Goal: Task Accomplishment & Management: Use online tool/utility

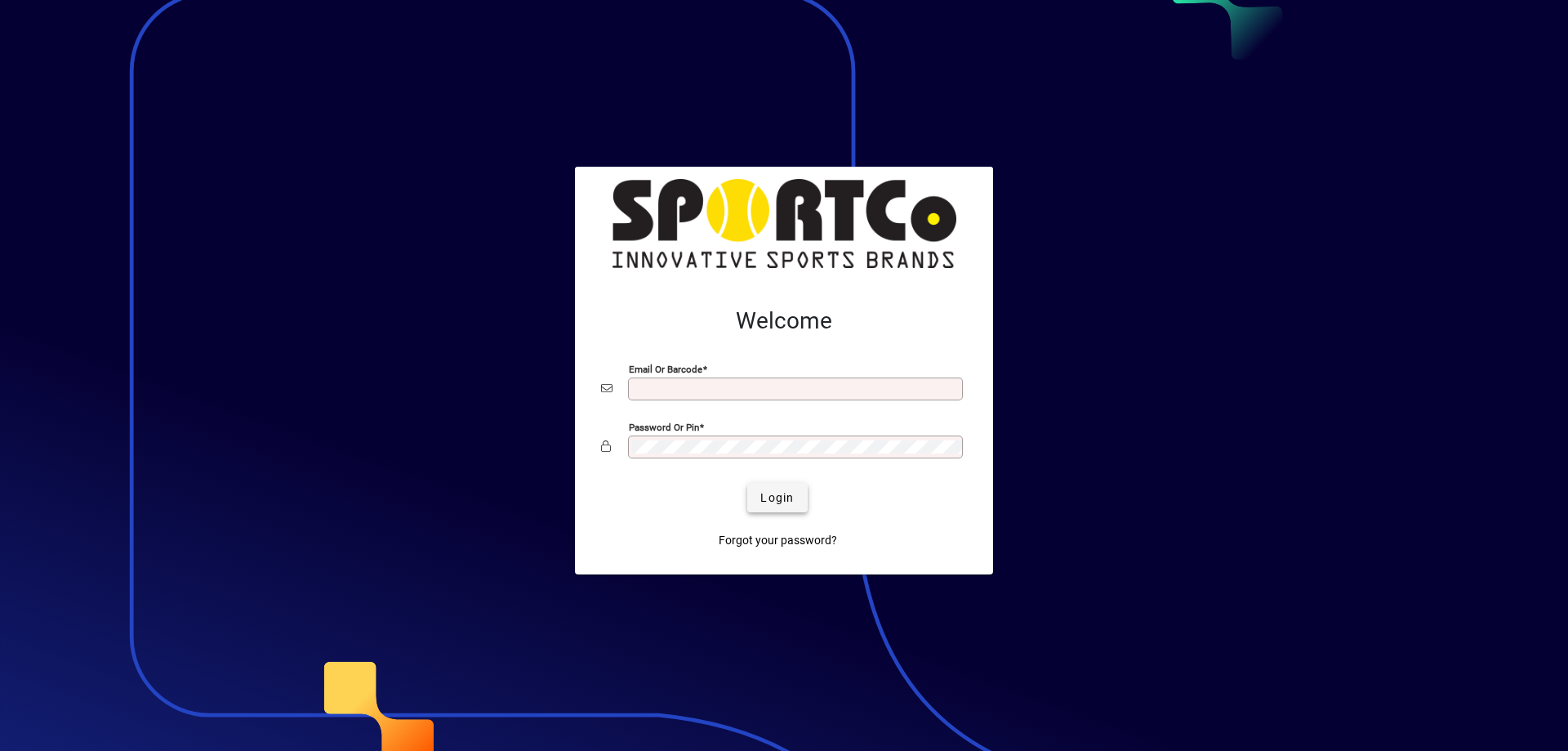
type input "**********"
click at [782, 494] on span "Login" at bounding box center [776, 498] width 33 height 17
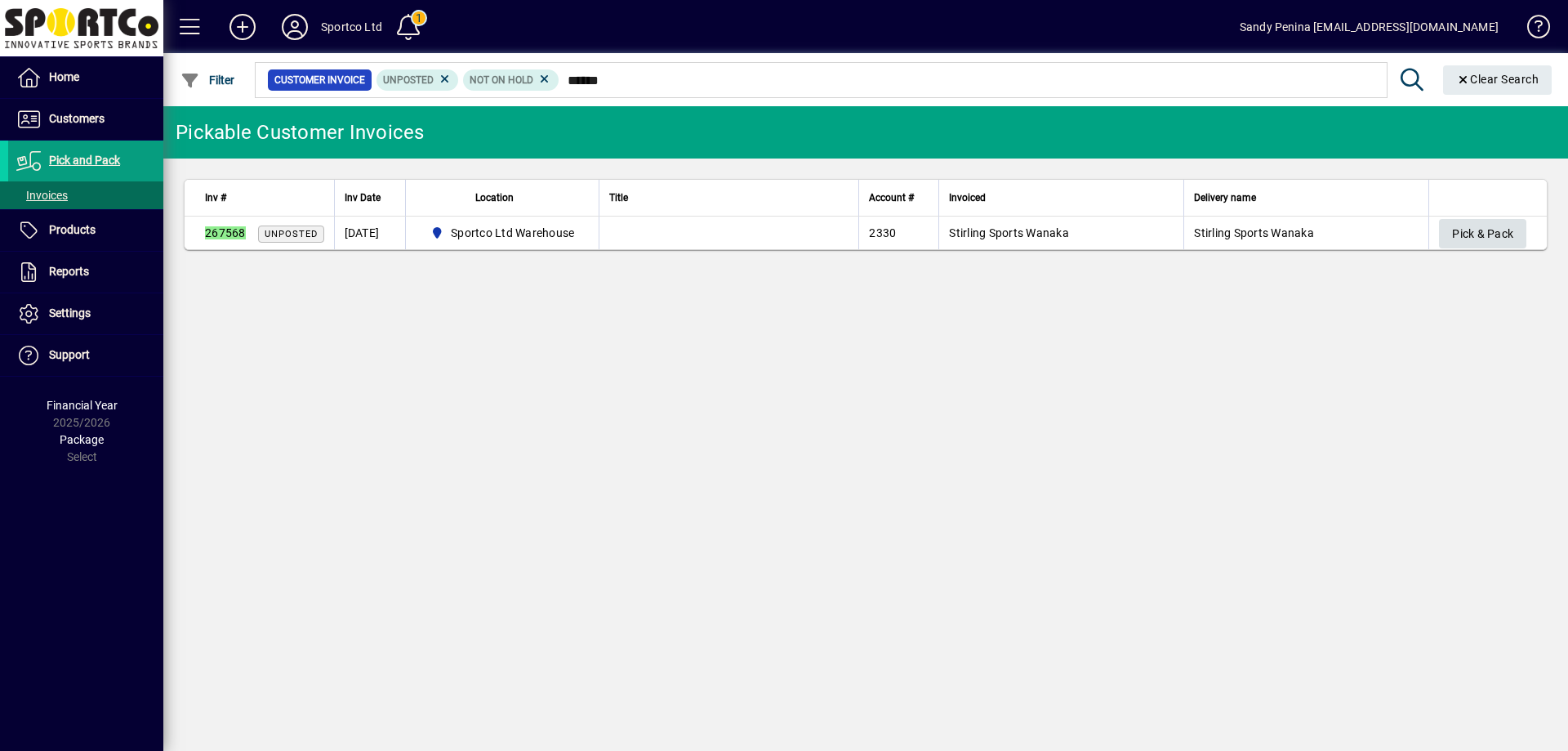
type input "******"
click at [1507, 239] on span "Pick & Pack" at bounding box center [1483, 234] width 61 height 27
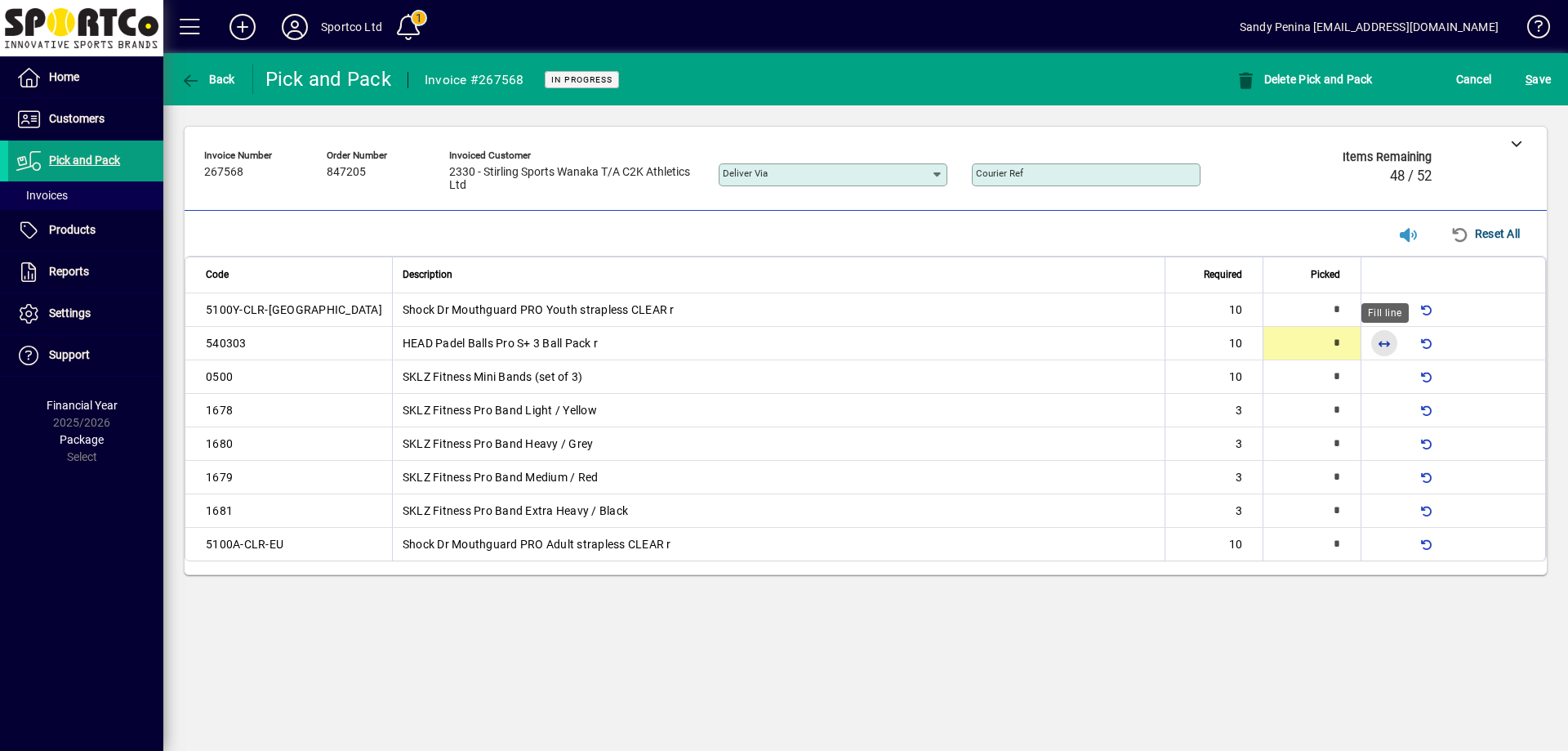
click at [1387, 343] on span "button" at bounding box center [1384, 343] width 39 height 39
type input "**"
type input "*"
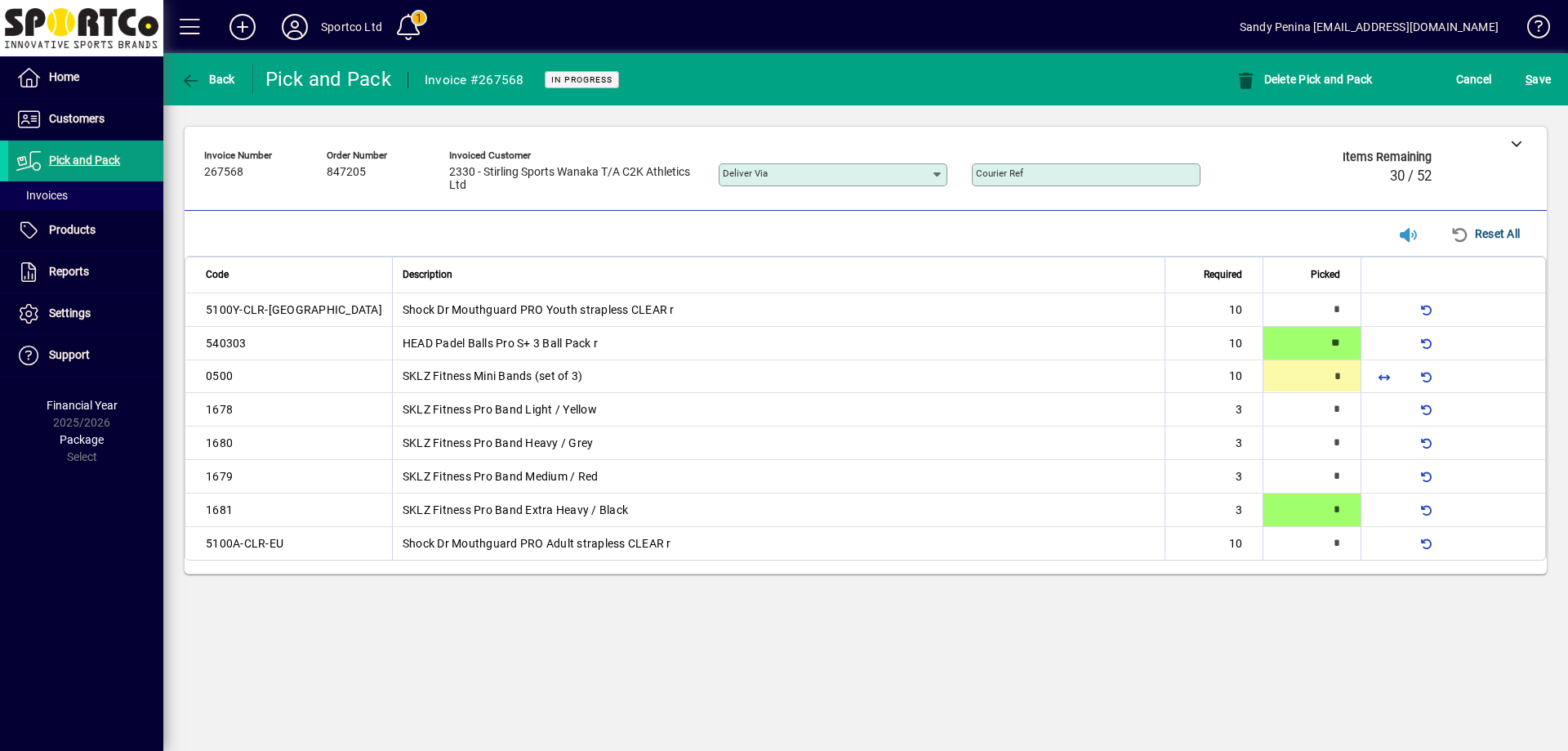
type input "**"
type input "*"
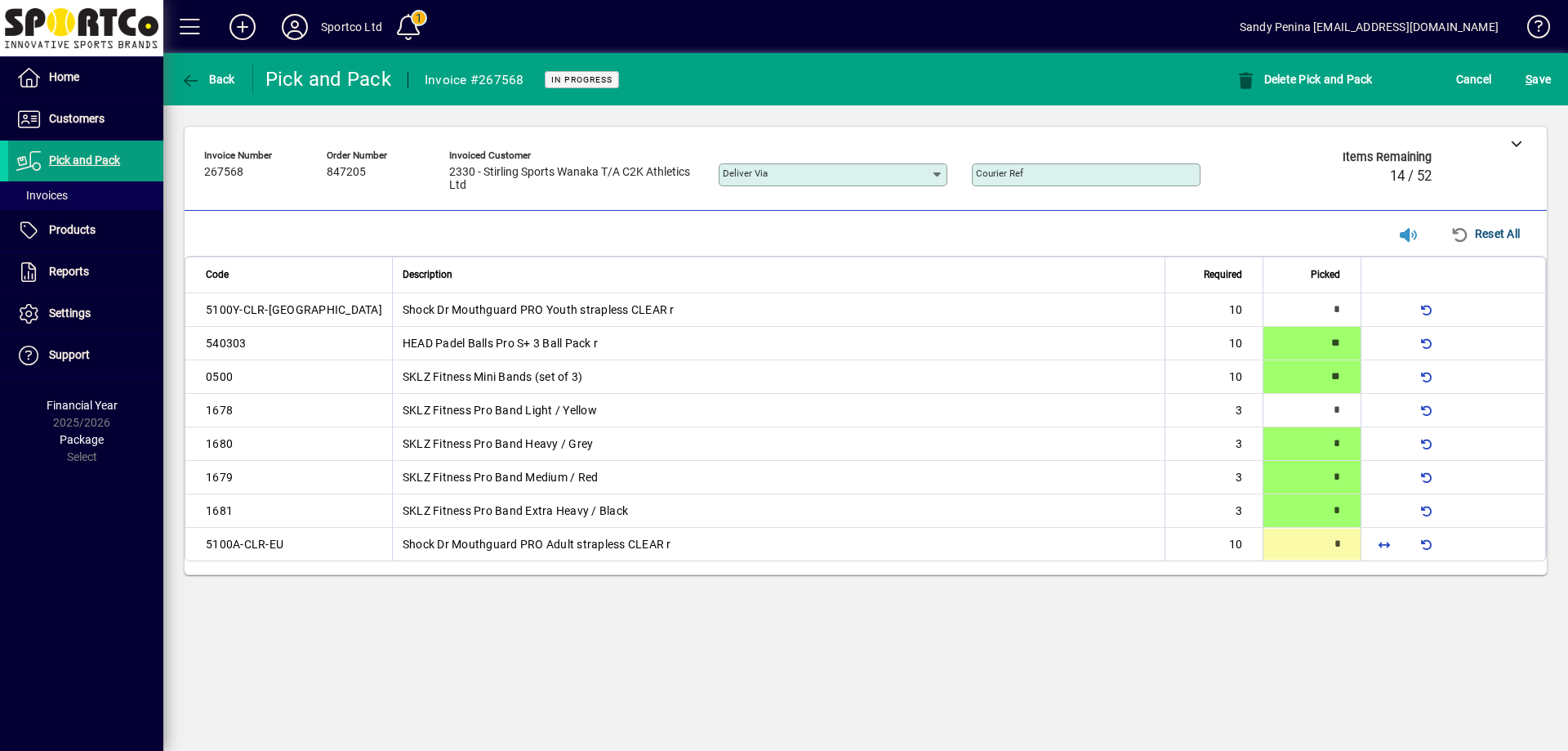
type input "**"
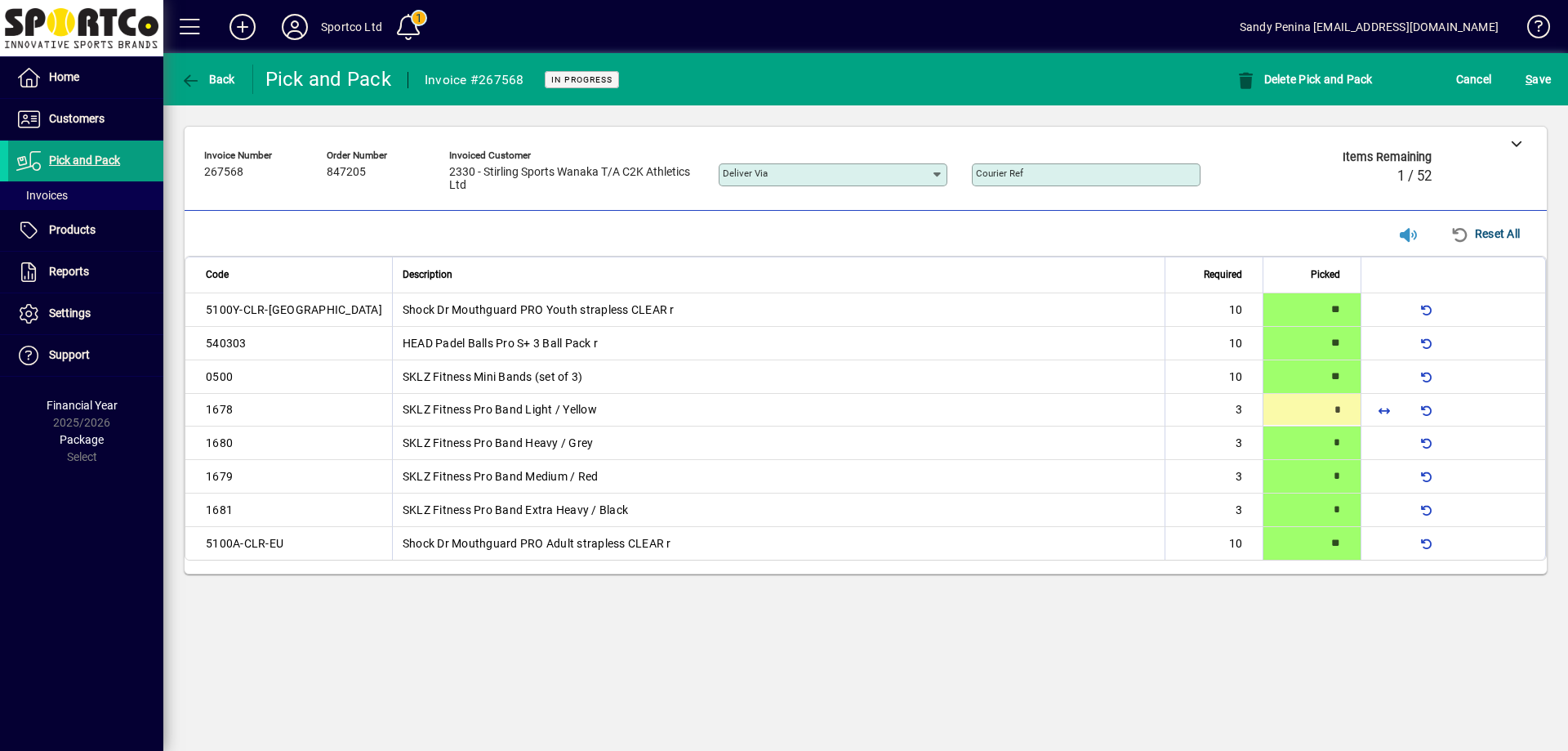
type input "*"
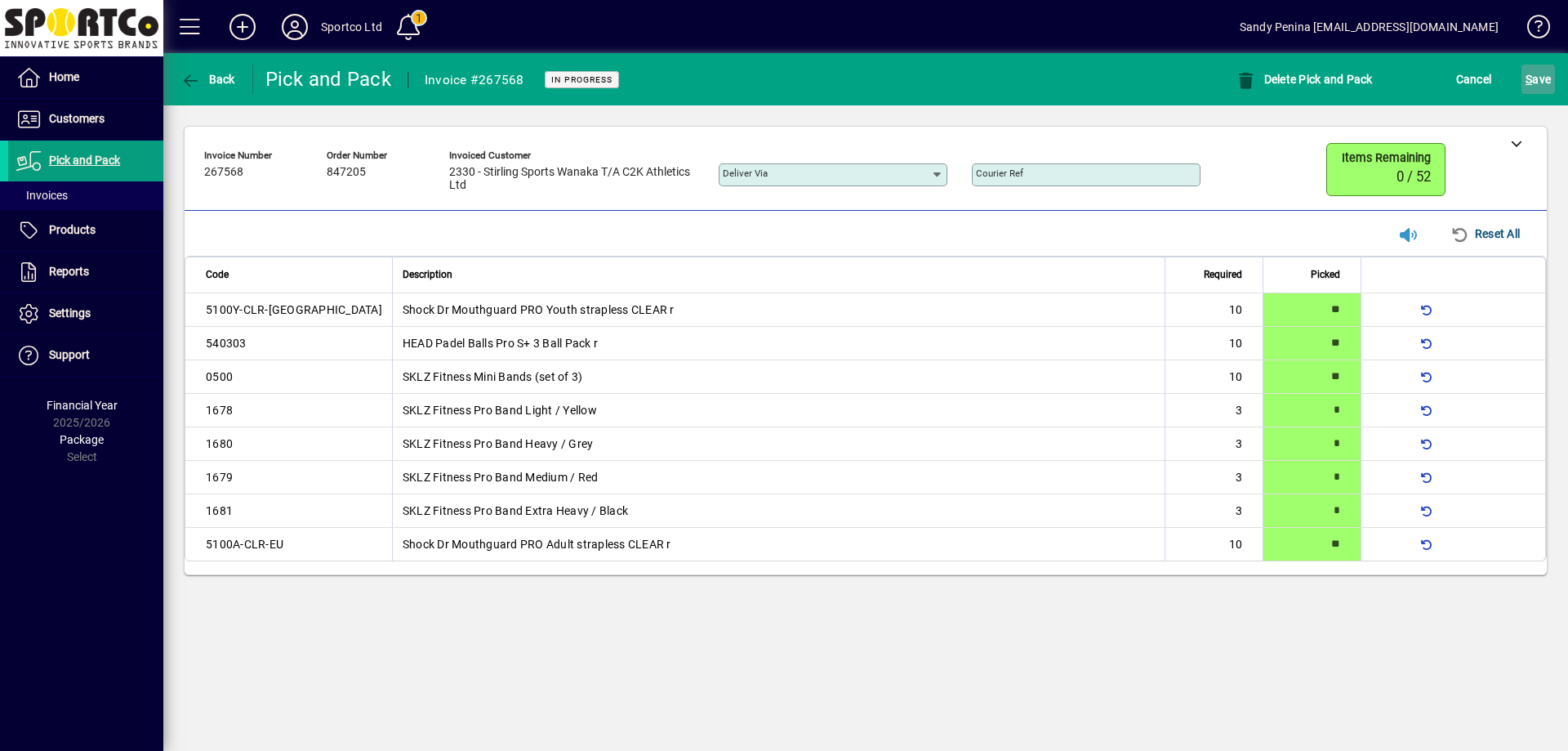
click at [1536, 84] on span "S ave" at bounding box center [1538, 79] width 26 height 26
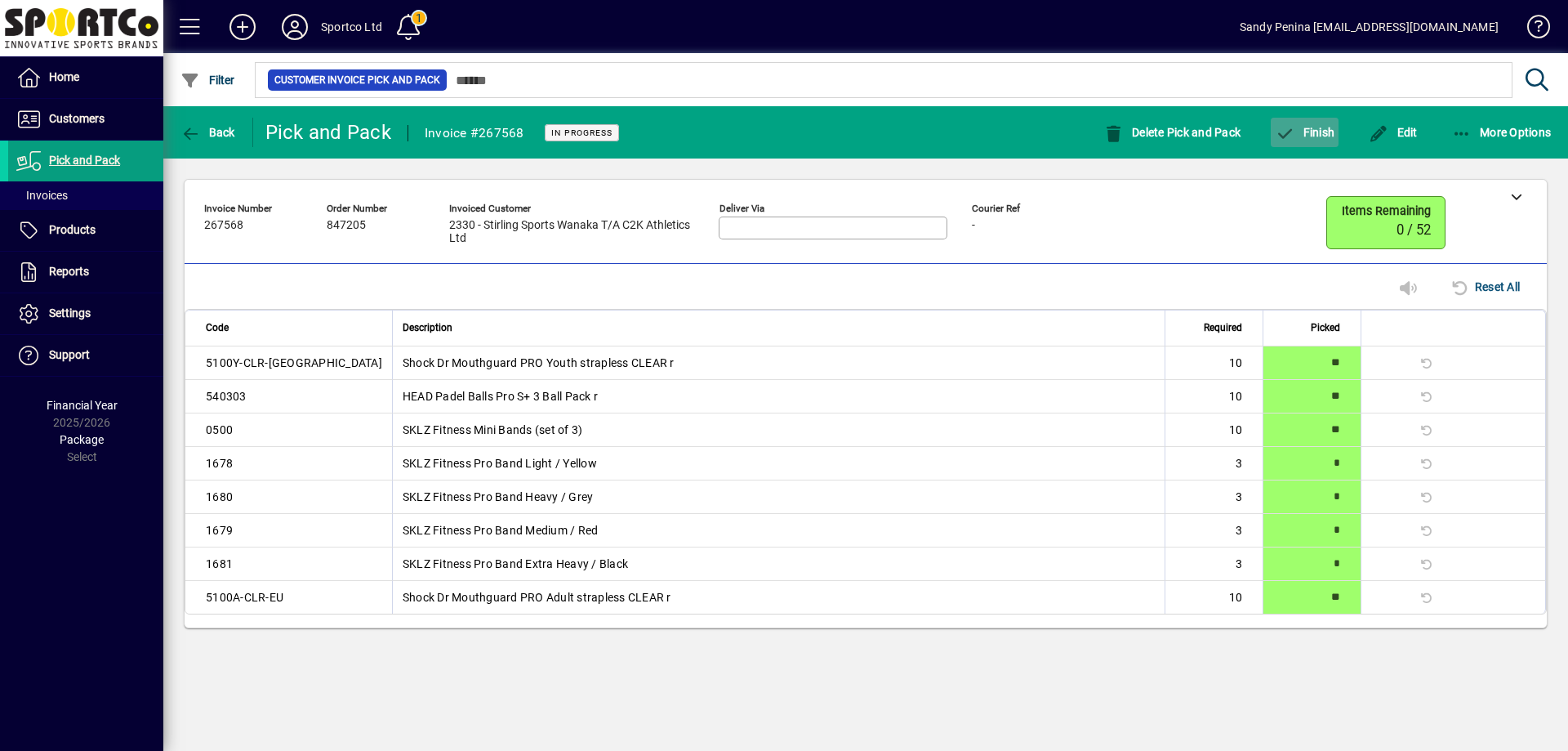
click at [1331, 130] on span "Finish" at bounding box center [1305, 132] width 60 height 13
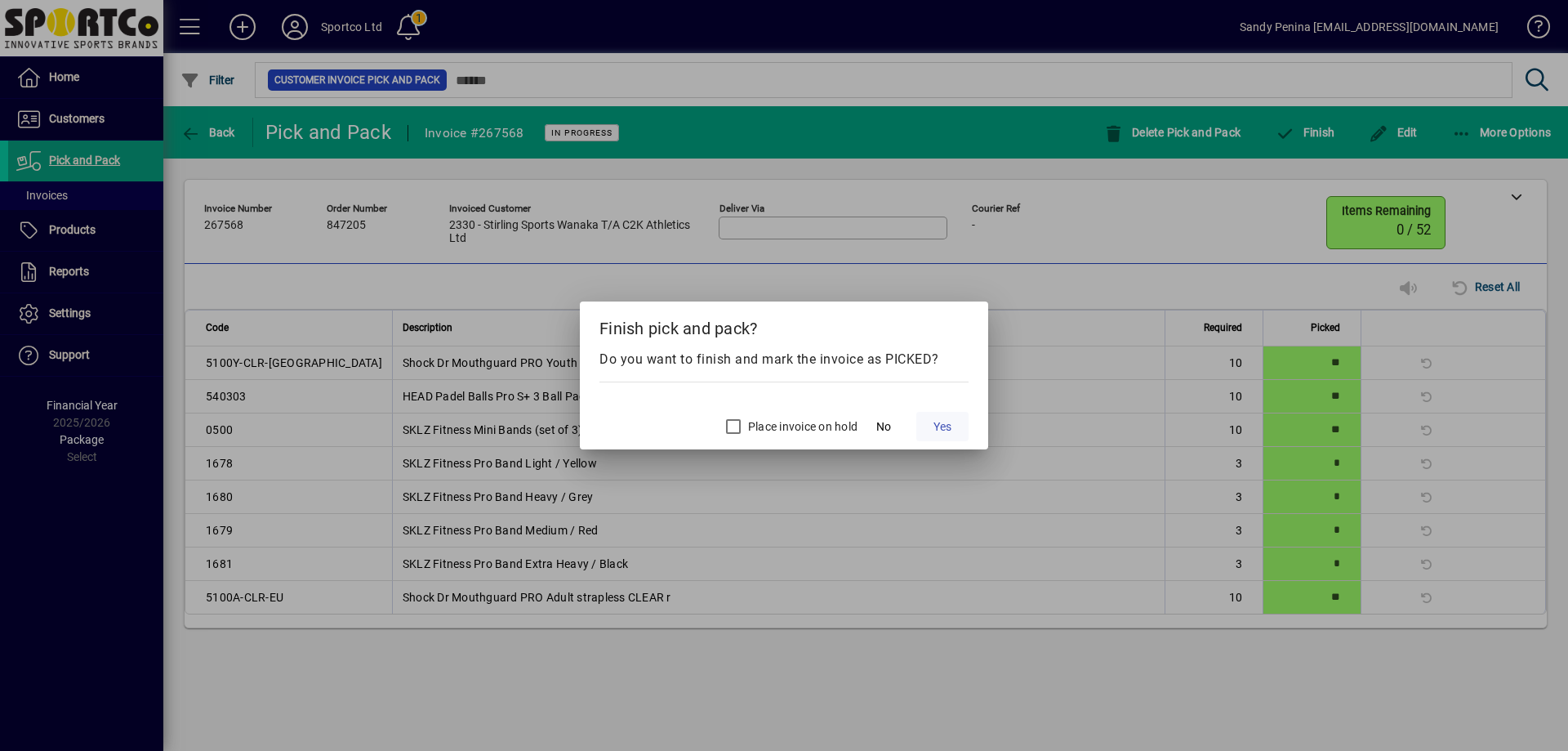
click at [943, 419] on span "Yes" at bounding box center [942, 427] width 18 height 17
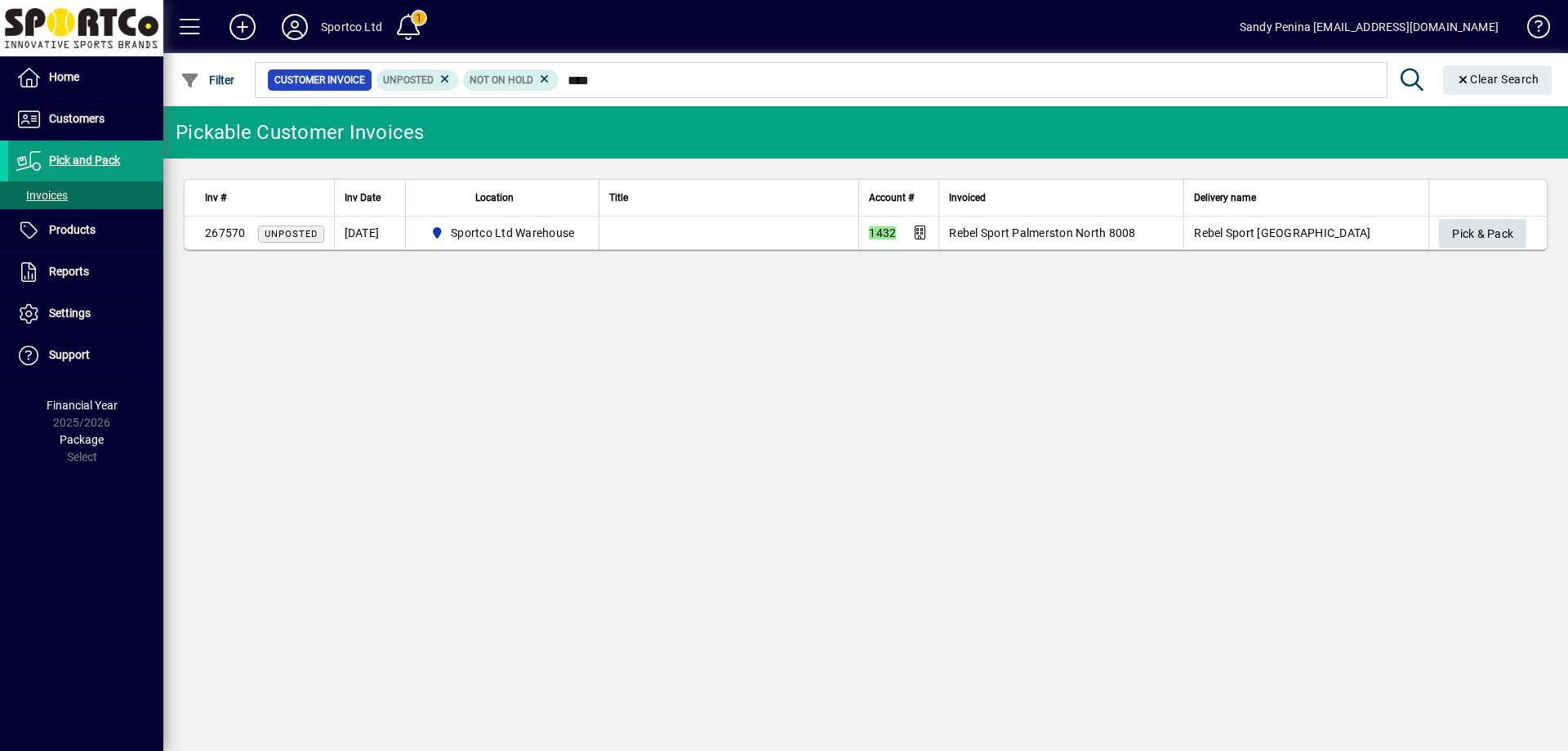
type input "****"
click at [1493, 240] on span "Pick & Pack" at bounding box center [1483, 234] width 61 height 27
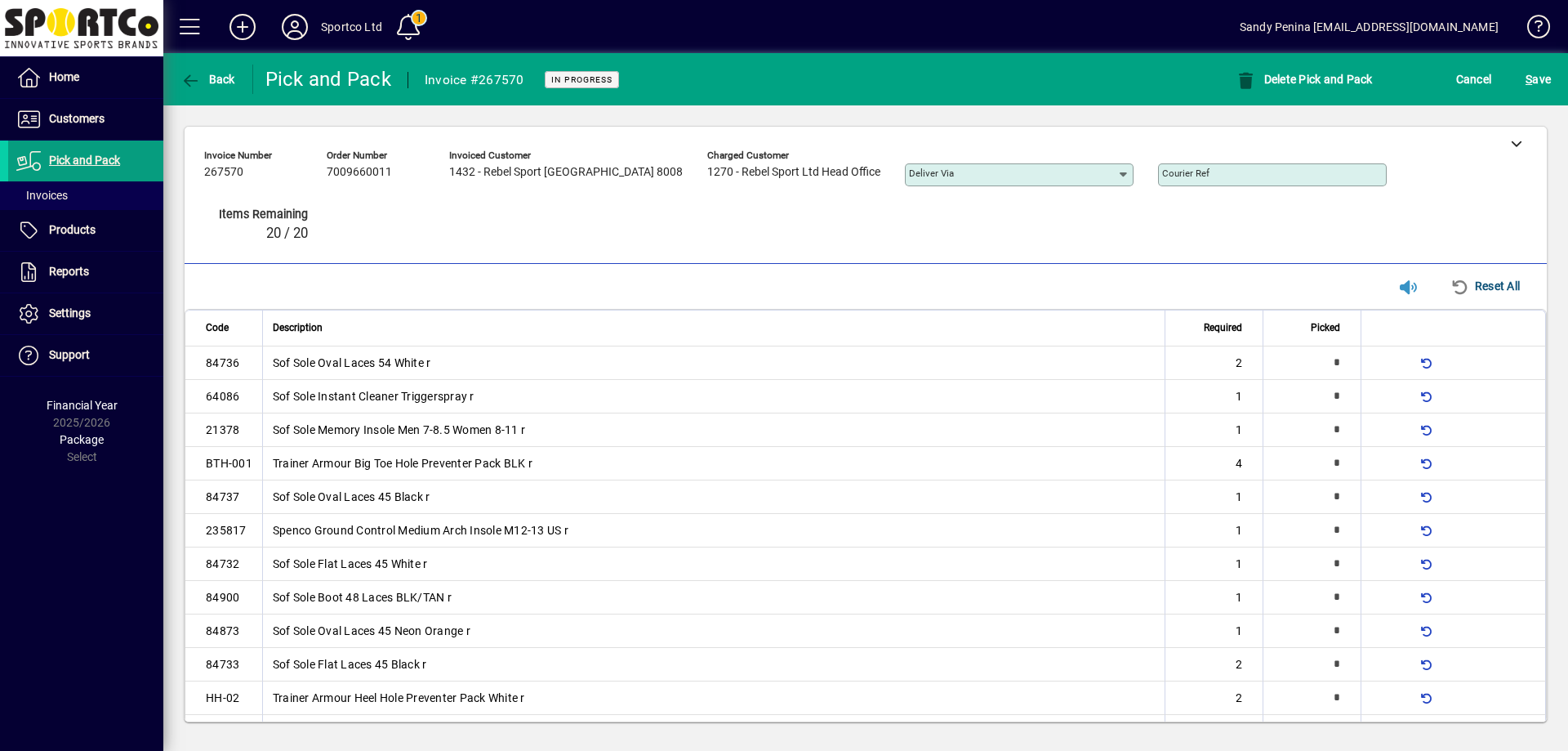
type input "*"
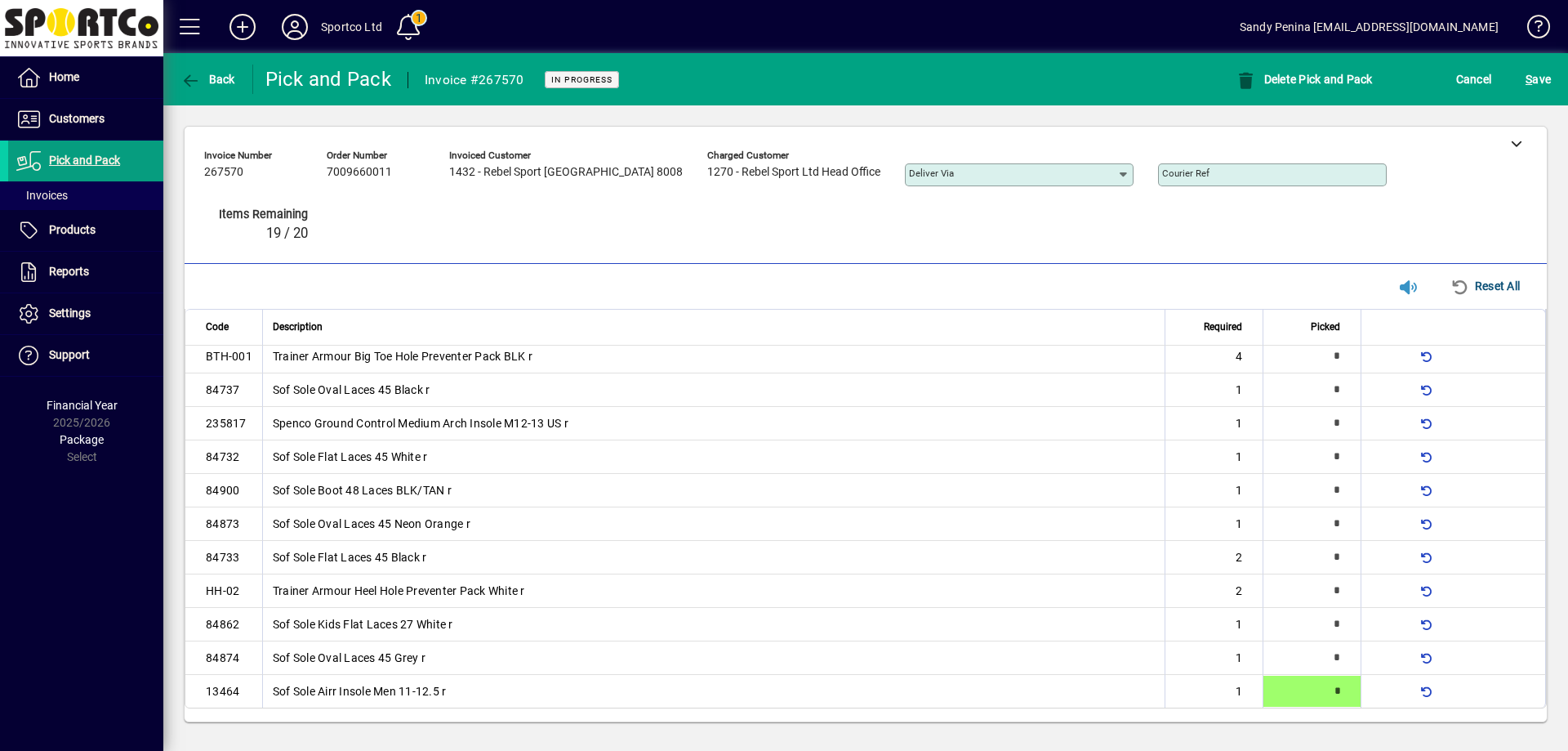
type input "*"
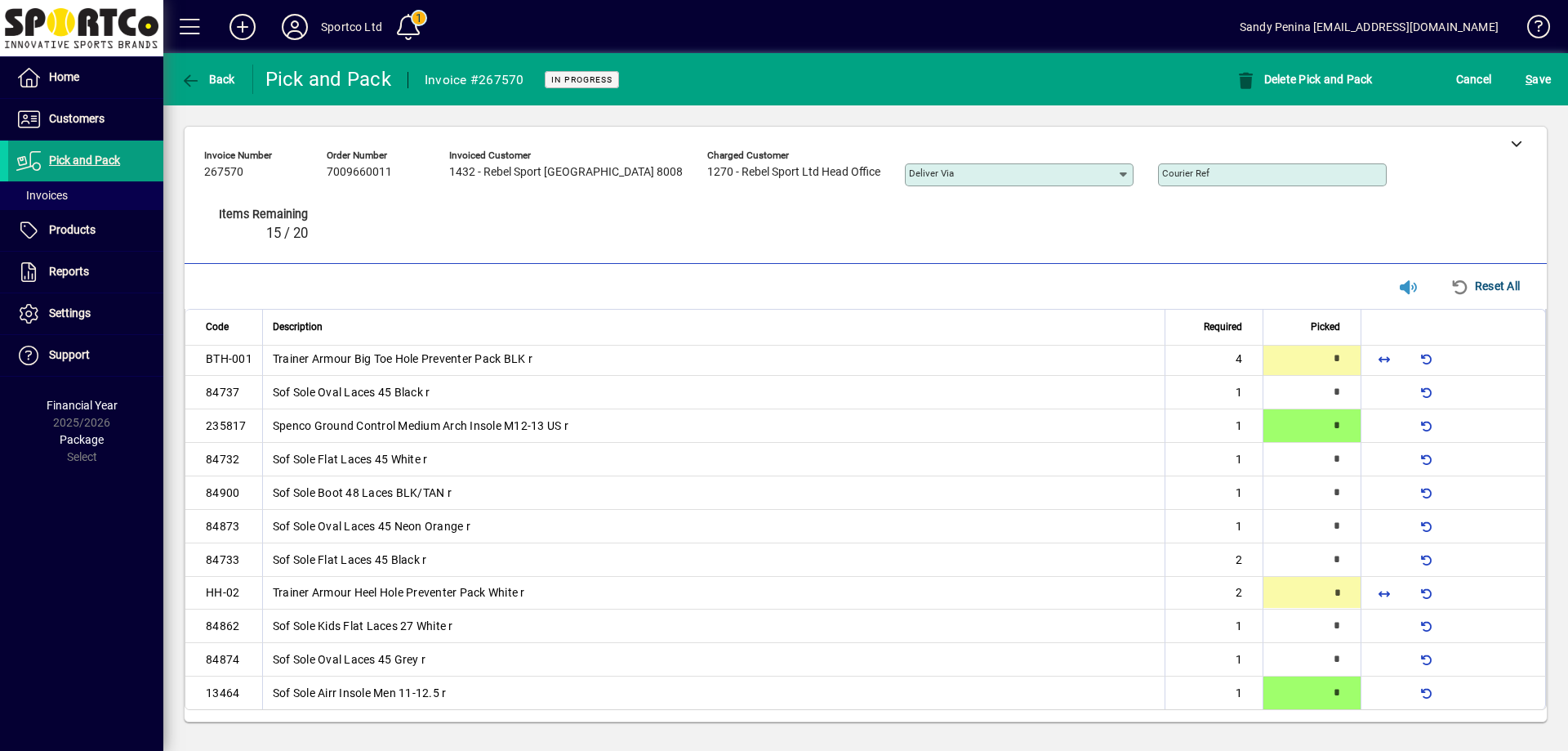
type input "*"
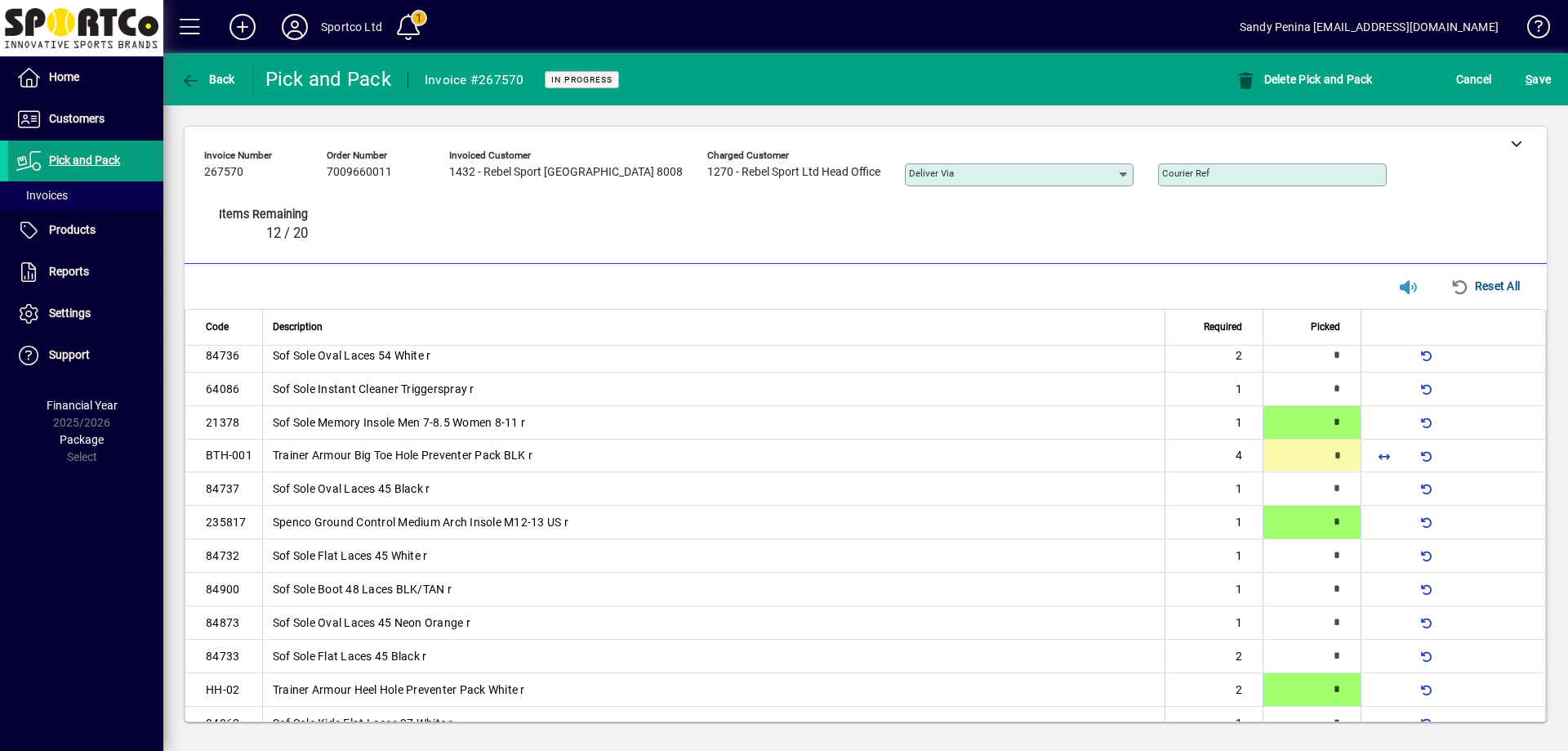
scroll to position [0, 0]
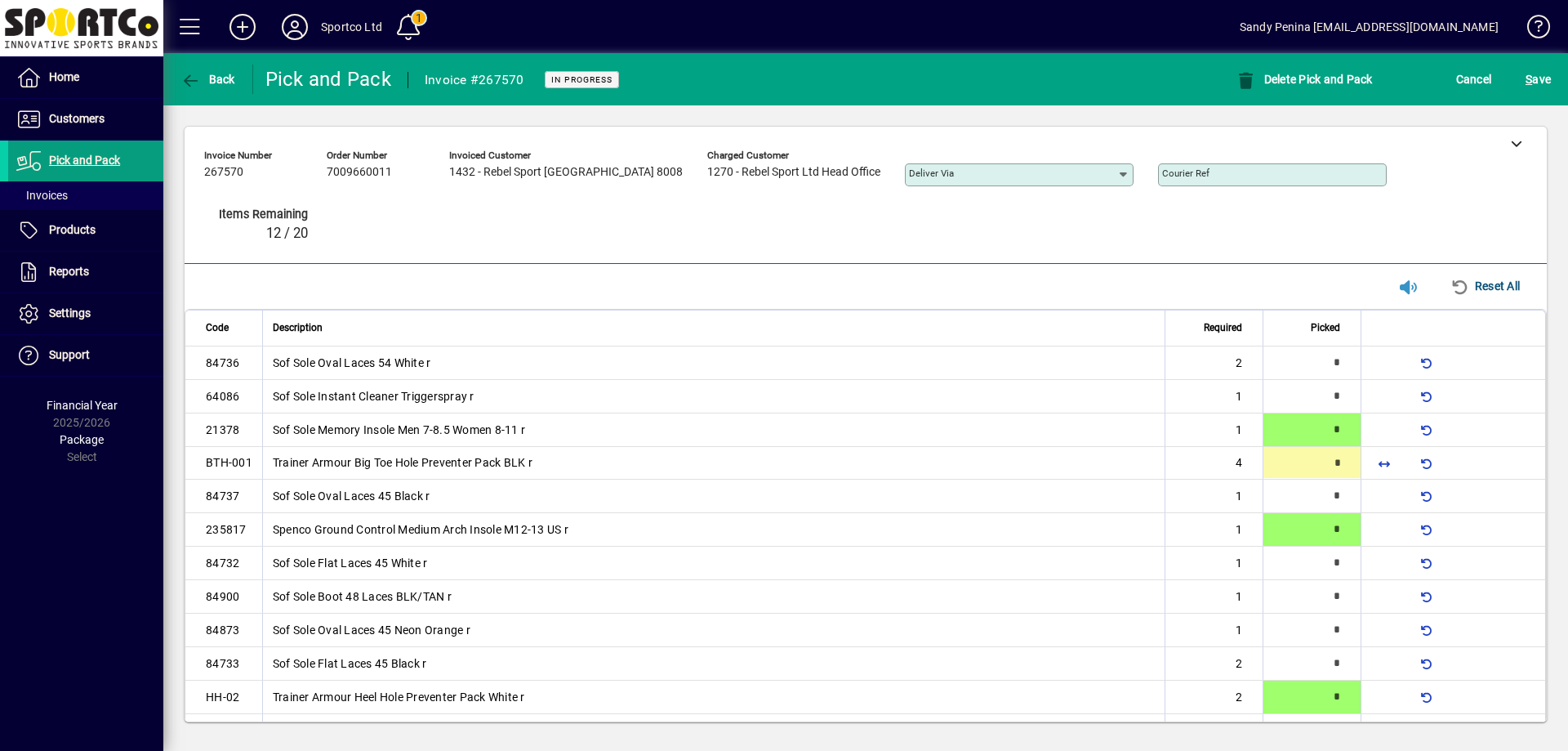
type input "*"
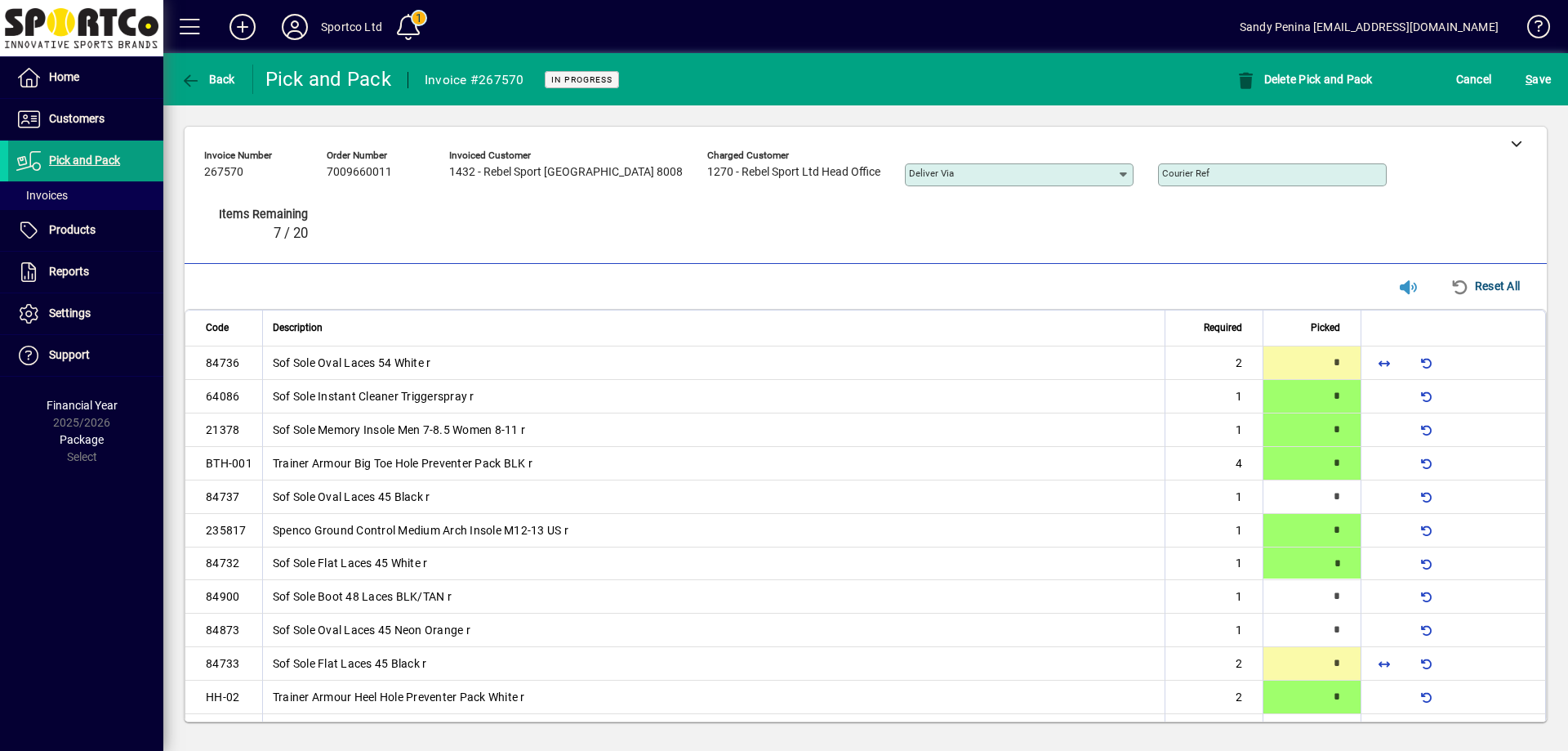
type input "*"
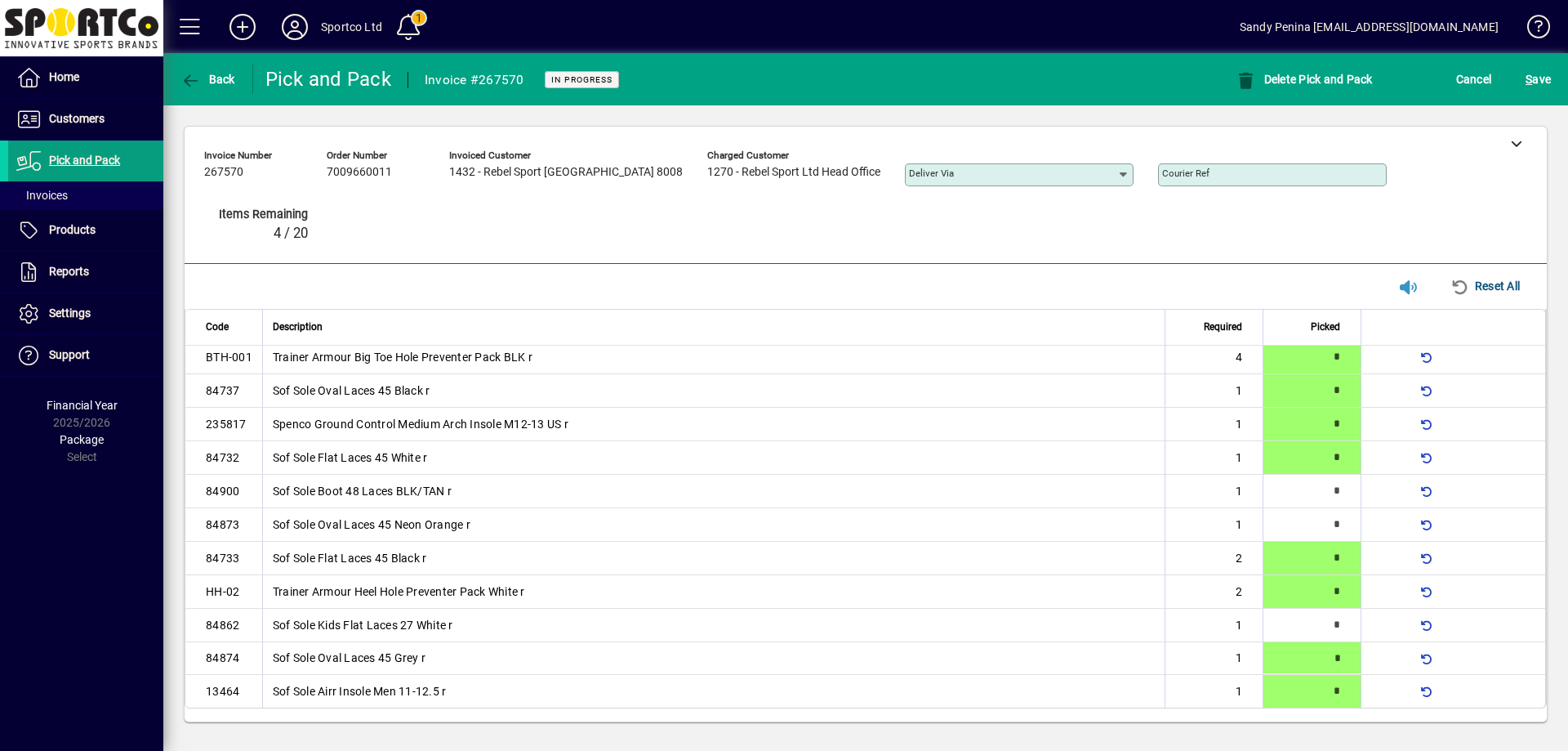
type input "*"
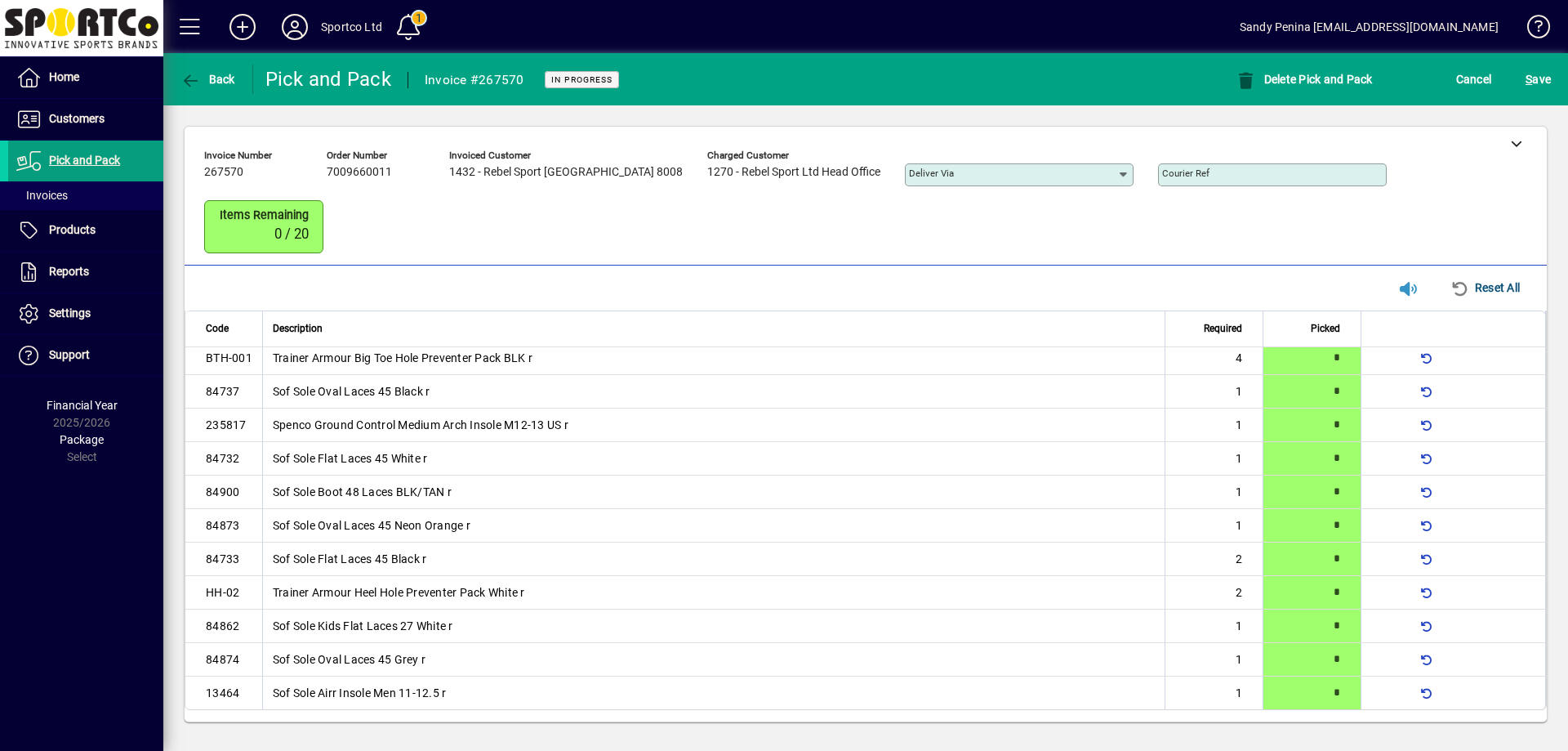
scroll to position [0, 0]
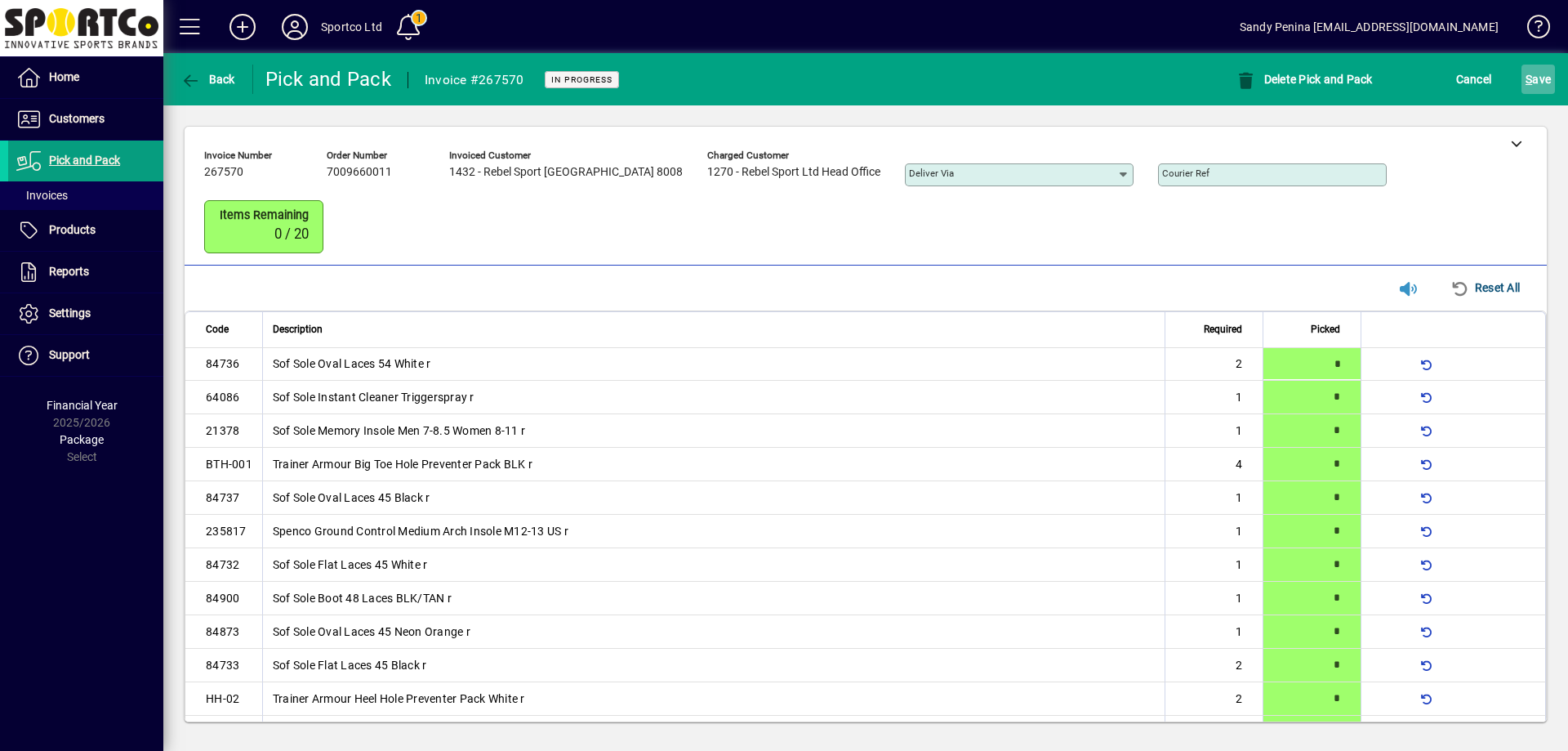
click at [1542, 68] on span "S ave" at bounding box center [1538, 79] width 26 height 26
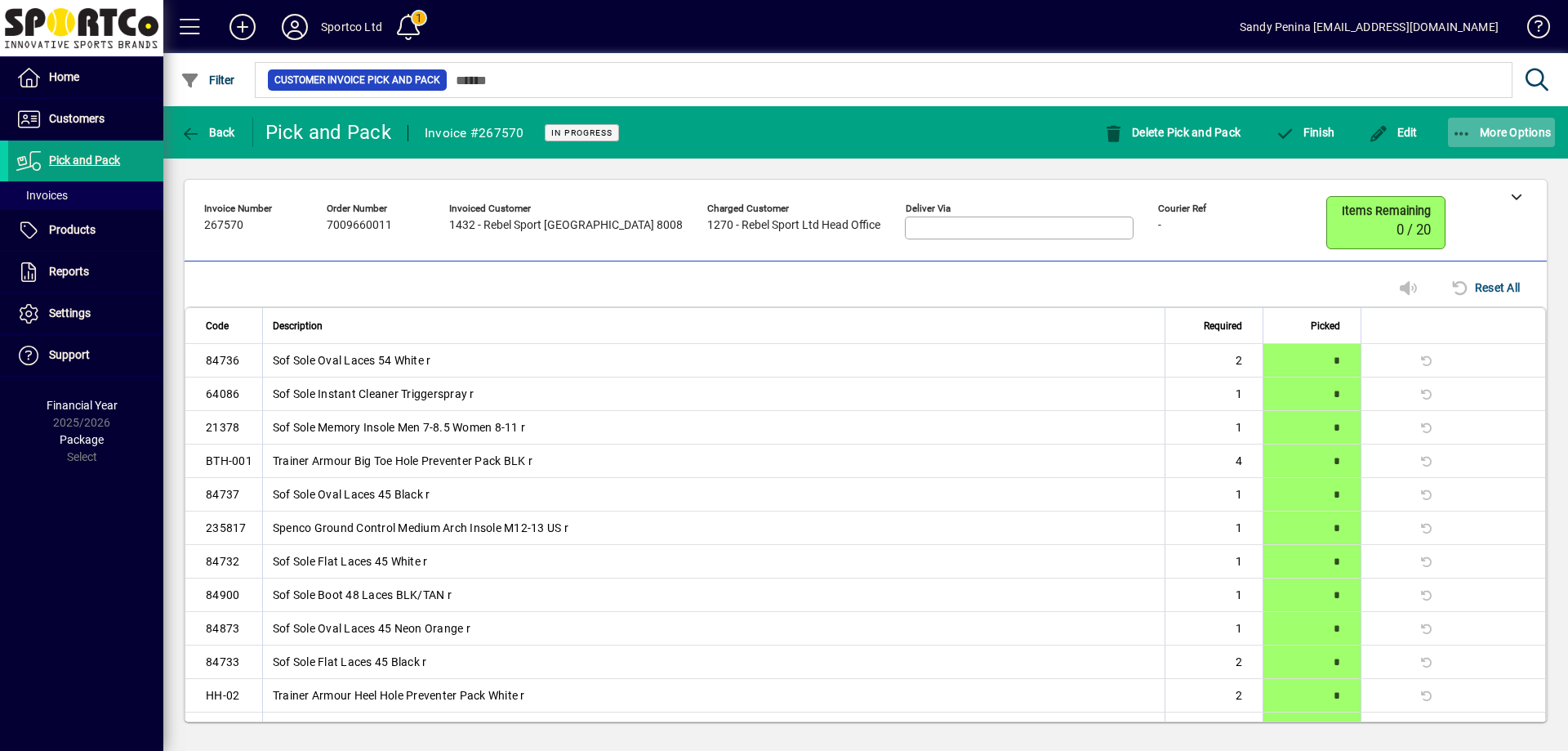
click at [1449, 134] on div "More Options" at bounding box center [1502, 132] width 134 height 29
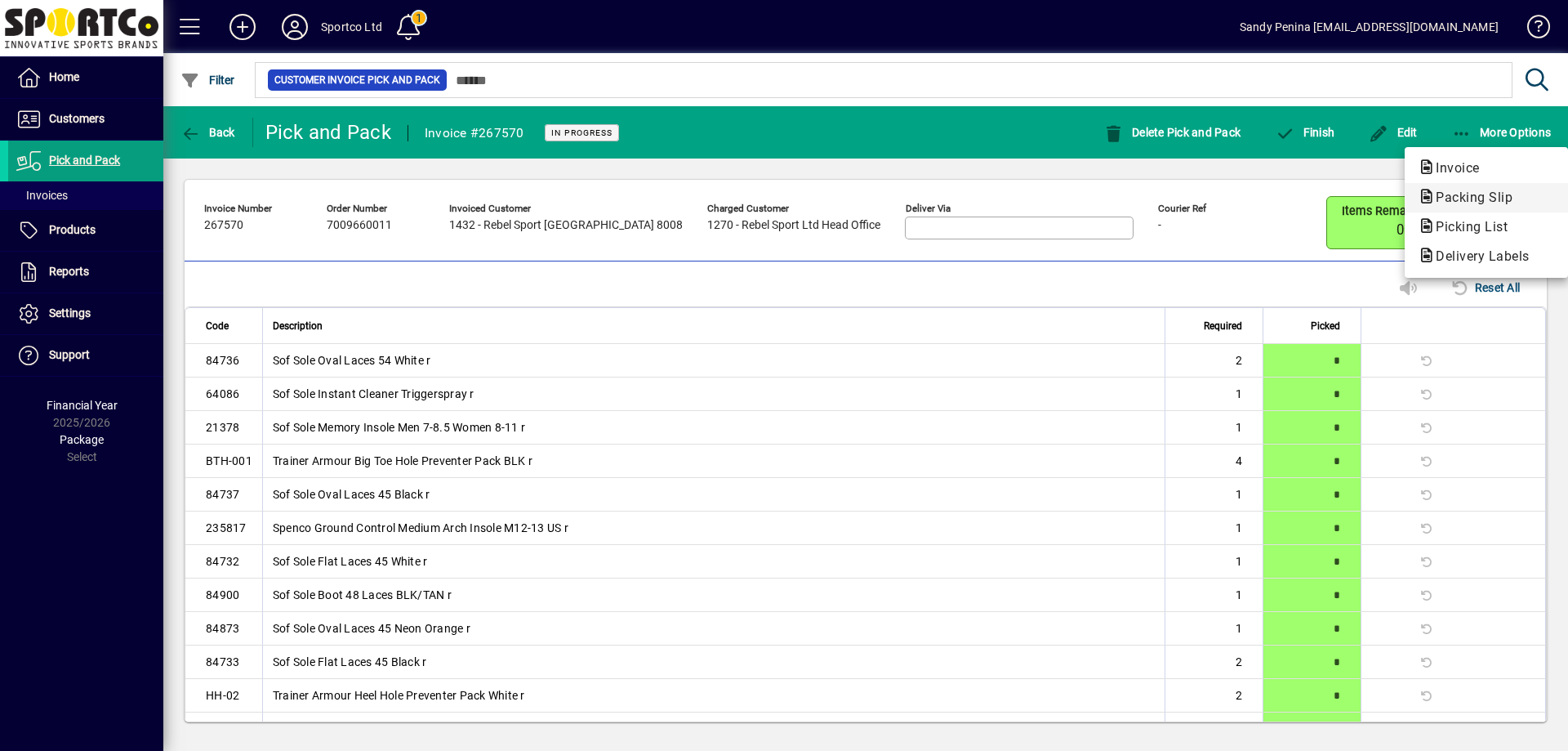
click at [1442, 191] on span "Packing Slip" at bounding box center [1468, 197] width 103 height 15
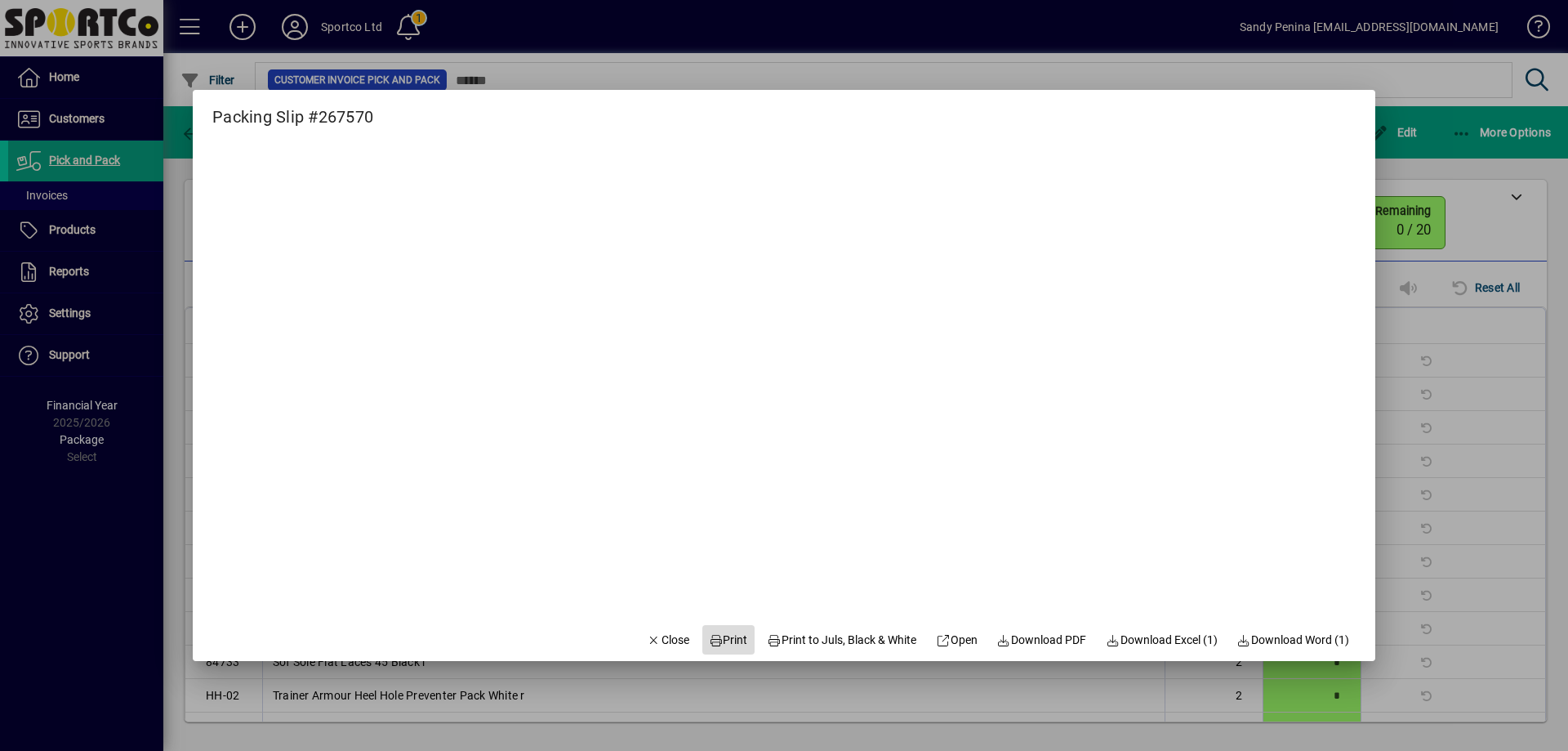
click at [723, 635] on span "Print" at bounding box center [729, 640] width 39 height 17
click at [647, 634] on span "Close" at bounding box center [668, 640] width 43 height 17
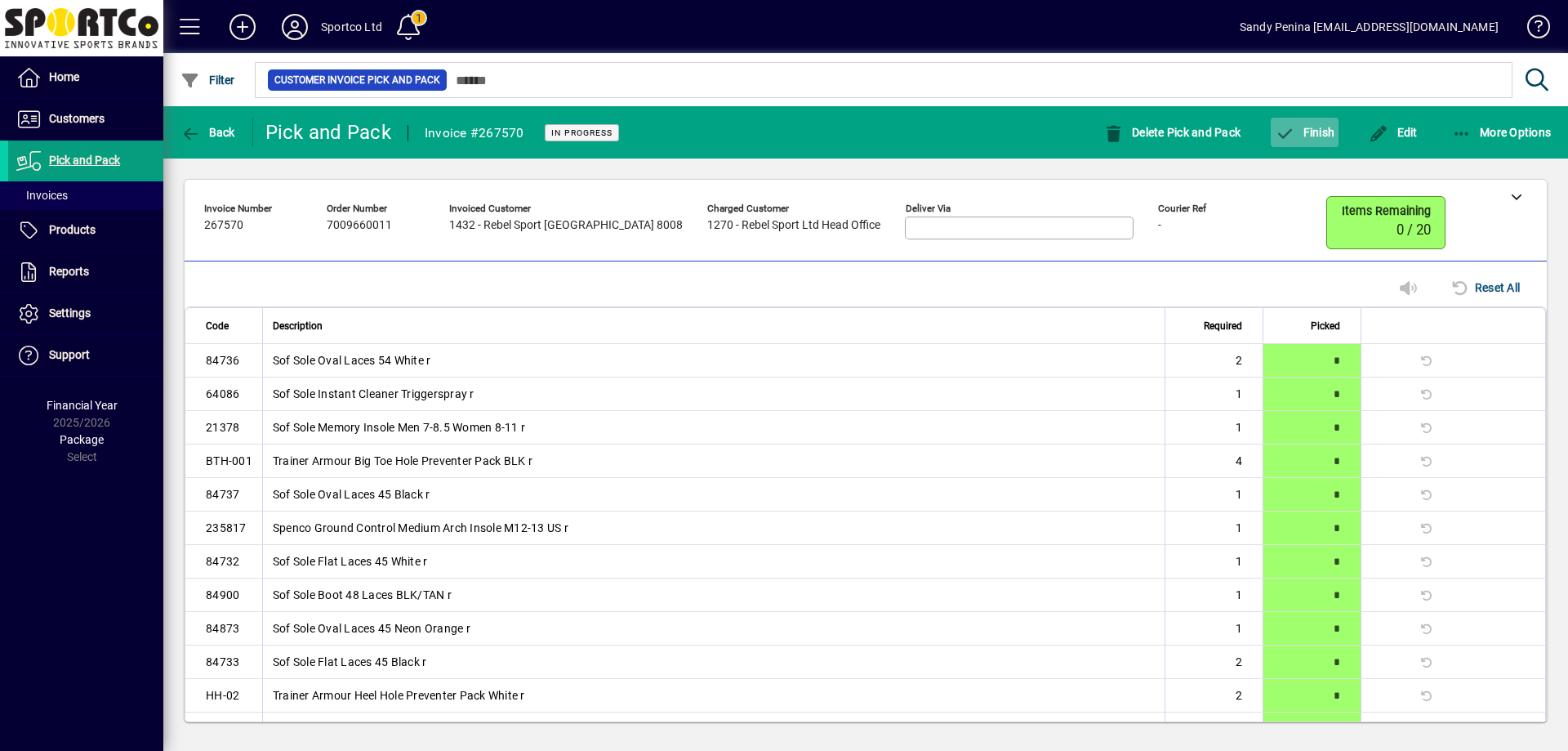
click at [1288, 118] on span "button" at bounding box center [1305, 132] width 68 height 39
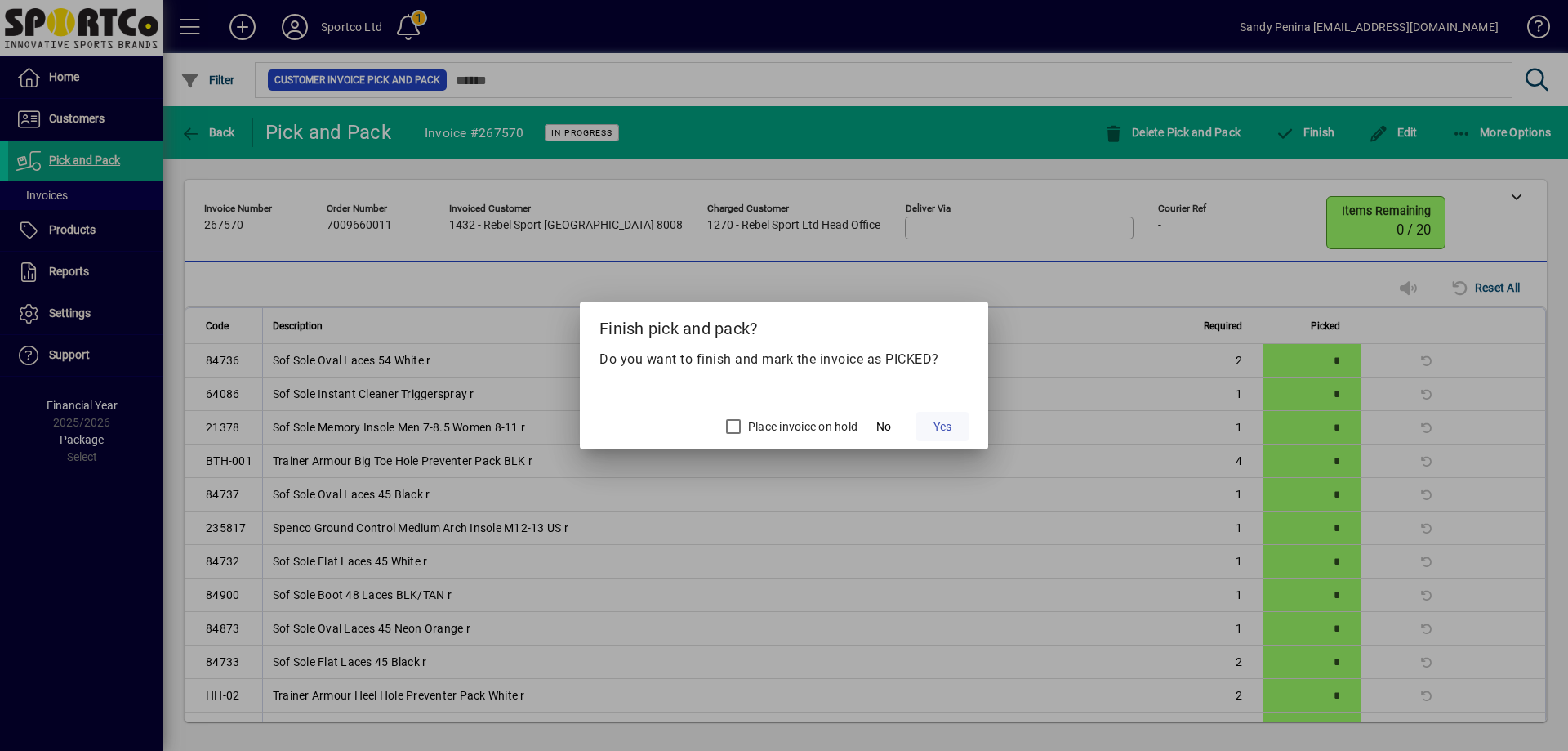
click at [949, 425] on span "Yes" at bounding box center [942, 427] width 18 height 17
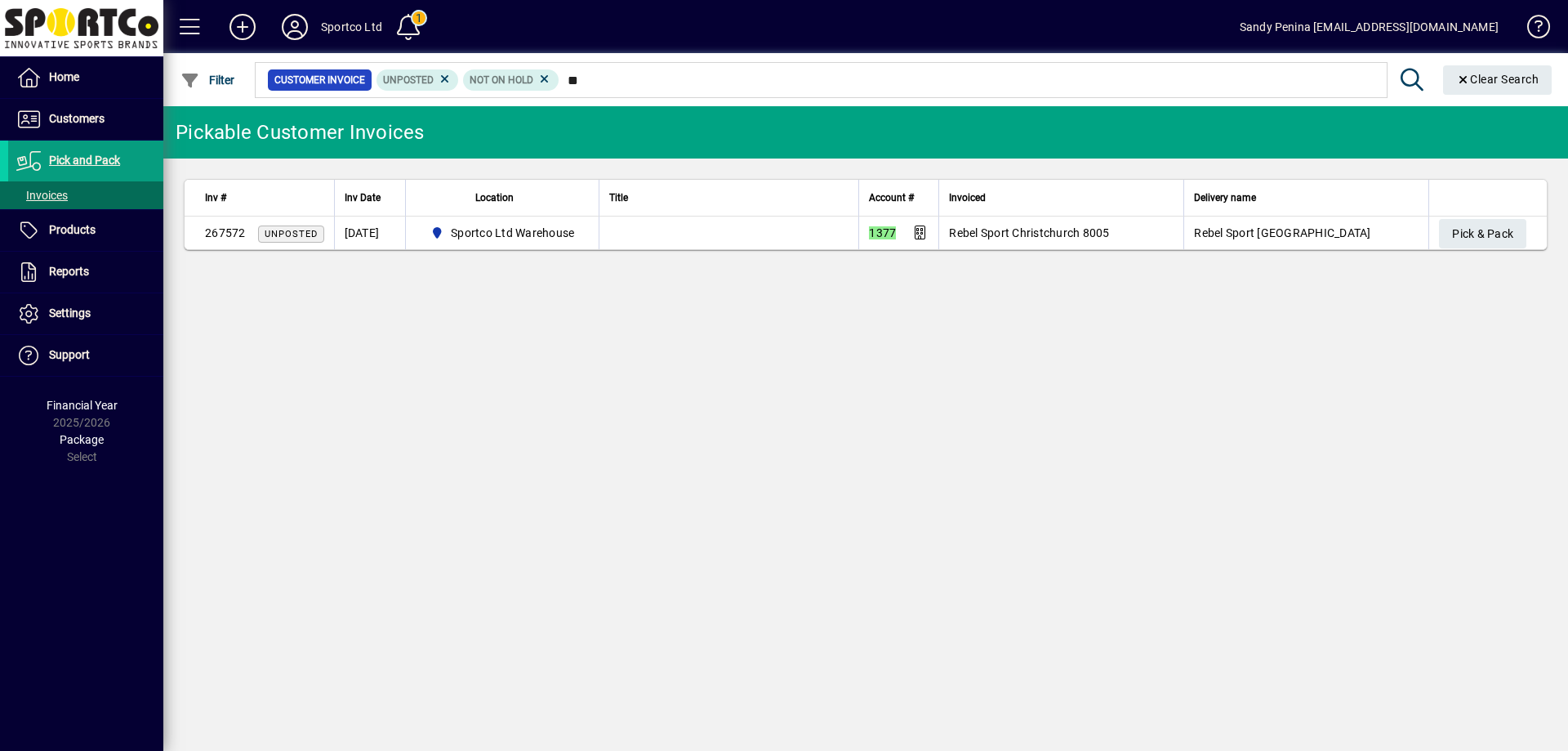
type input "*"
type input "****"
click at [1449, 230] on span "button" at bounding box center [1482, 234] width 88 height 39
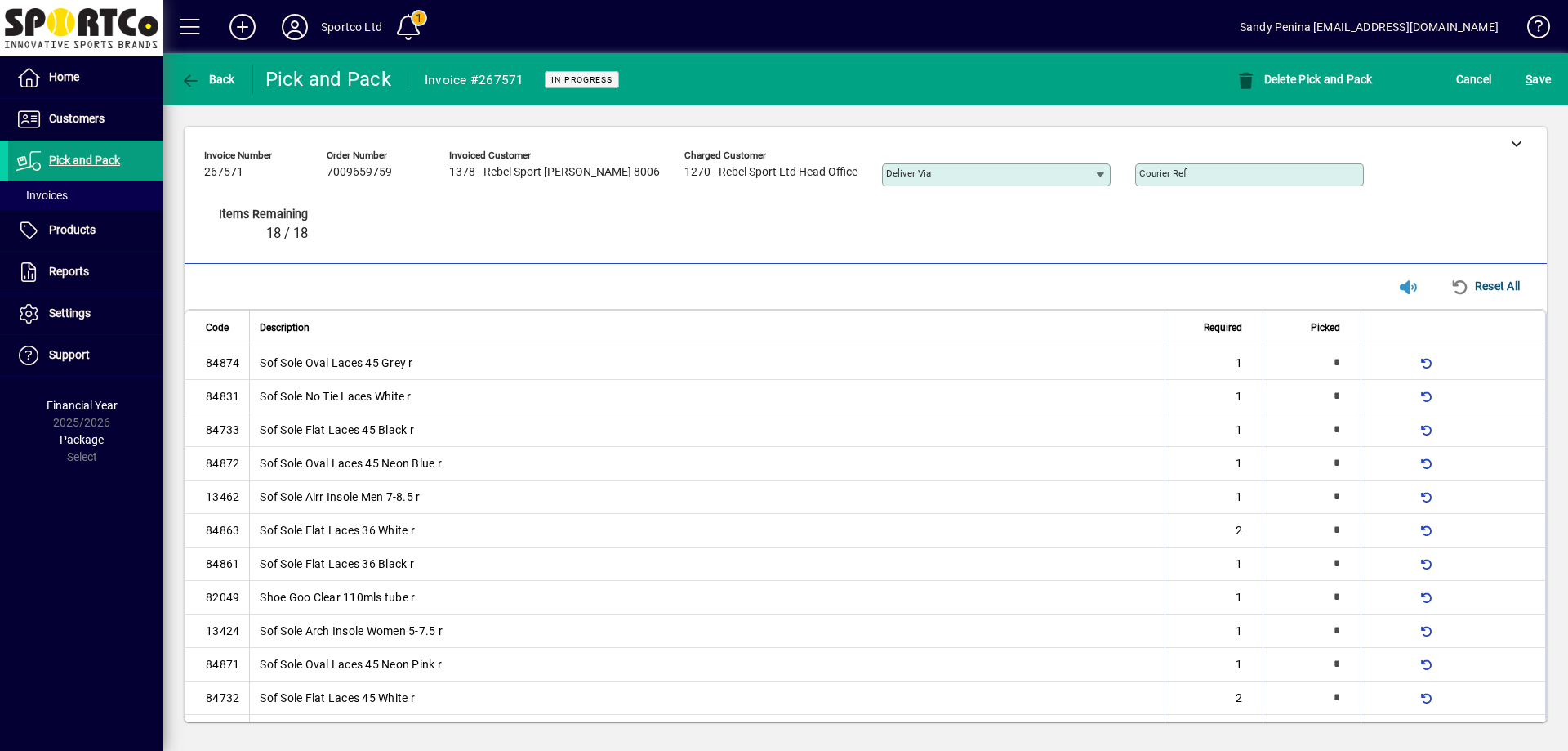
type input "*"
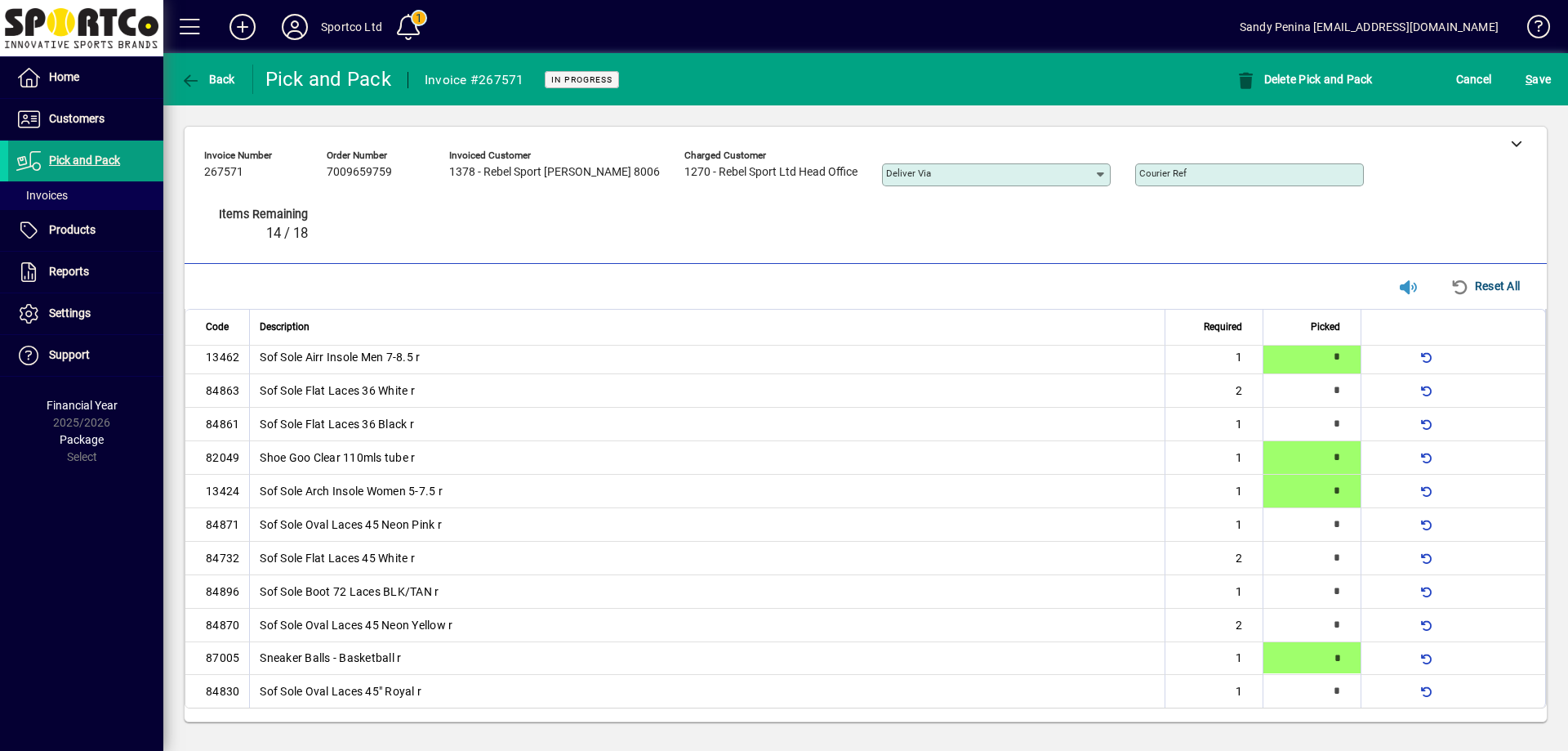
type input "*"
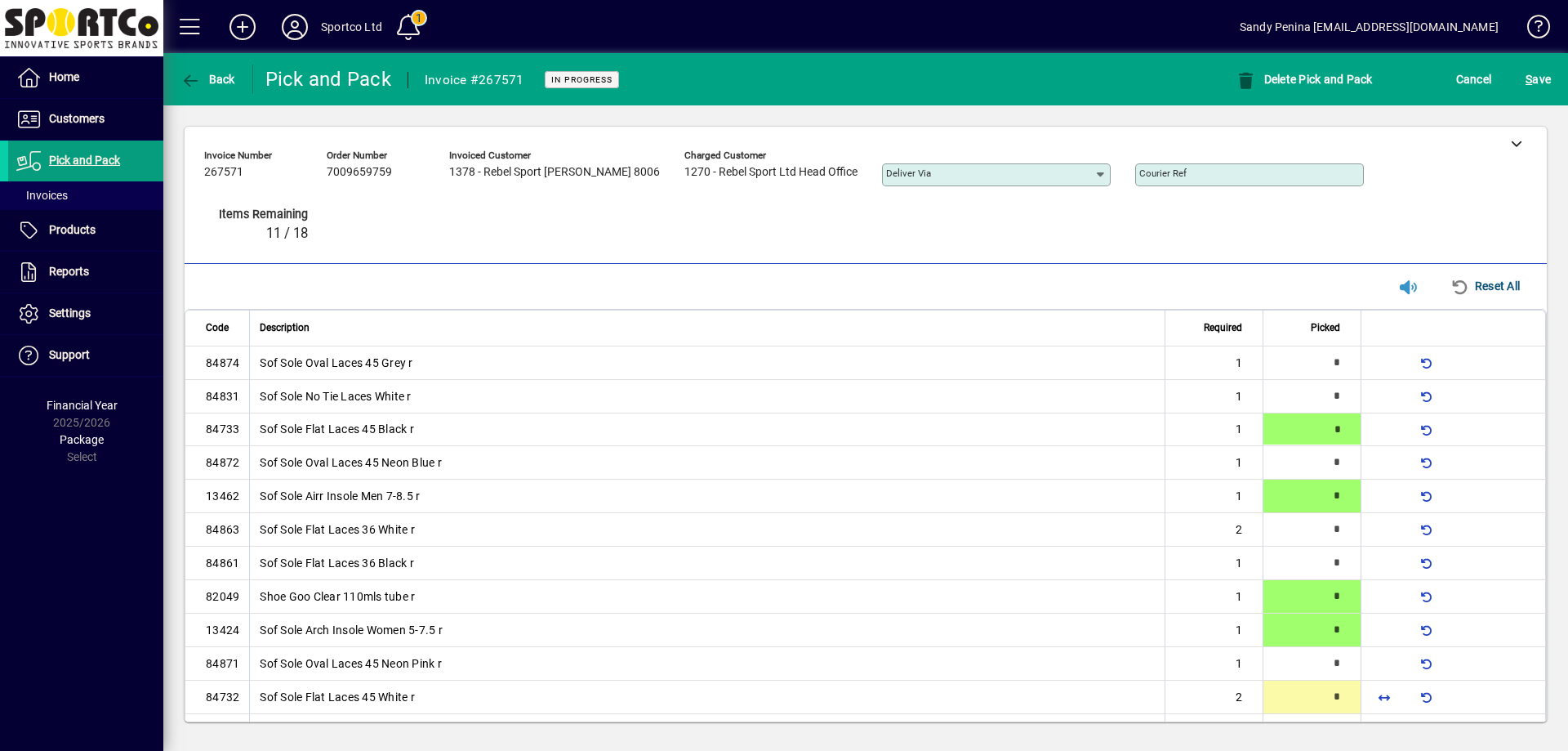
type input "*"
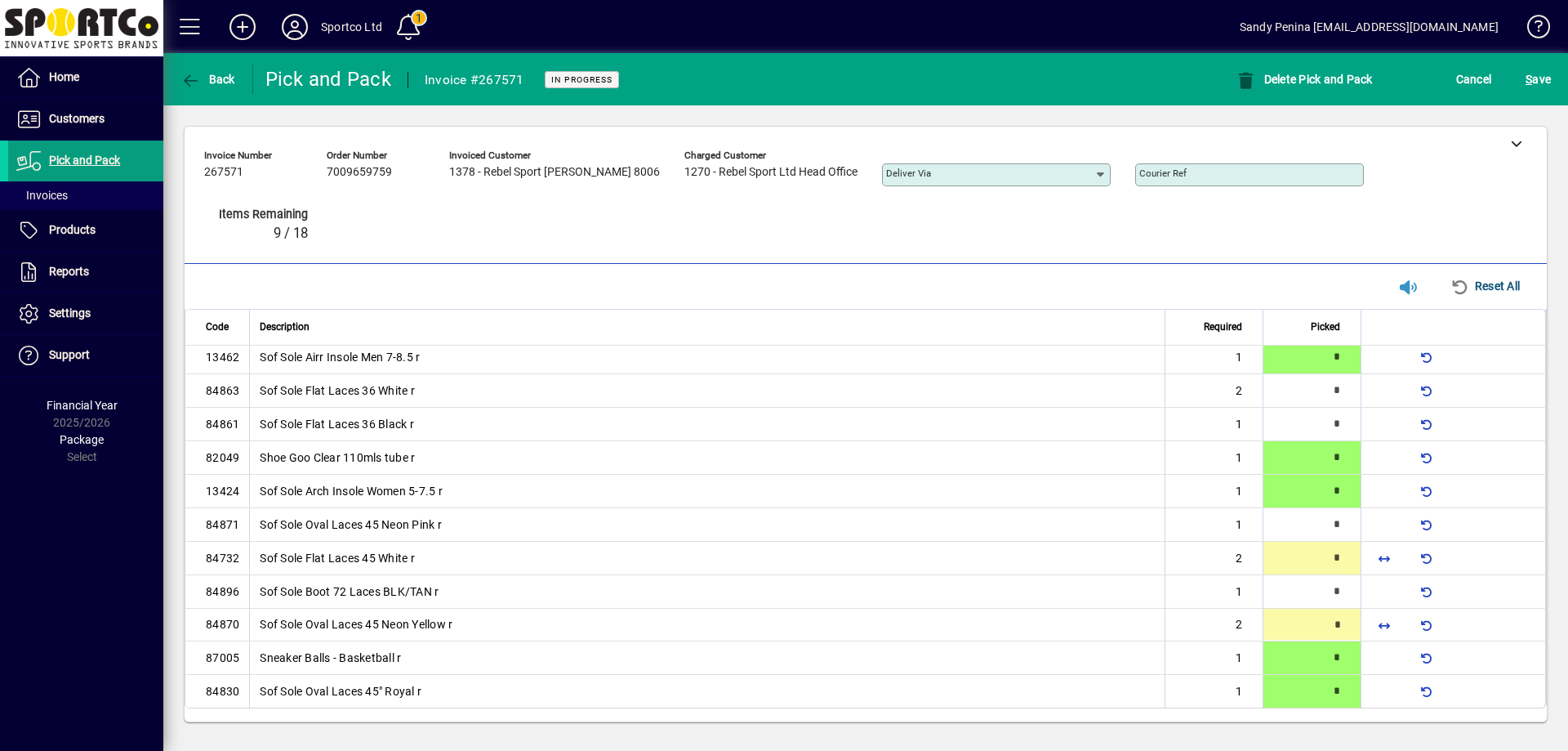
type input "*"
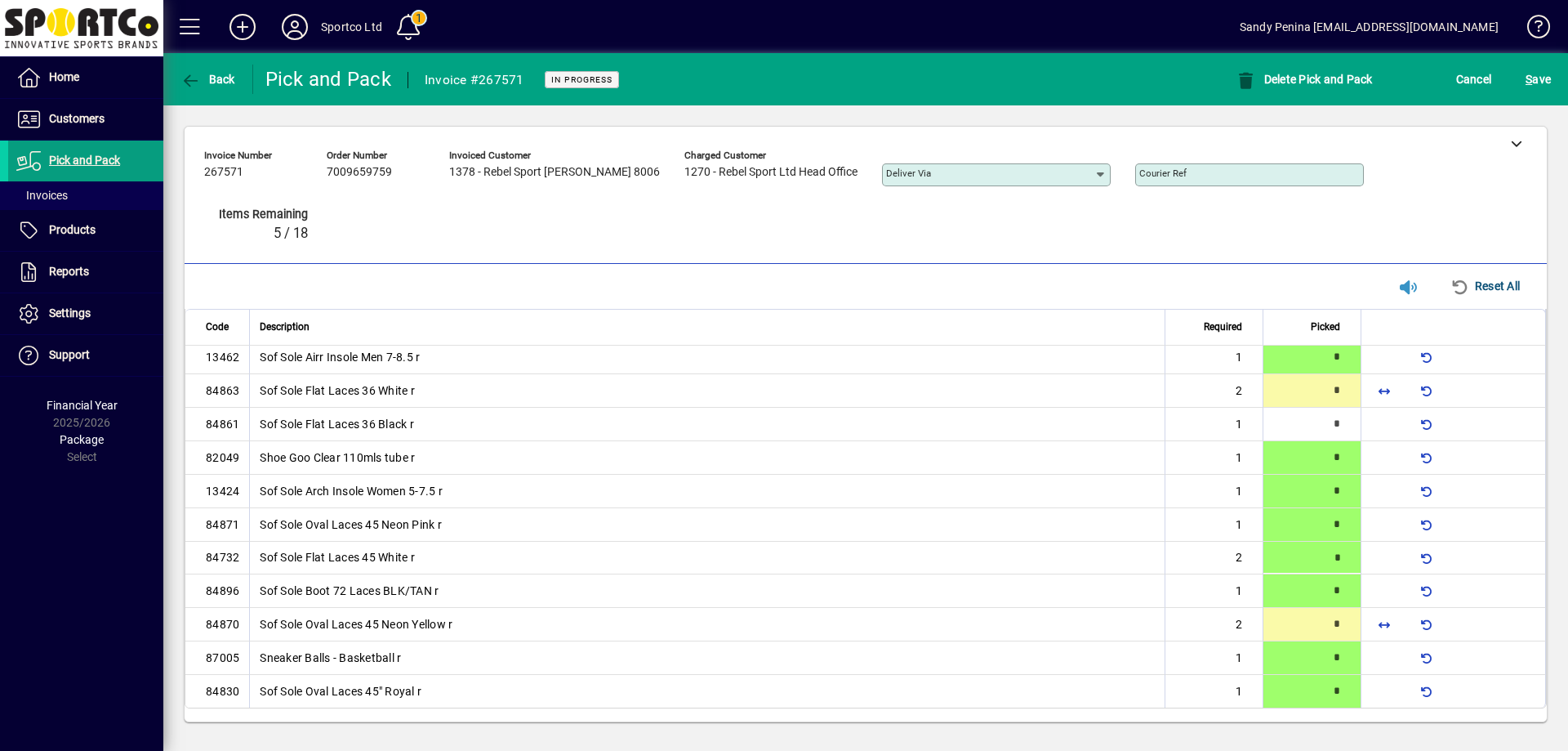
type input "*"
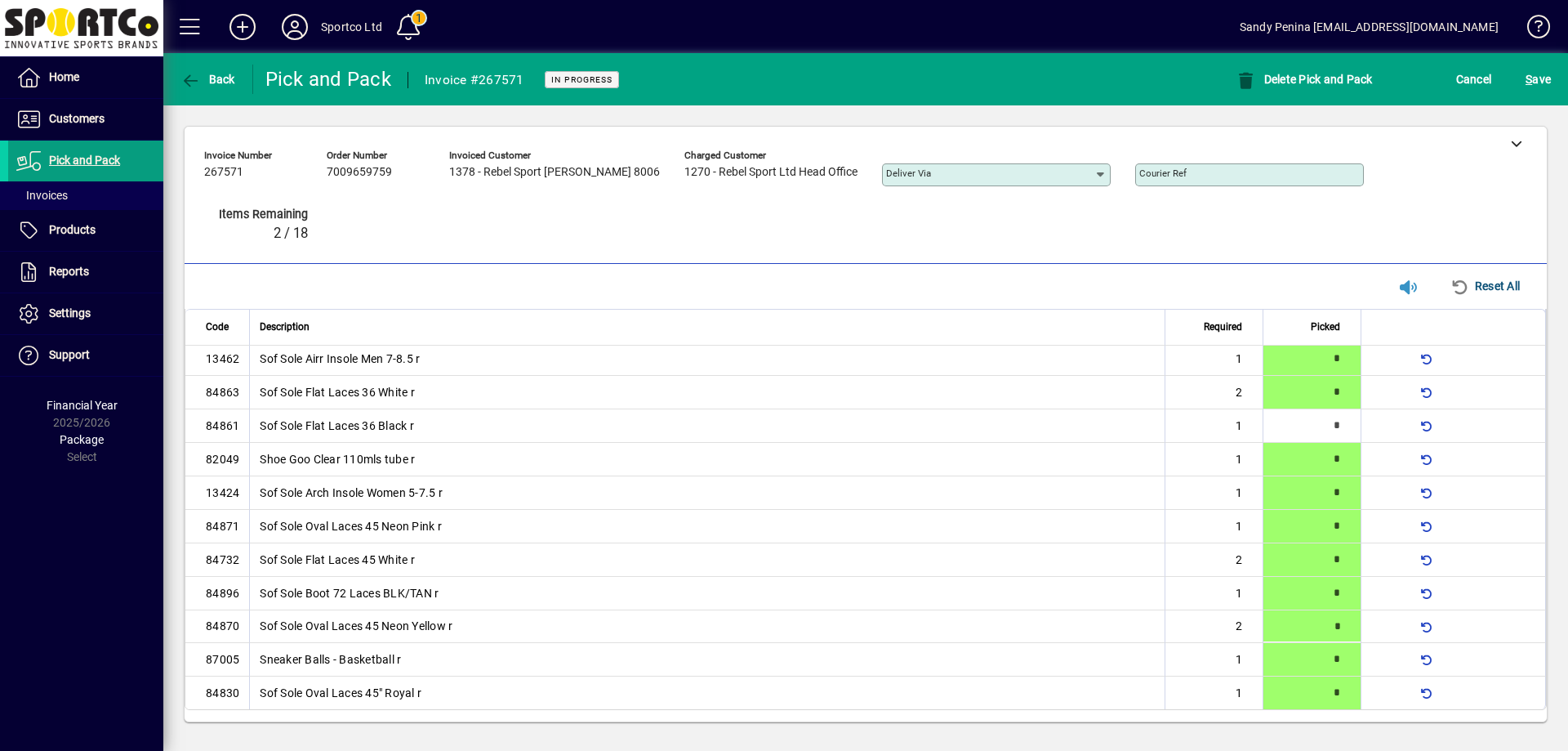
type input "*"
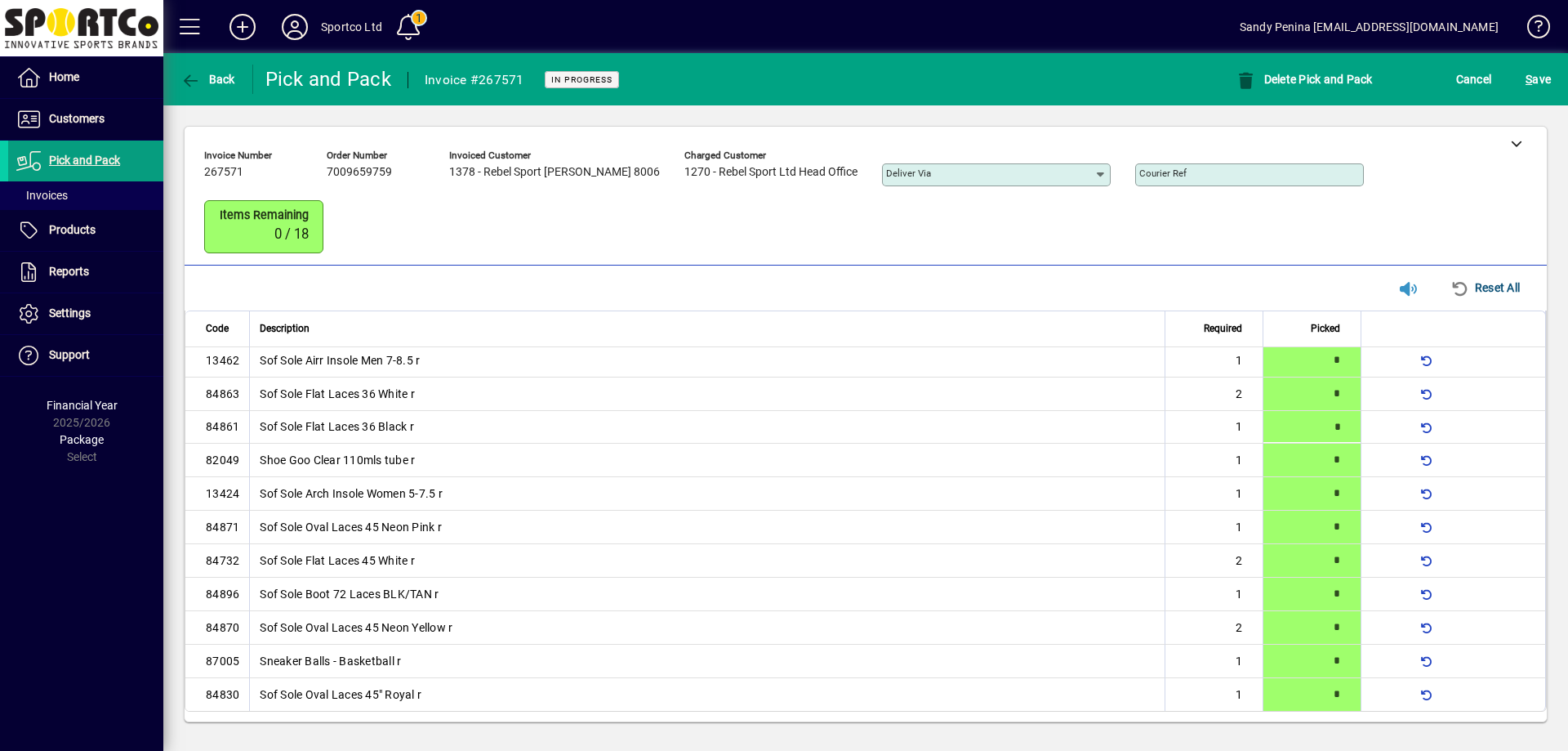
scroll to position [0, 0]
click at [1523, 89] on span "submit" at bounding box center [1537, 79] width 33 height 39
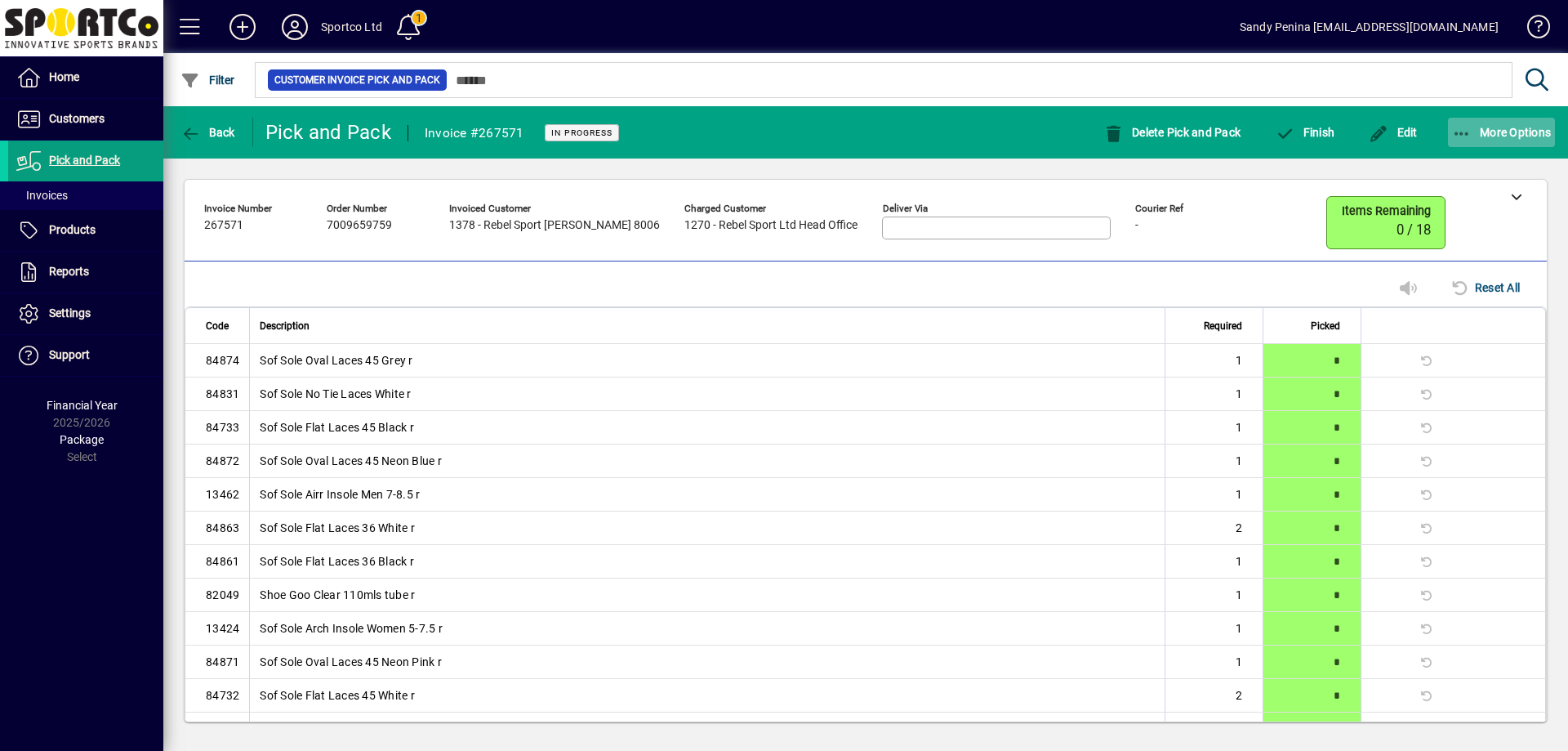
click at [1476, 129] on span "More Options" at bounding box center [1502, 132] width 100 height 13
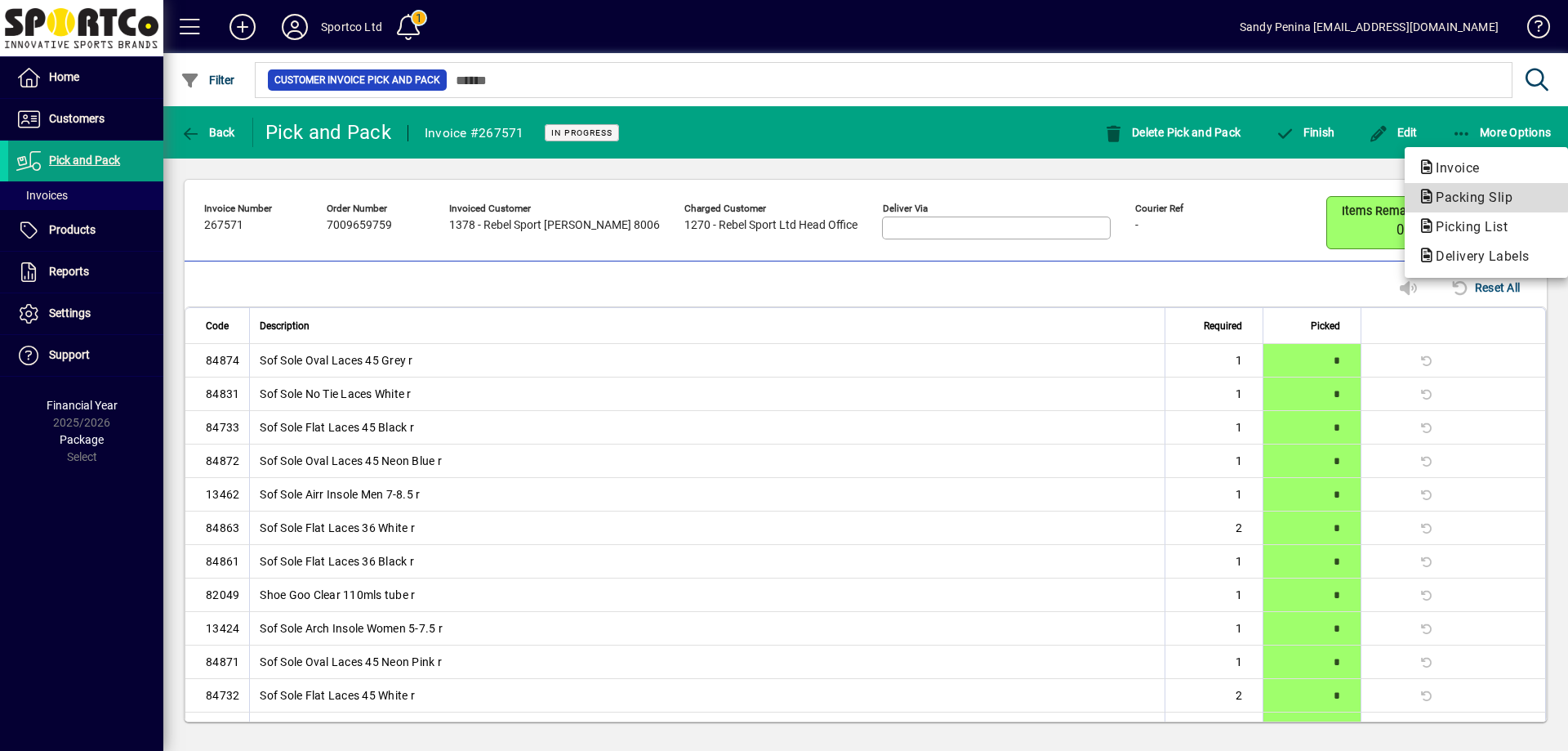
click at [1438, 196] on span "Packing Slip" at bounding box center [1468, 197] width 103 height 15
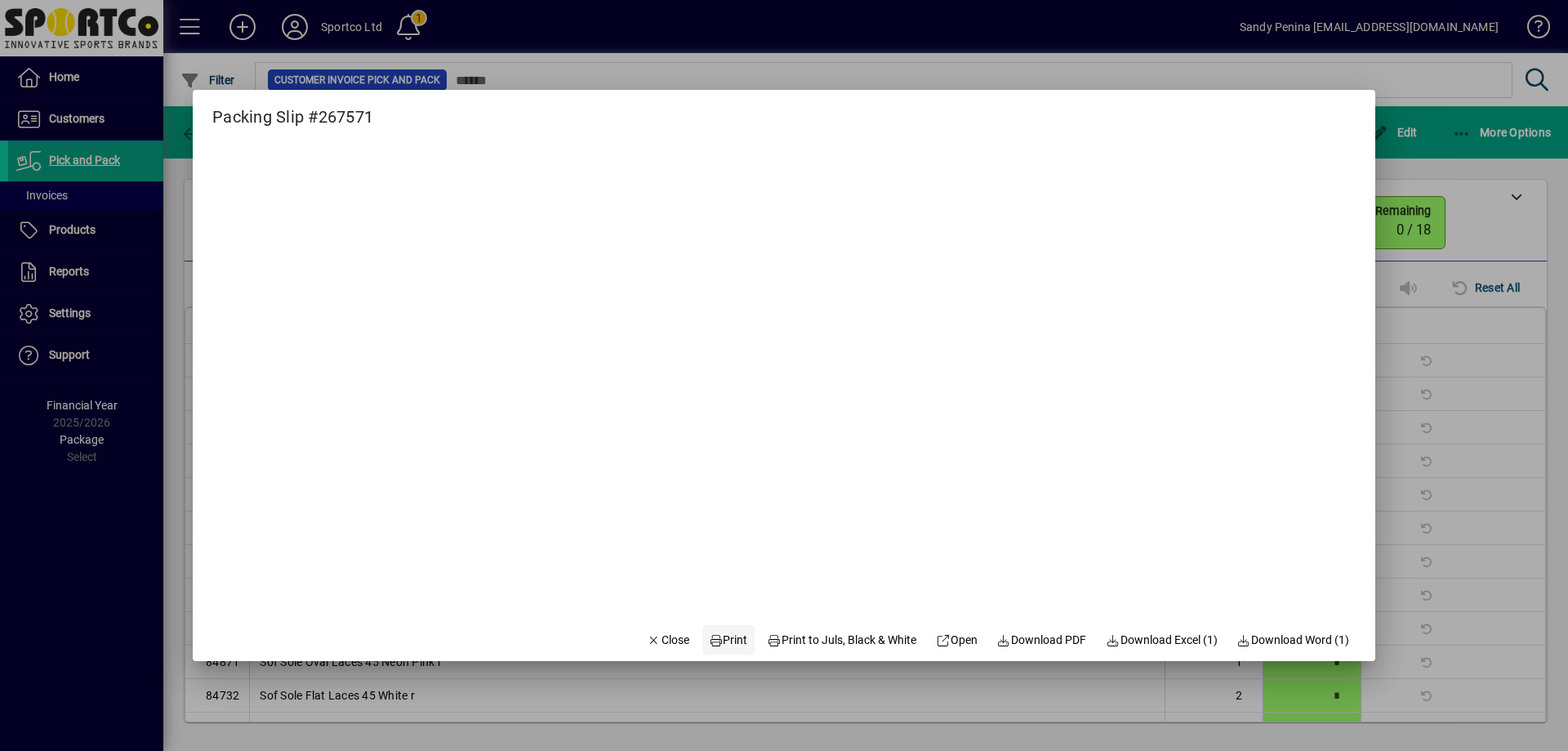
click at [709, 640] on icon at bounding box center [716, 640] width 14 height 11
click at [654, 633] on span "Close" at bounding box center [668, 640] width 43 height 17
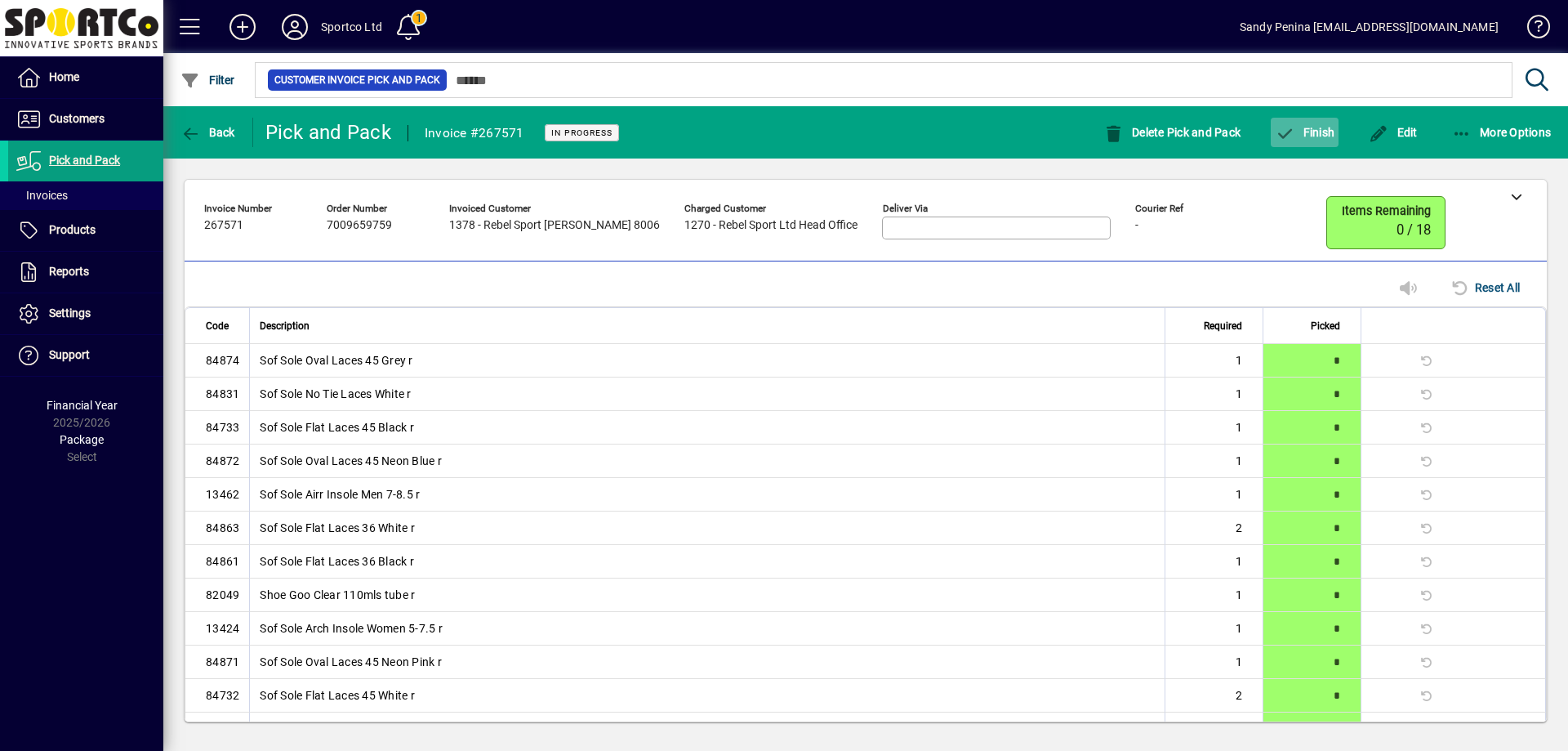
click at [1291, 138] on icon "button" at bounding box center [1285, 134] width 20 height 16
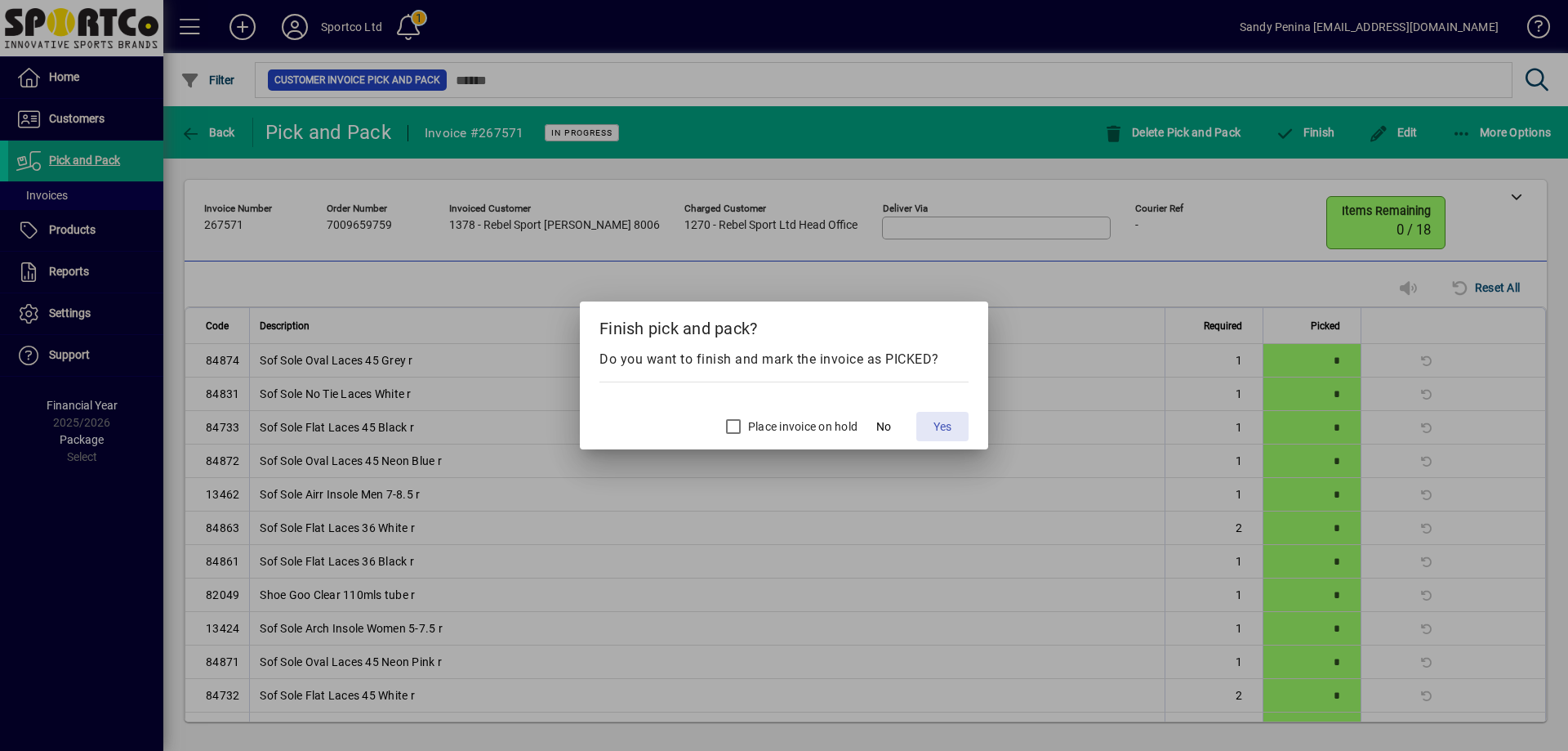
click at [935, 420] on span "Yes" at bounding box center [942, 427] width 18 height 17
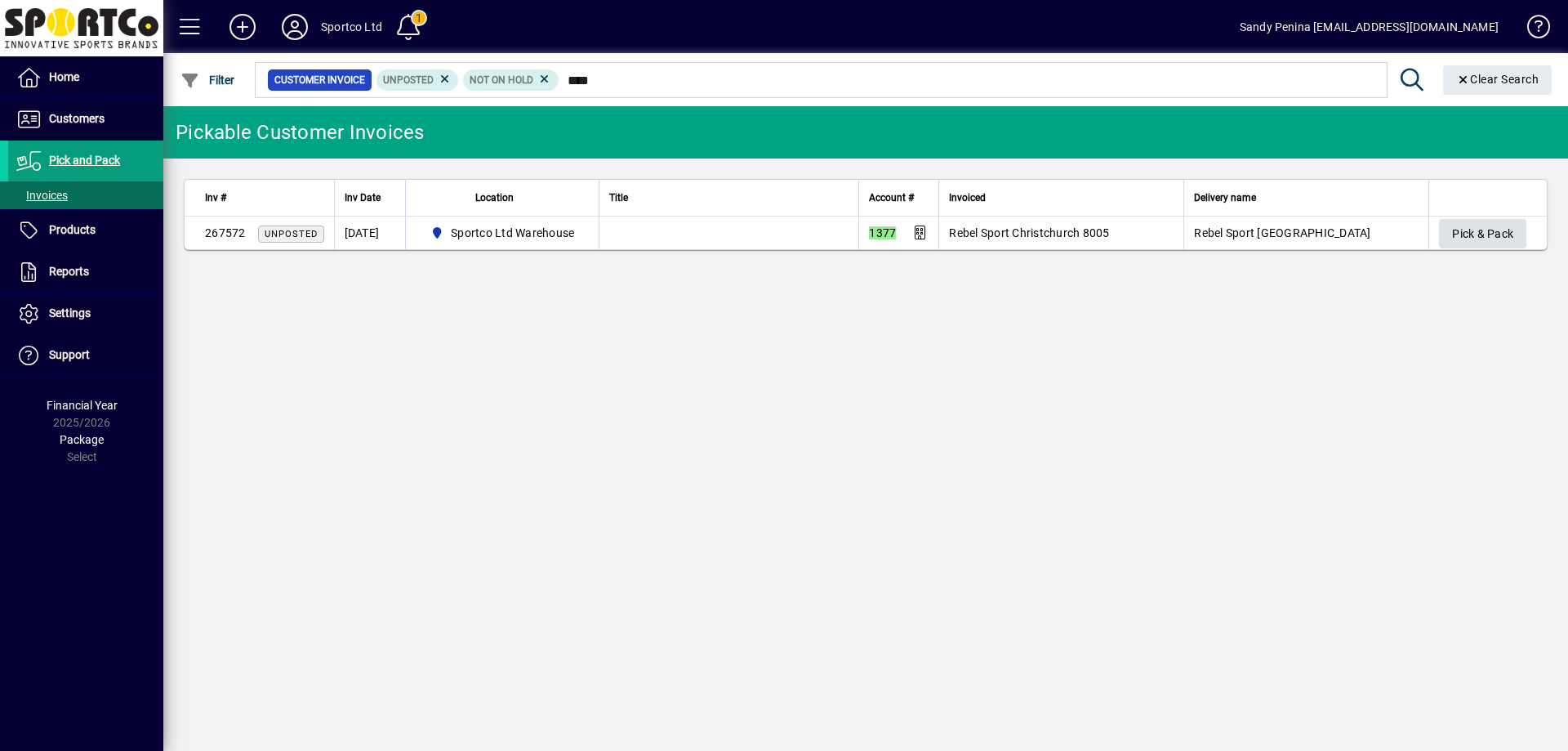
type input "****"
click at [1475, 228] on span "Pick & Pack" at bounding box center [1483, 234] width 61 height 27
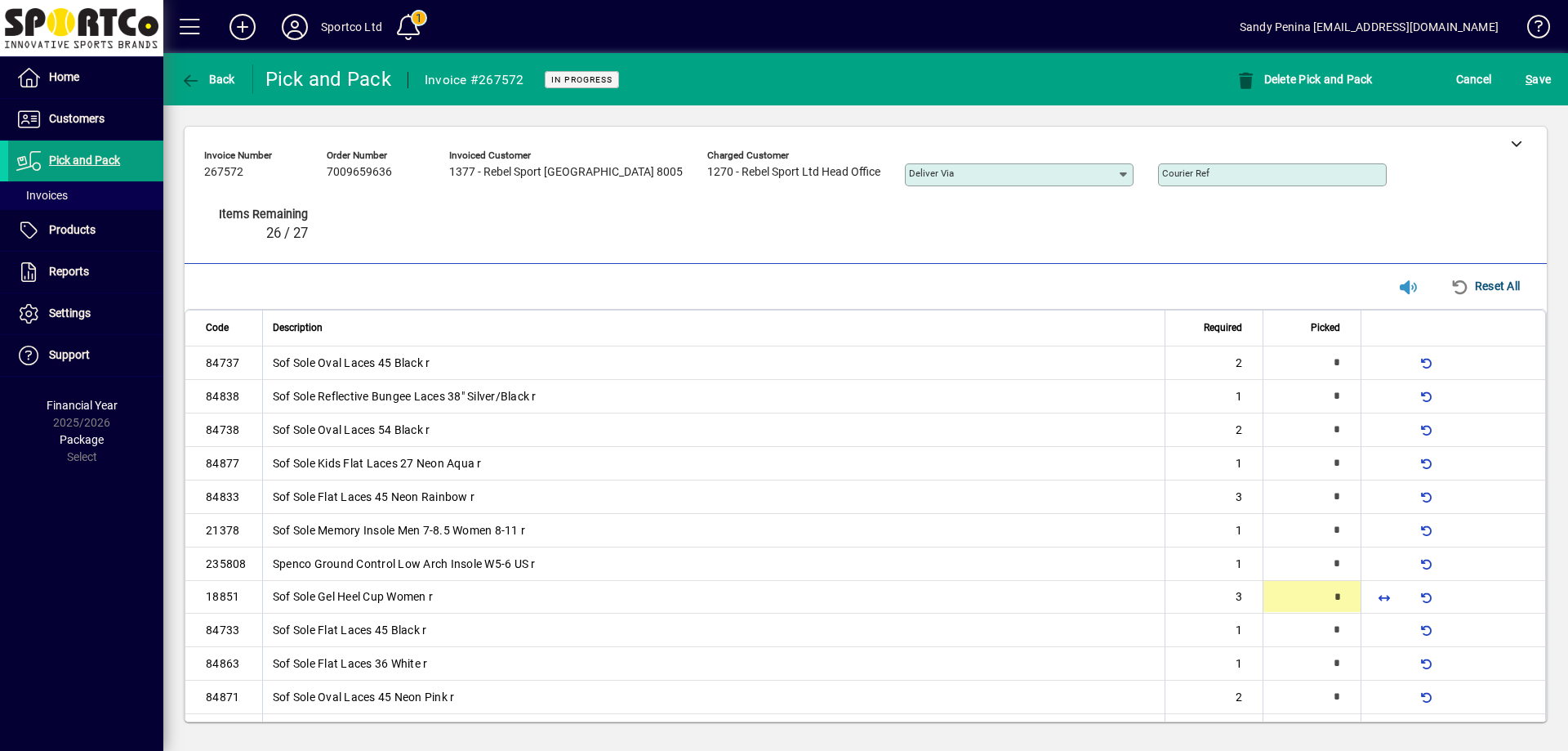
type input "*"
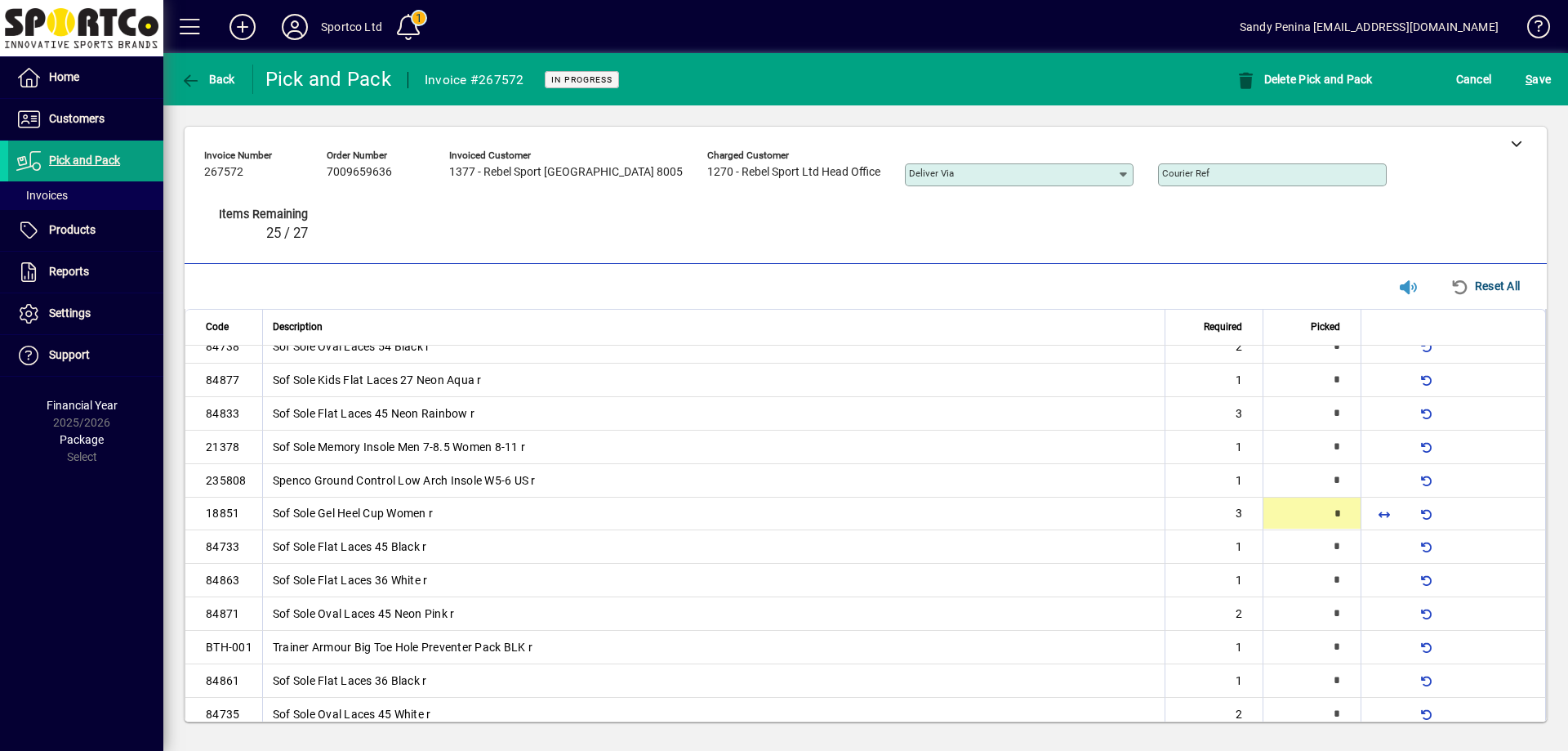
type input "*"
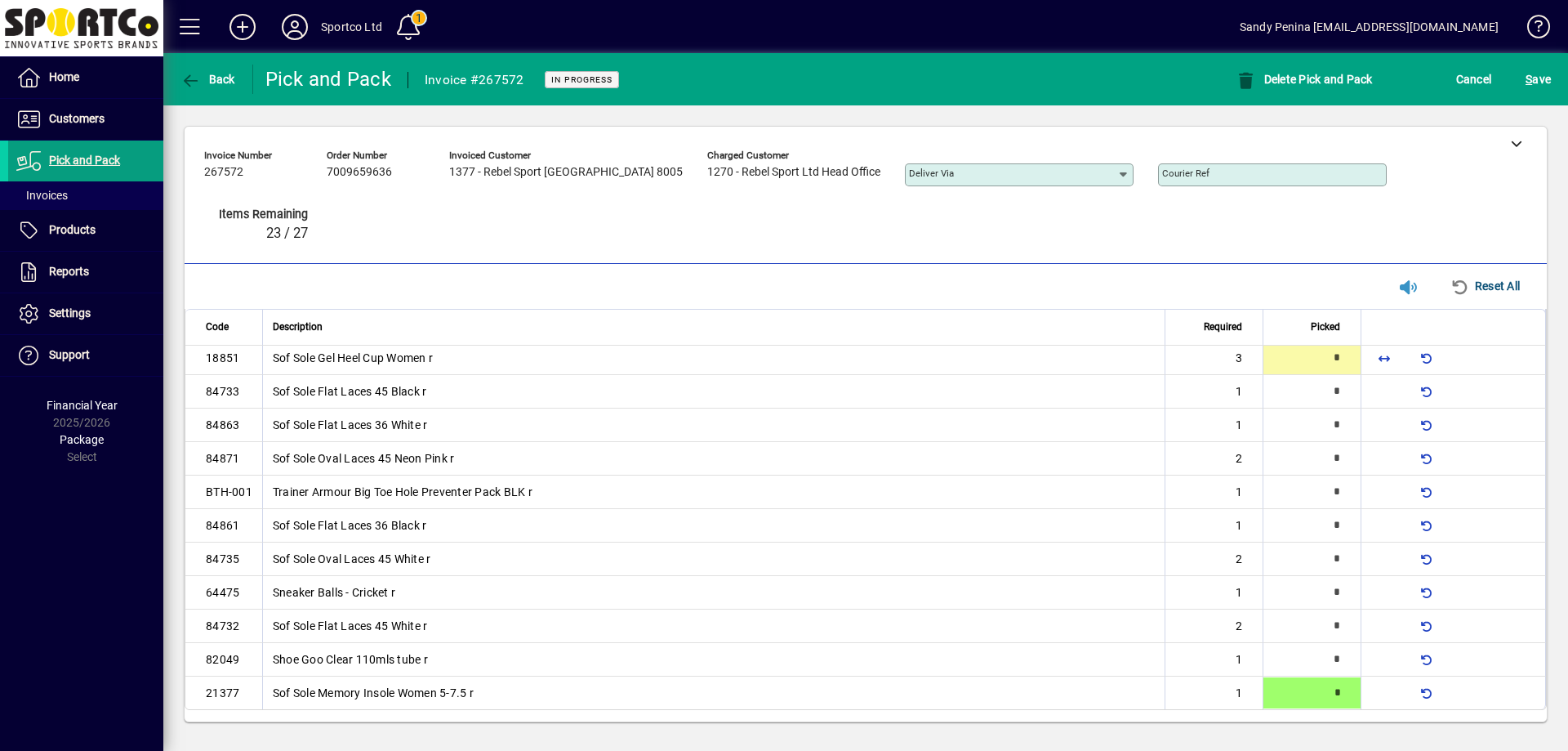
type input "*"
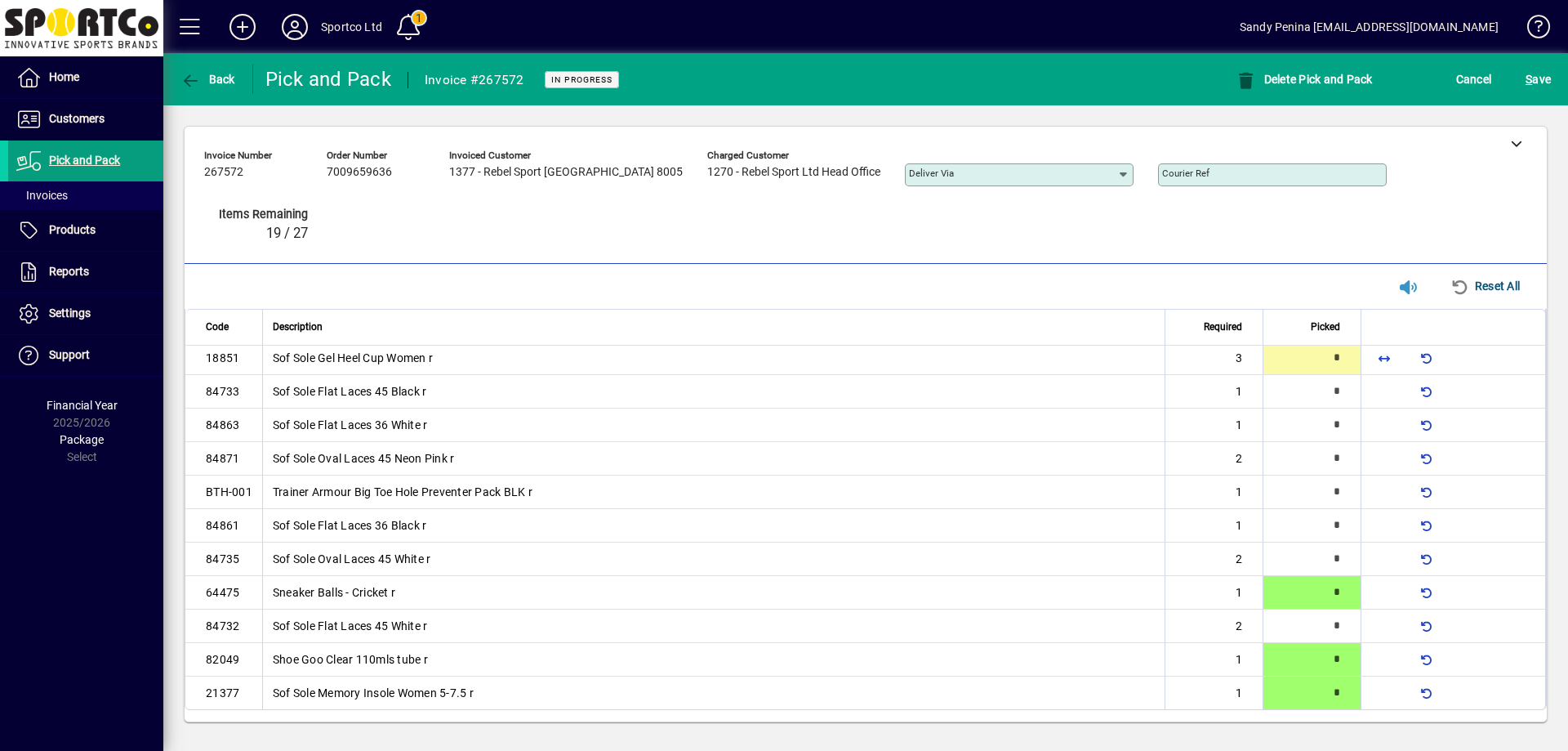
scroll to position [0, 0]
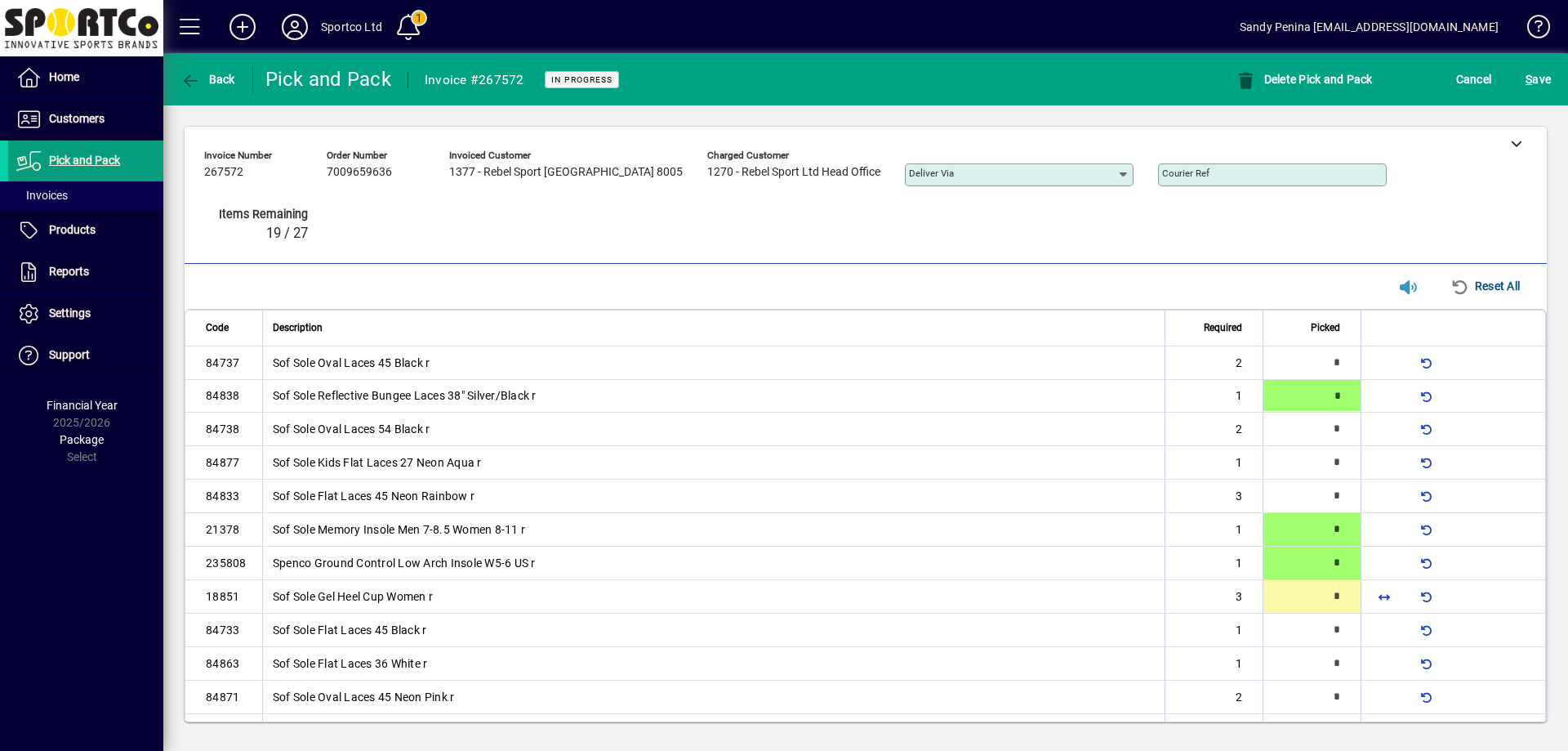
type input "*"
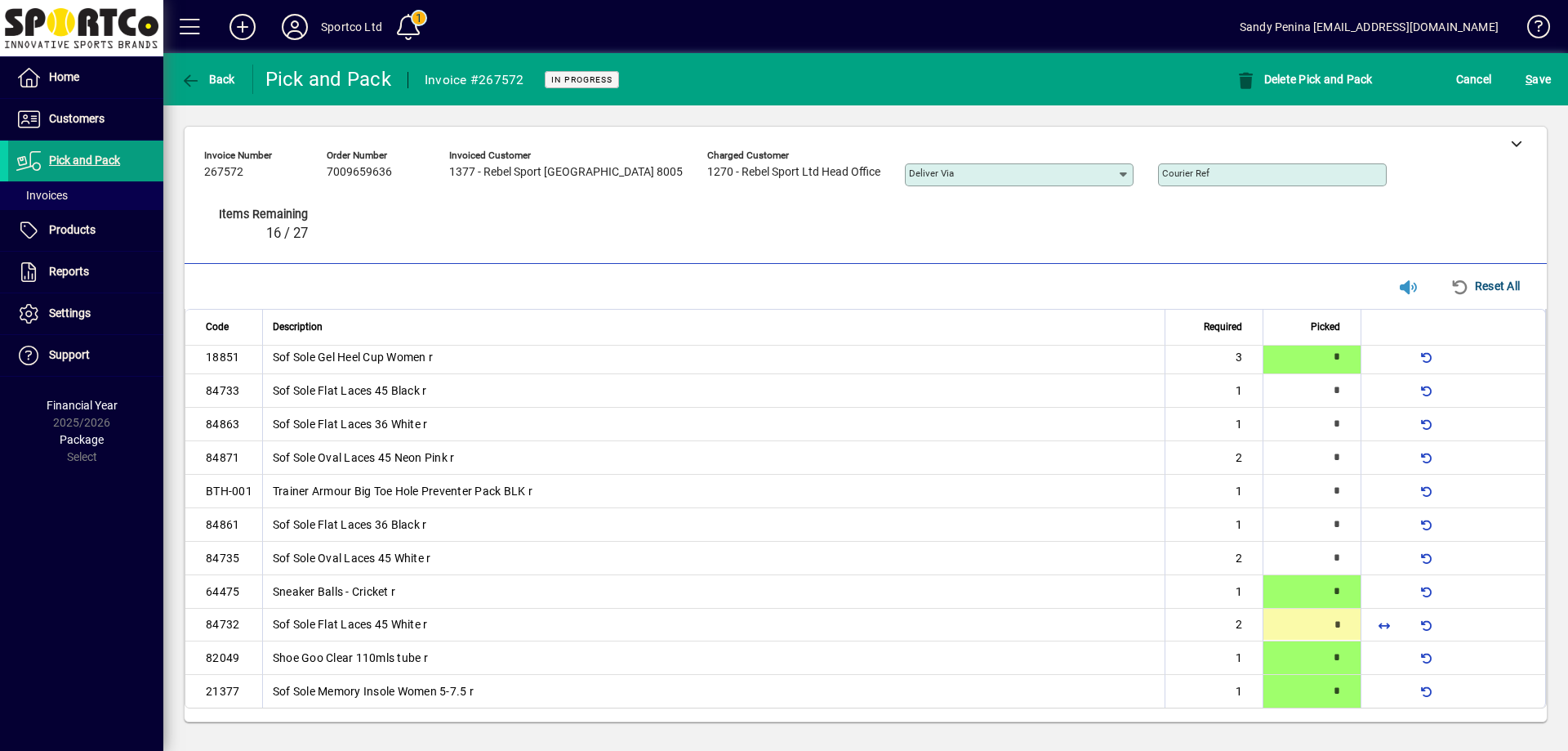
type input "*"
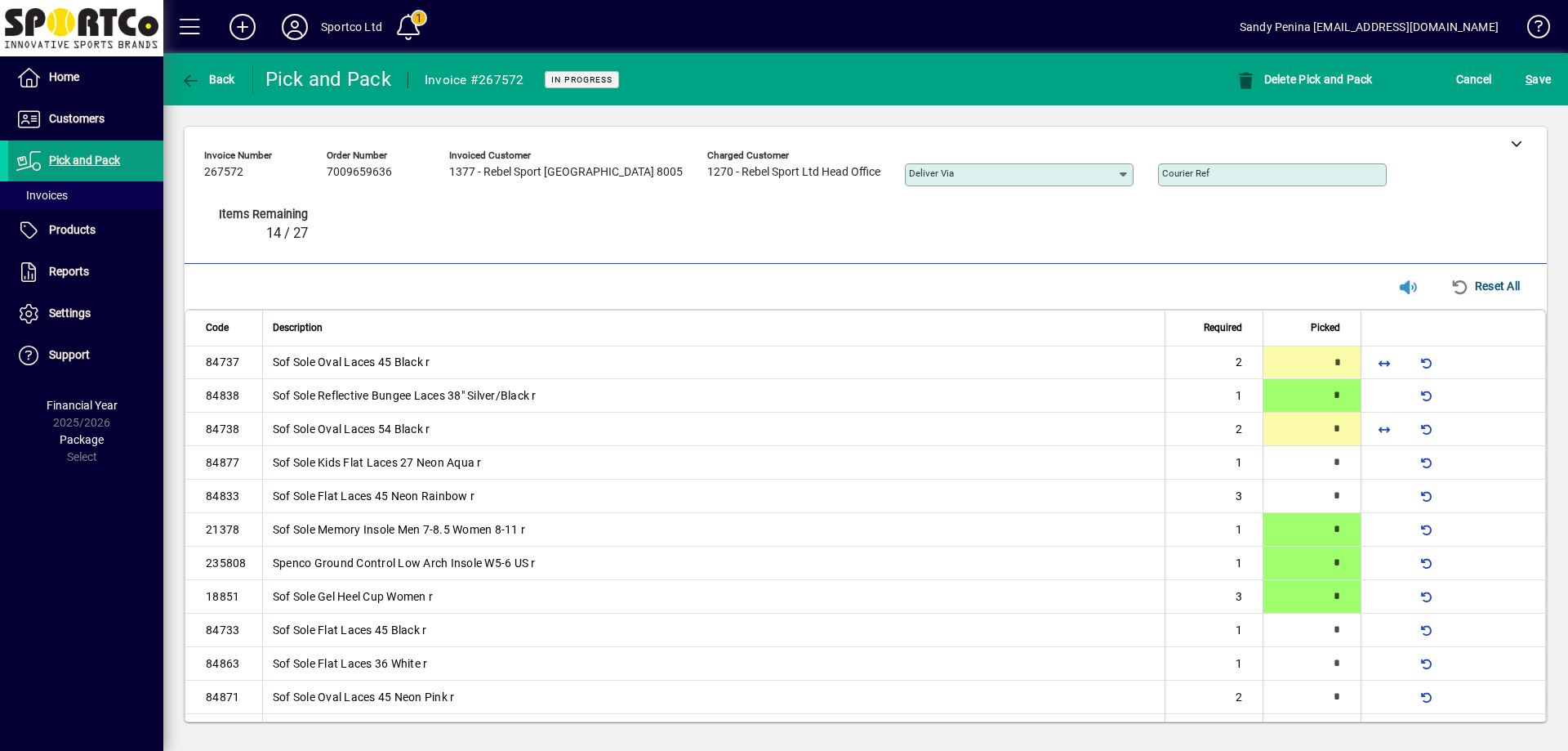
type input "*"
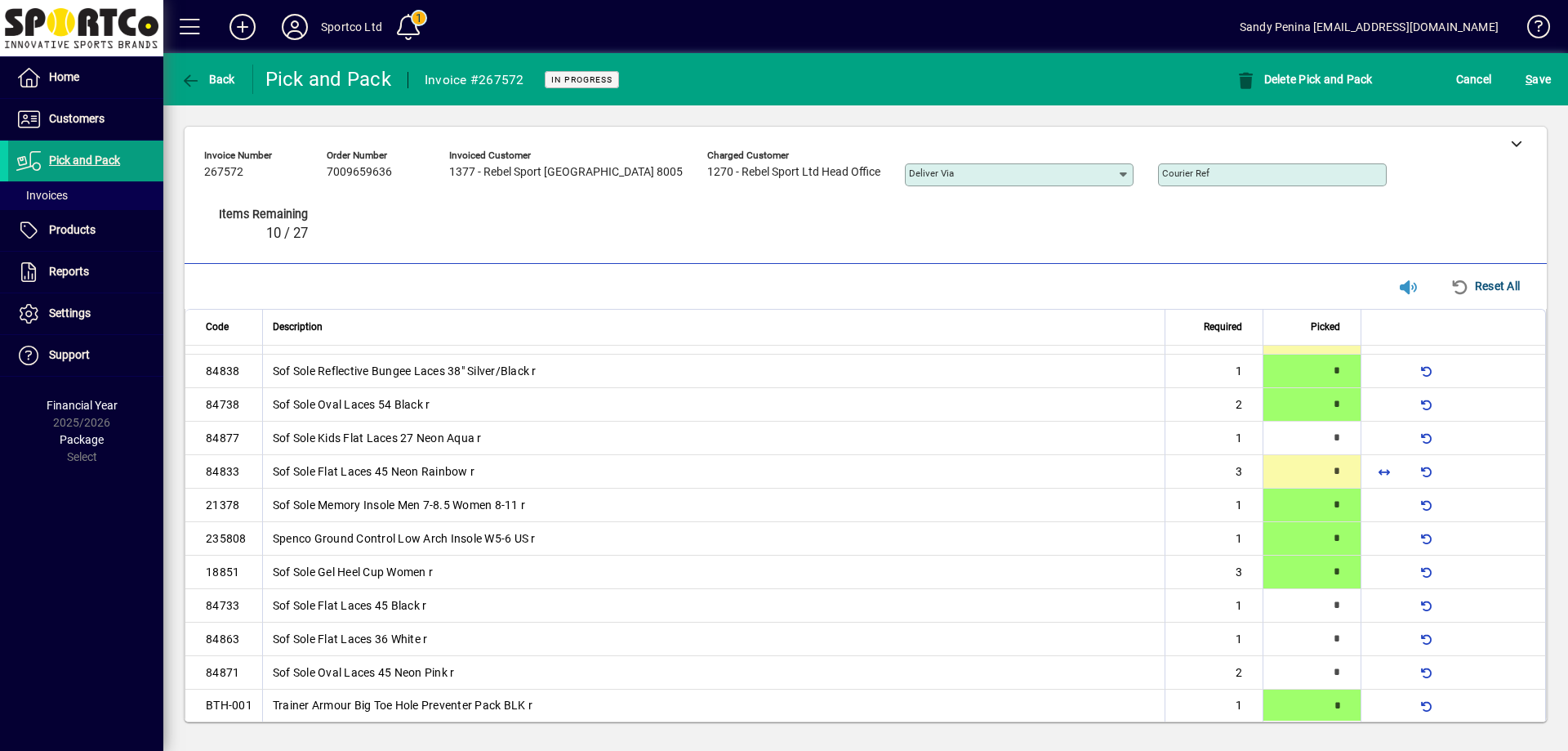
type input "*"
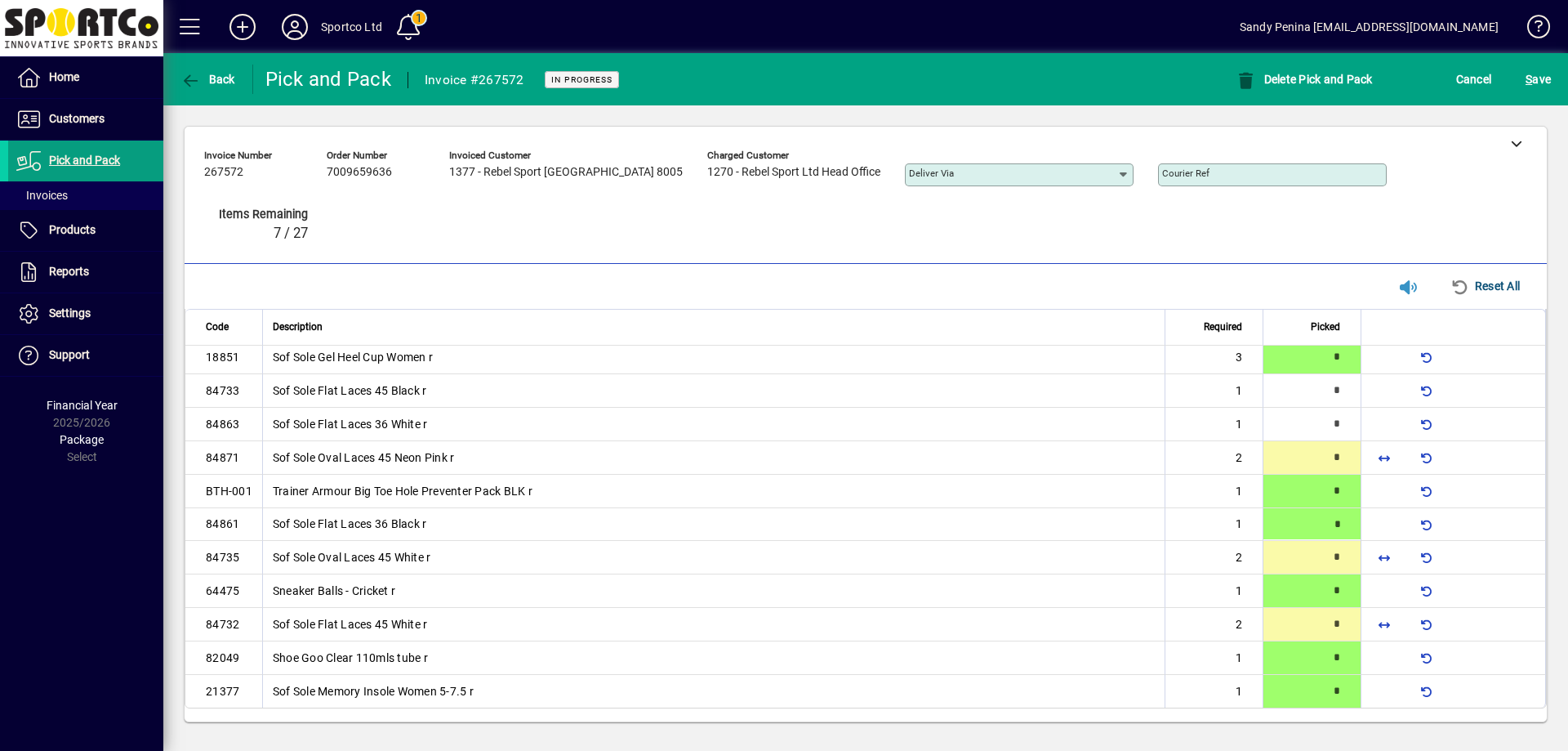
type input "*"
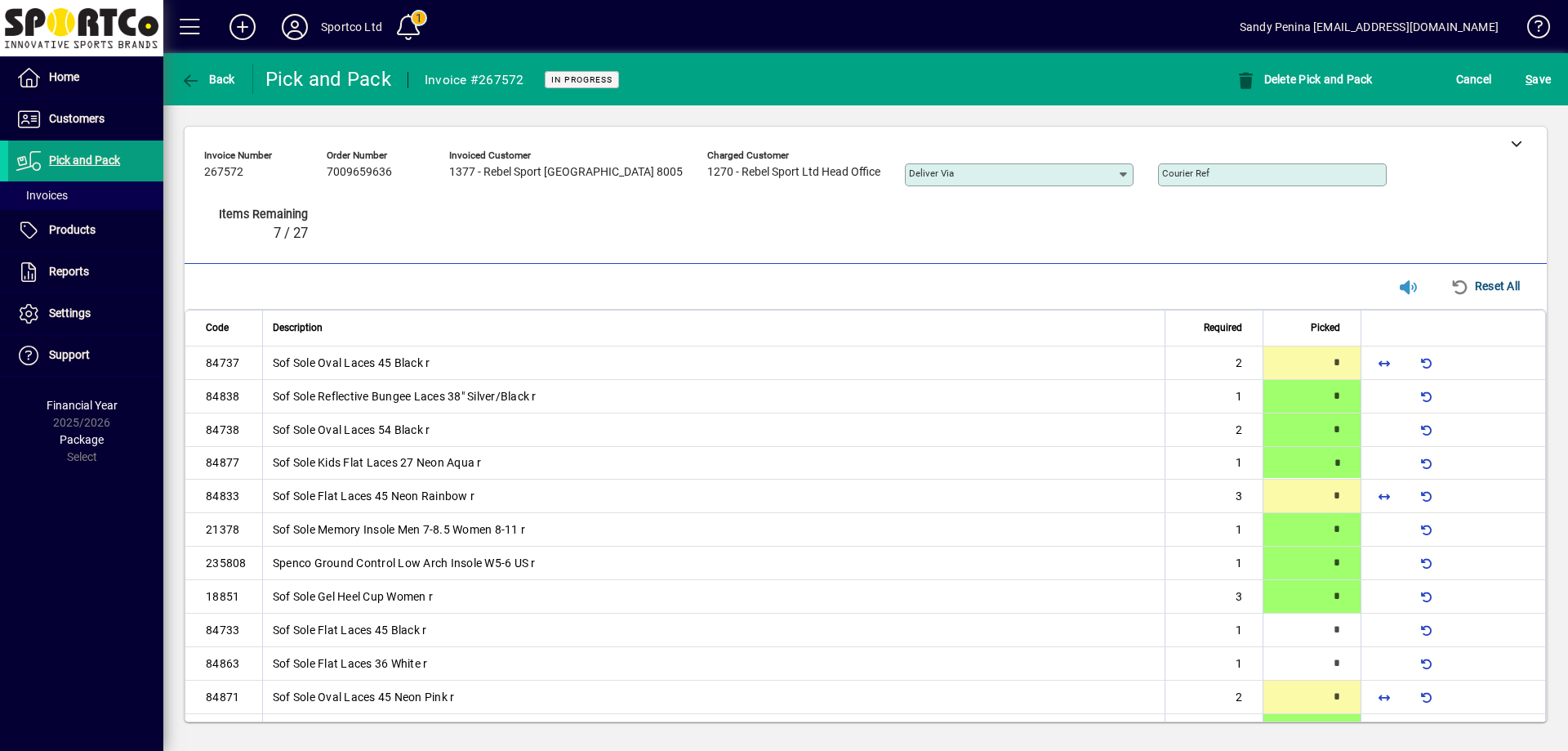
type input "*"
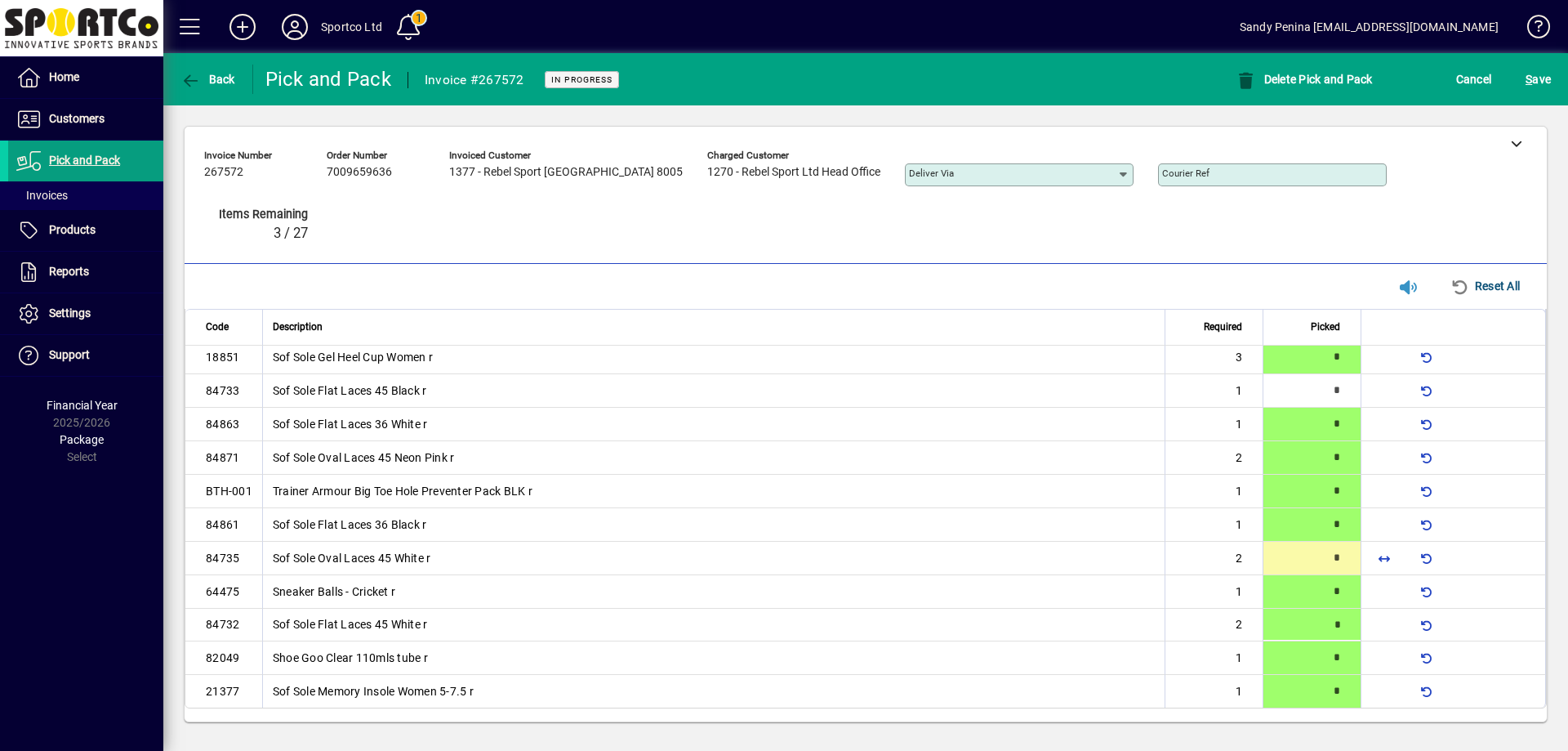
type input "*"
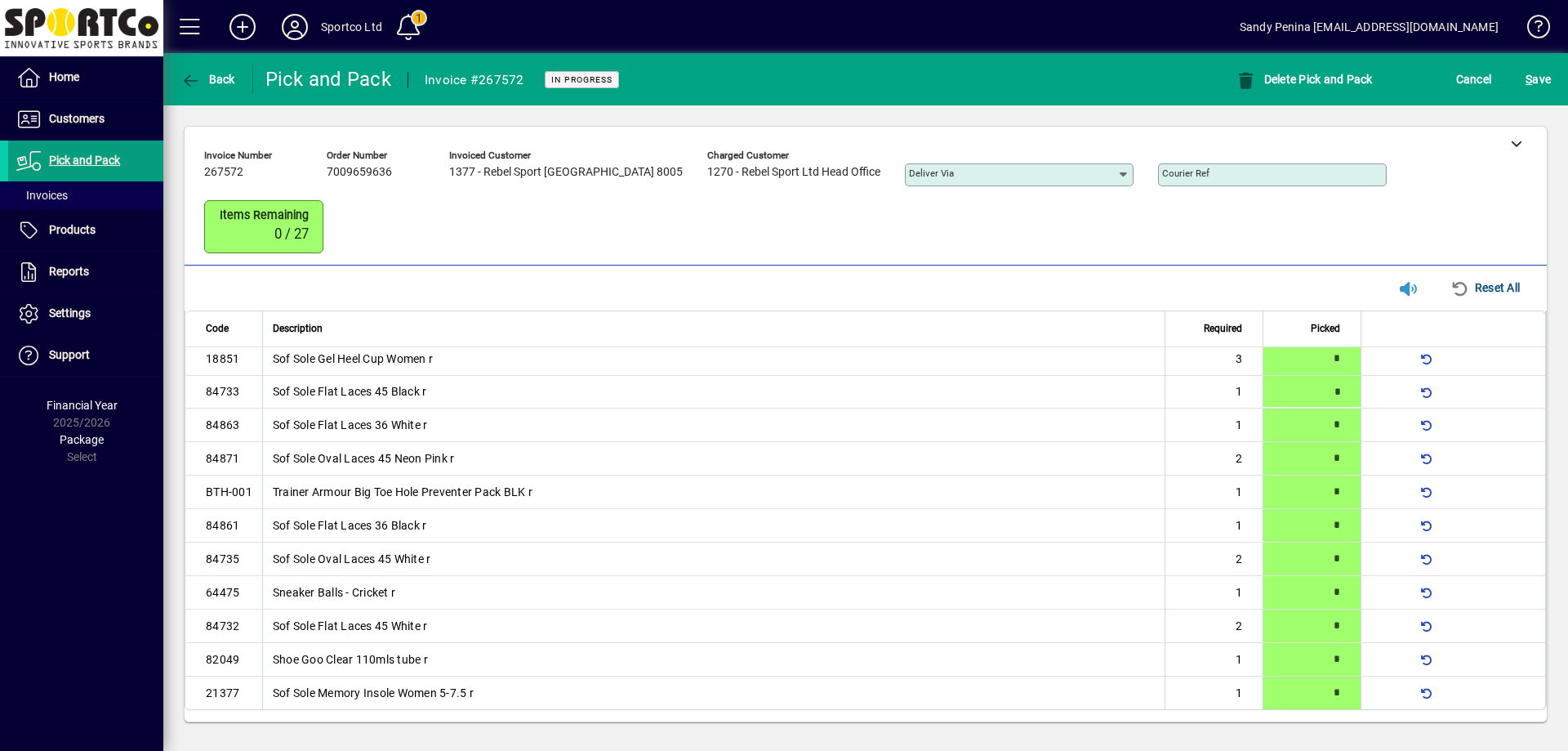
scroll to position [0, 0]
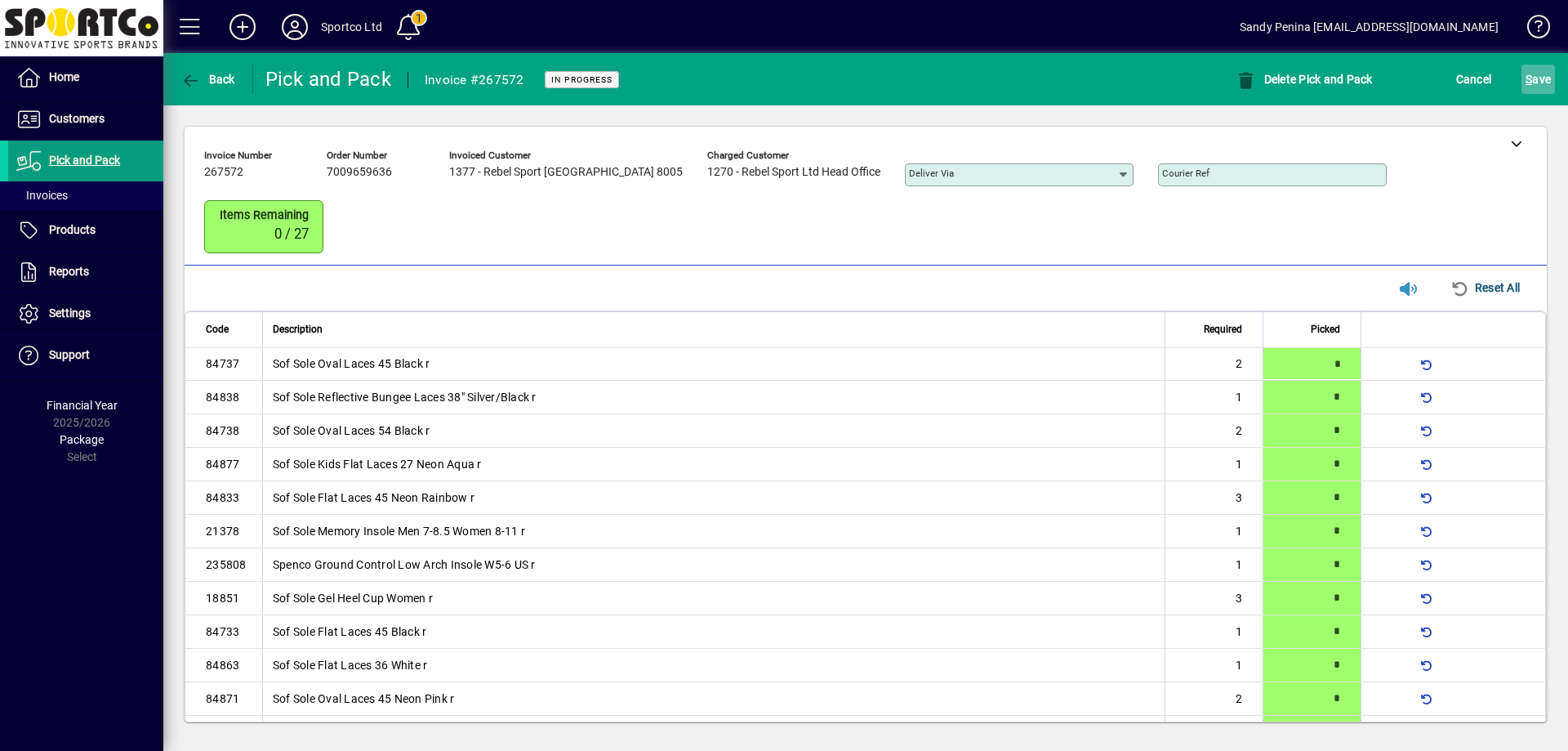
click at [1542, 78] on span "S ave" at bounding box center [1538, 79] width 26 height 26
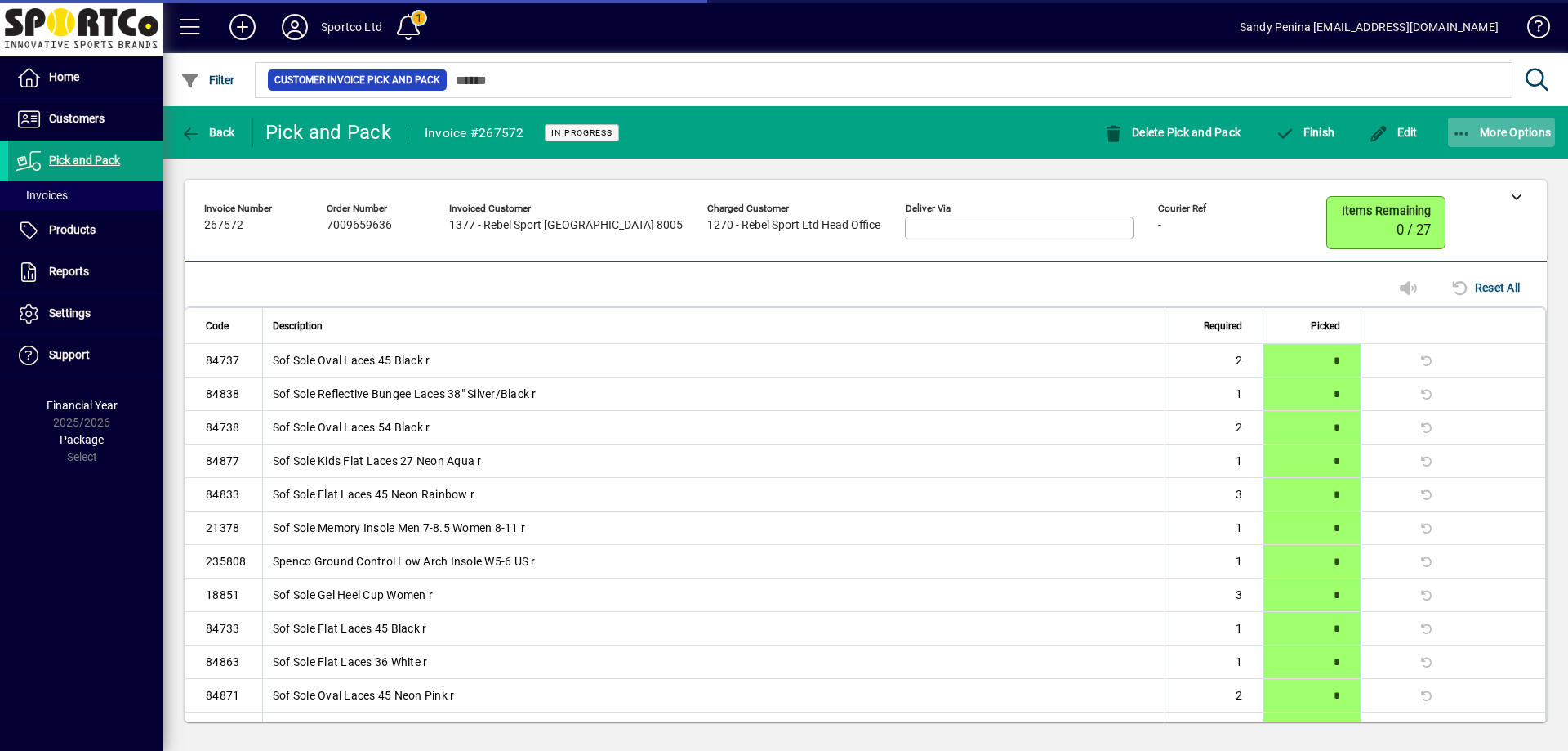
click at [1462, 126] on icon "button" at bounding box center [1462, 134] width 20 height 16
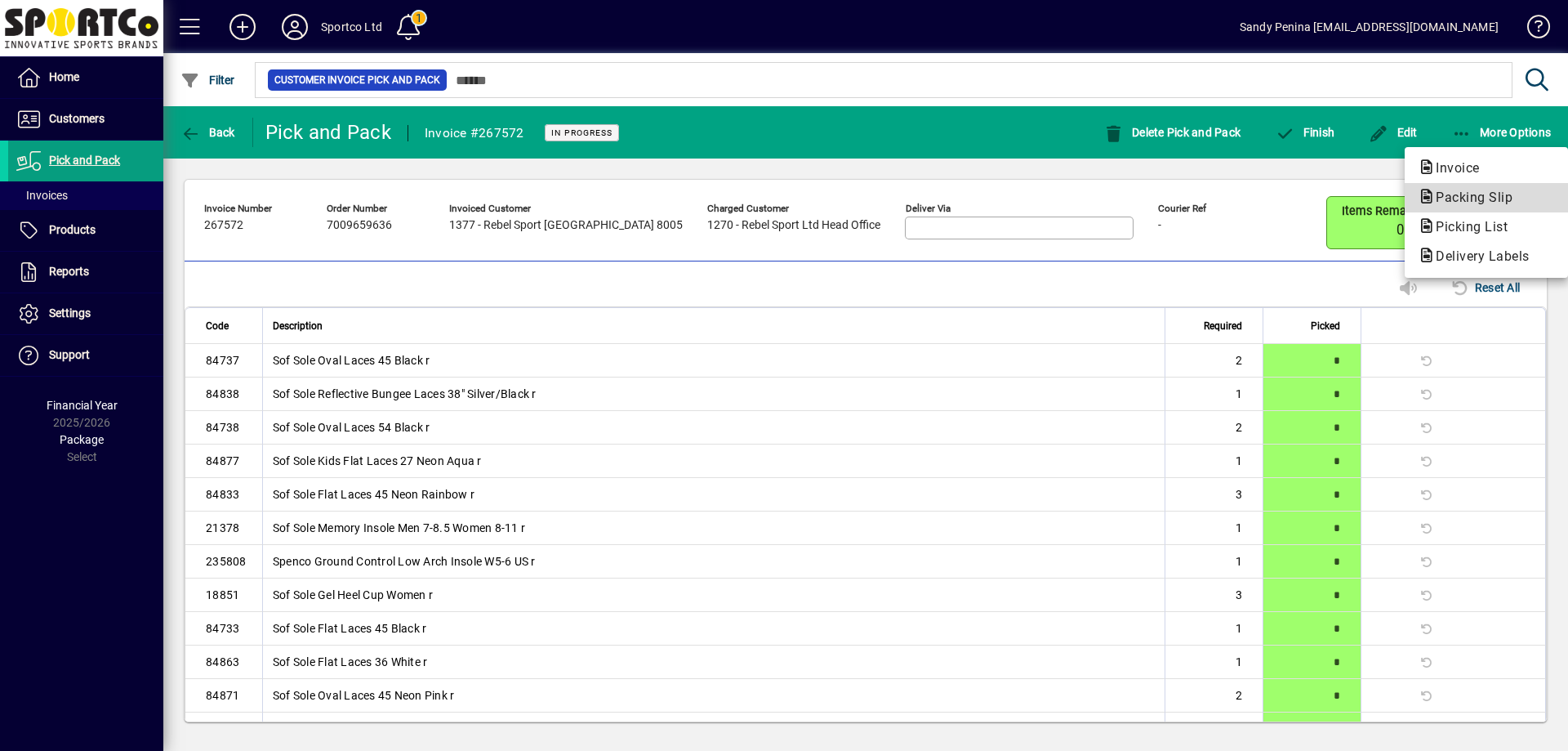
click at [1467, 199] on span "Packing Slip" at bounding box center [1468, 197] width 103 height 15
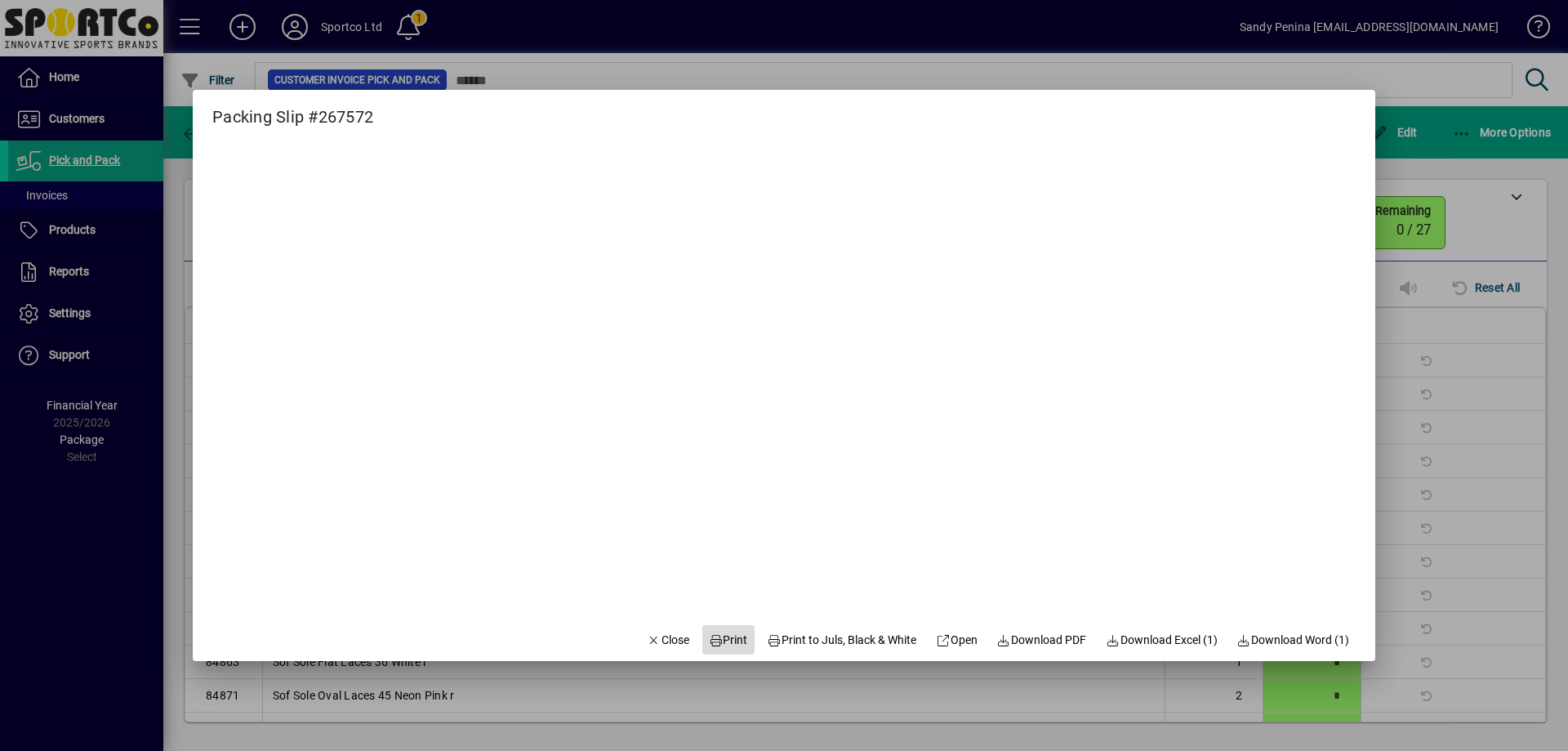
click at [724, 636] on span "Print" at bounding box center [729, 640] width 39 height 17
drag, startPoint x: 653, startPoint y: 632, endPoint x: 723, endPoint y: 604, distance: 75.4
click at [657, 626] on button "Close" at bounding box center [667, 639] width 55 height 29
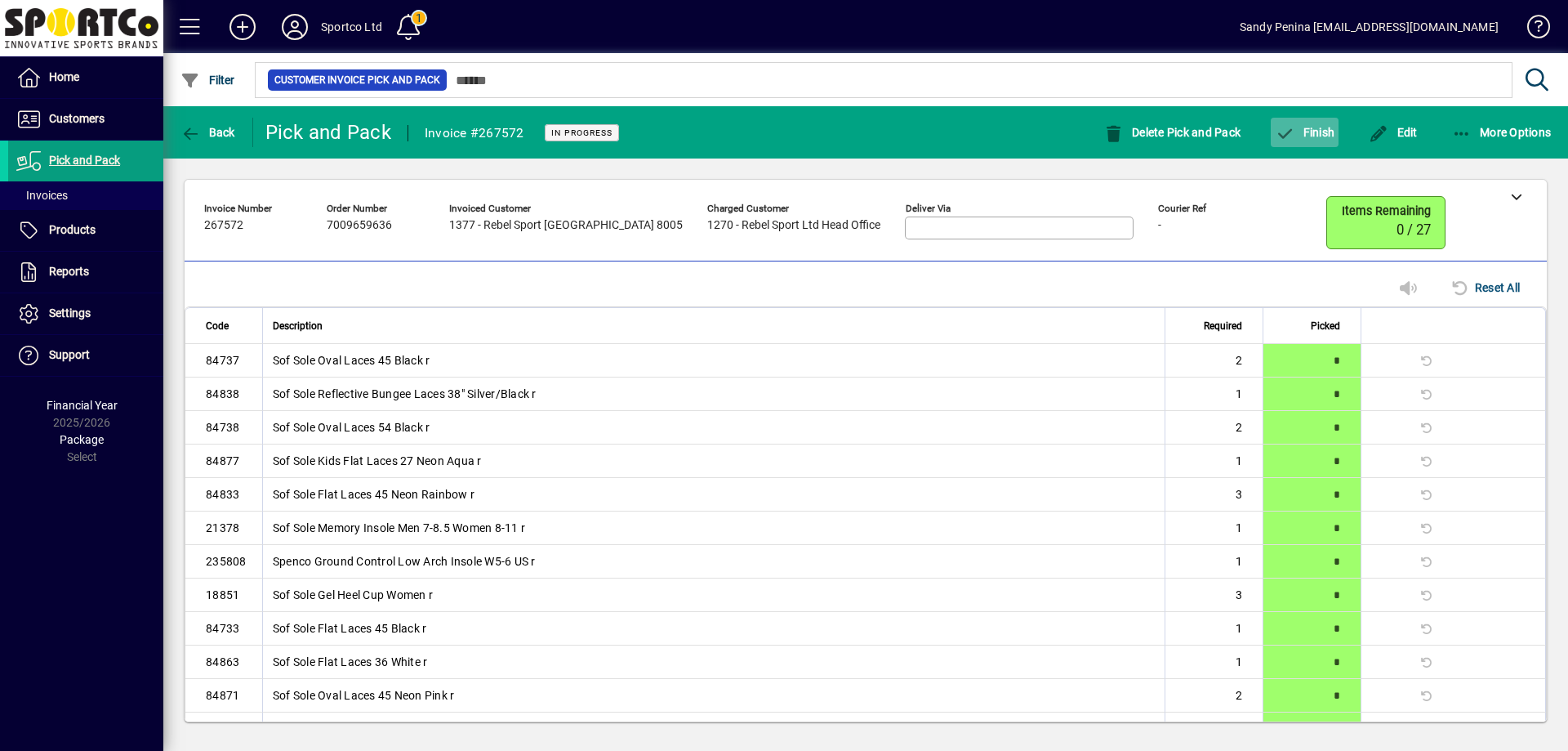
click at [1317, 137] on span "Finish" at bounding box center [1305, 132] width 60 height 13
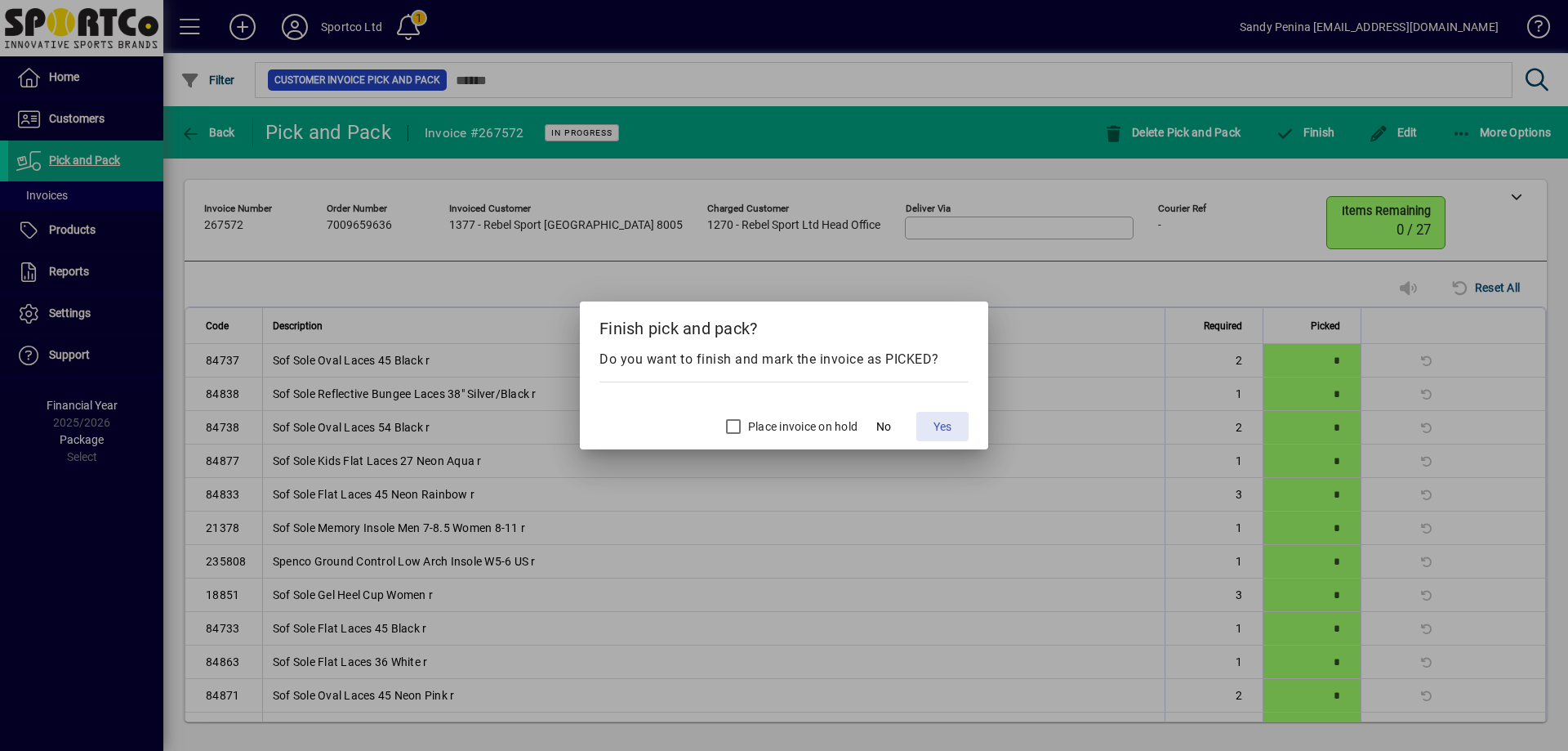
click at [942, 424] on span "Yes" at bounding box center [942, 427] width 18 height 17
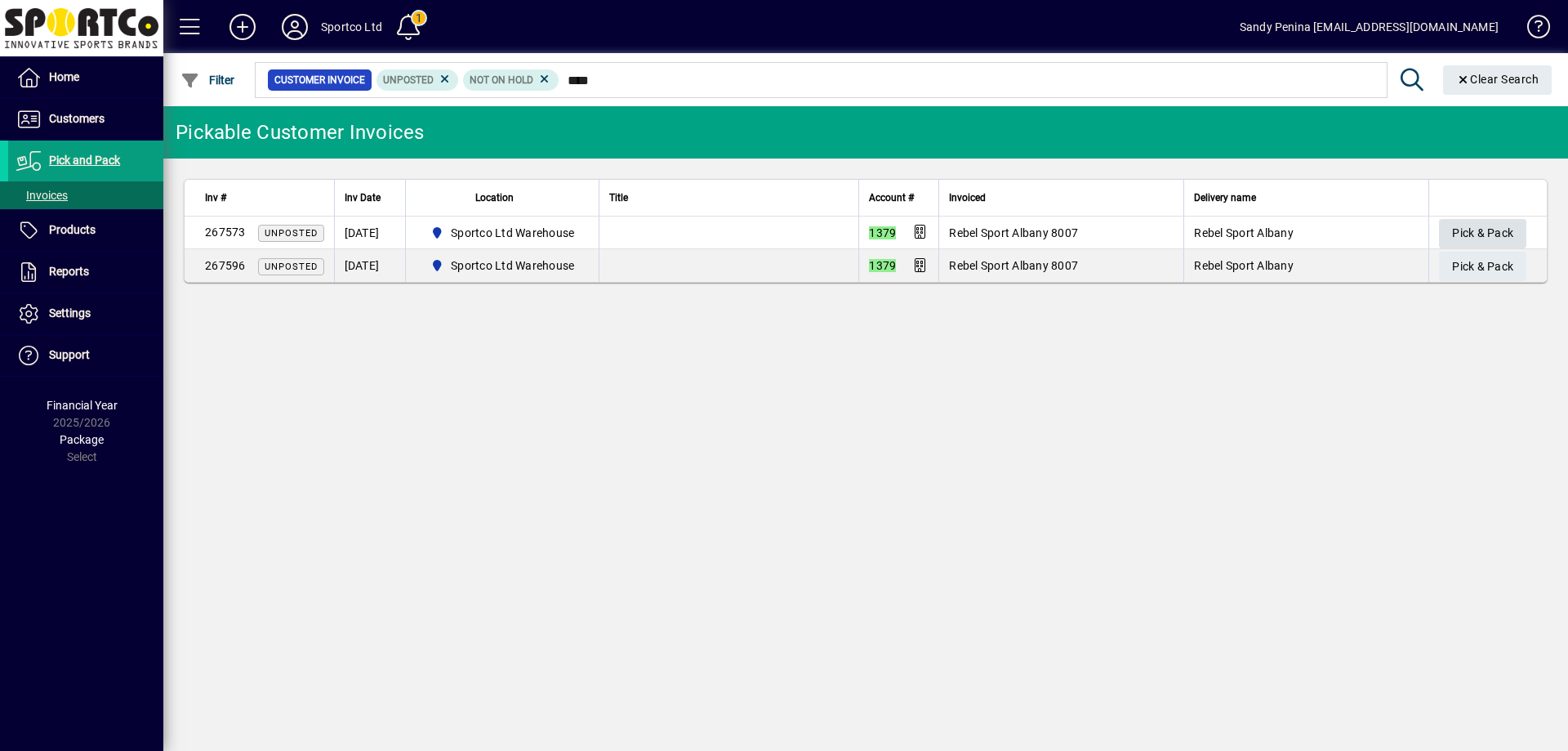
type input "****"
click at [1470, 225] on span "Pick & Pack" at bounding box center [1483, 234] width 61 height 27
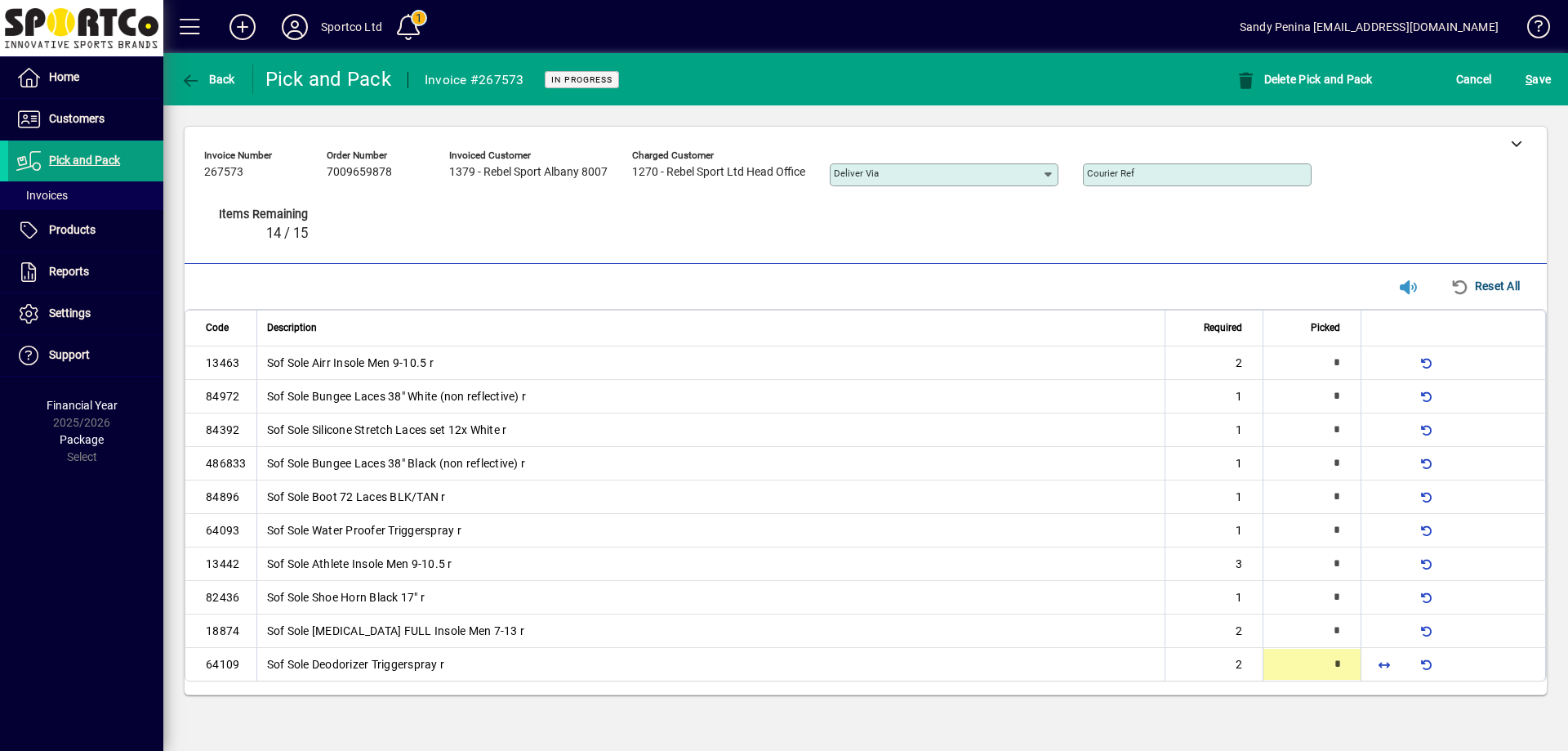
type input "*"
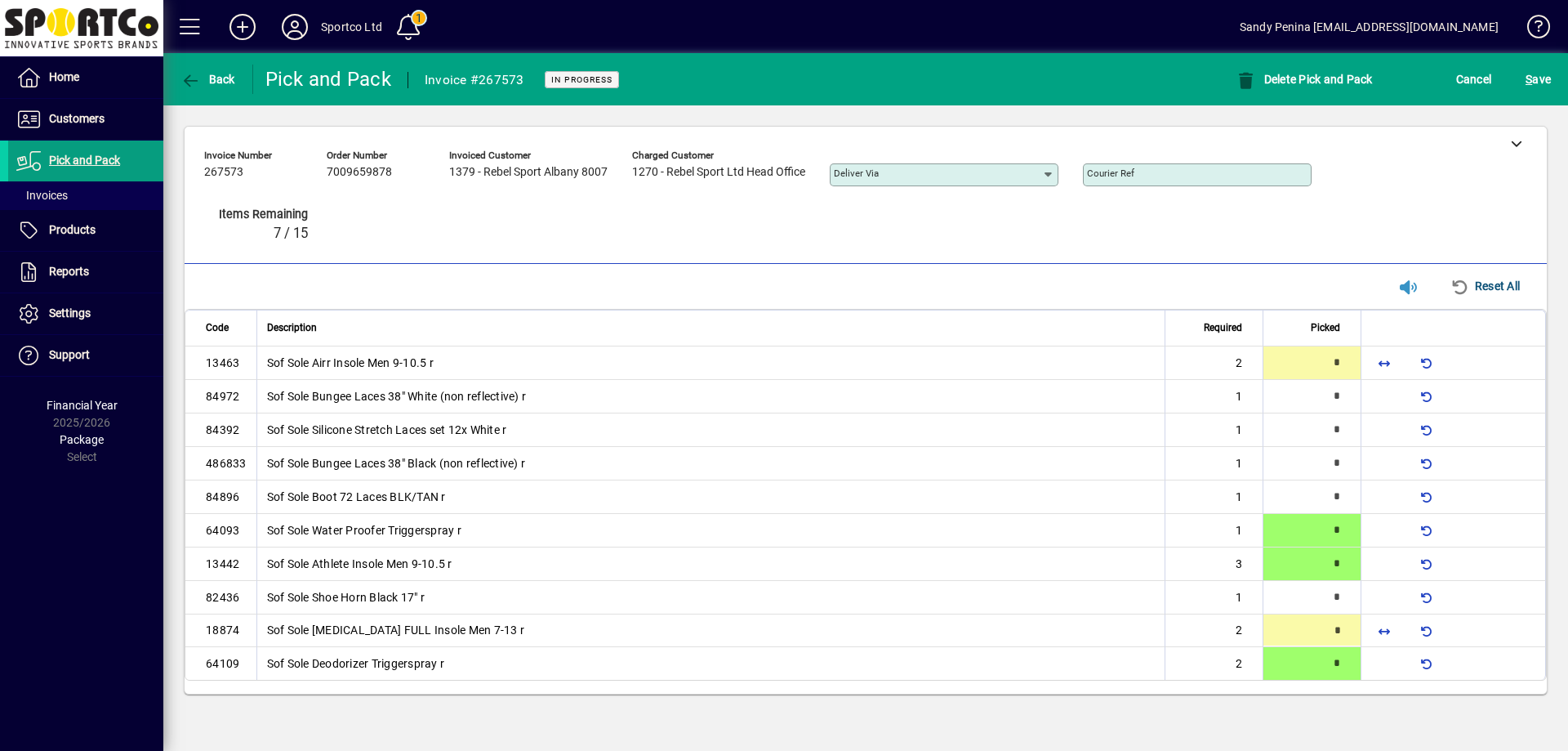
type input "*"
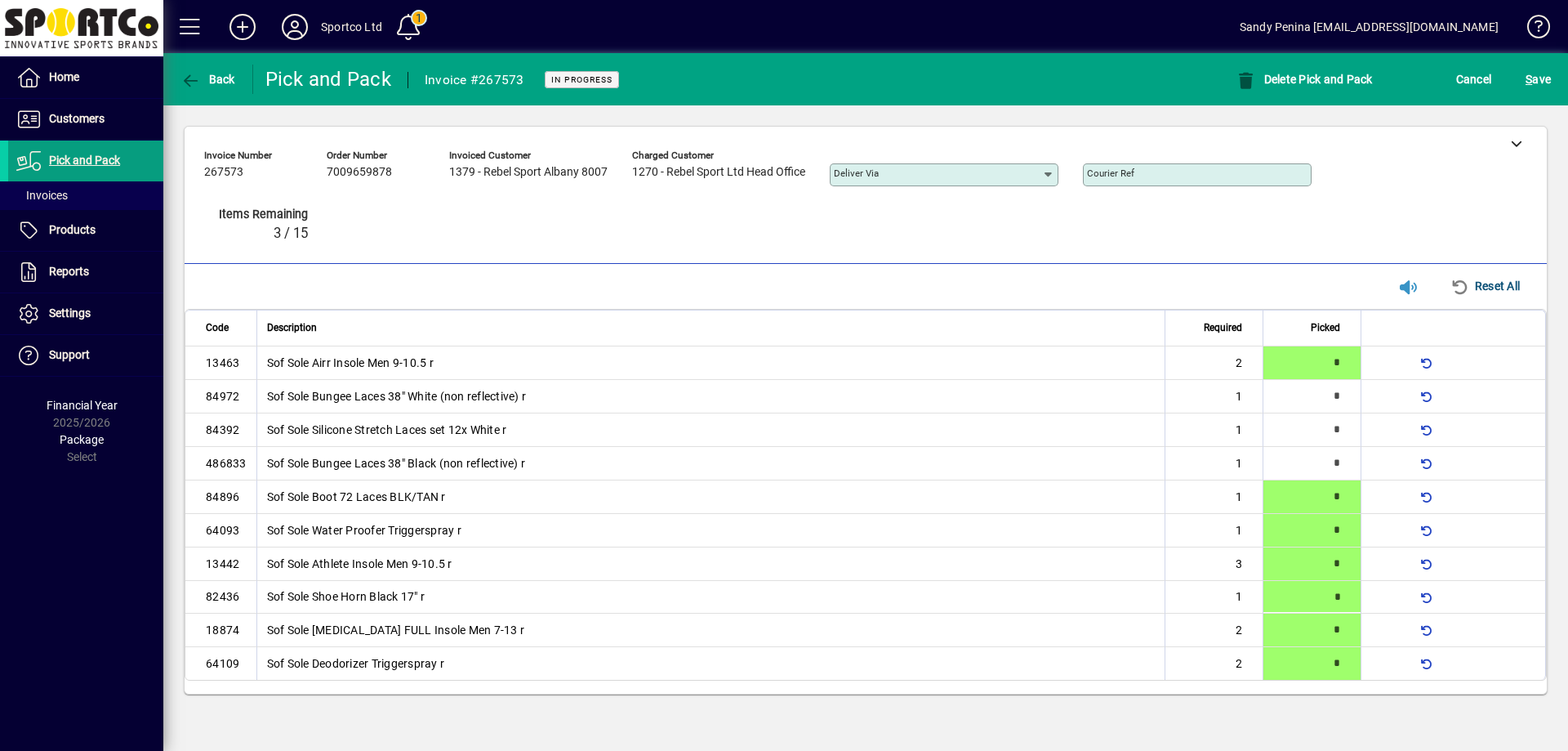
type input "*"
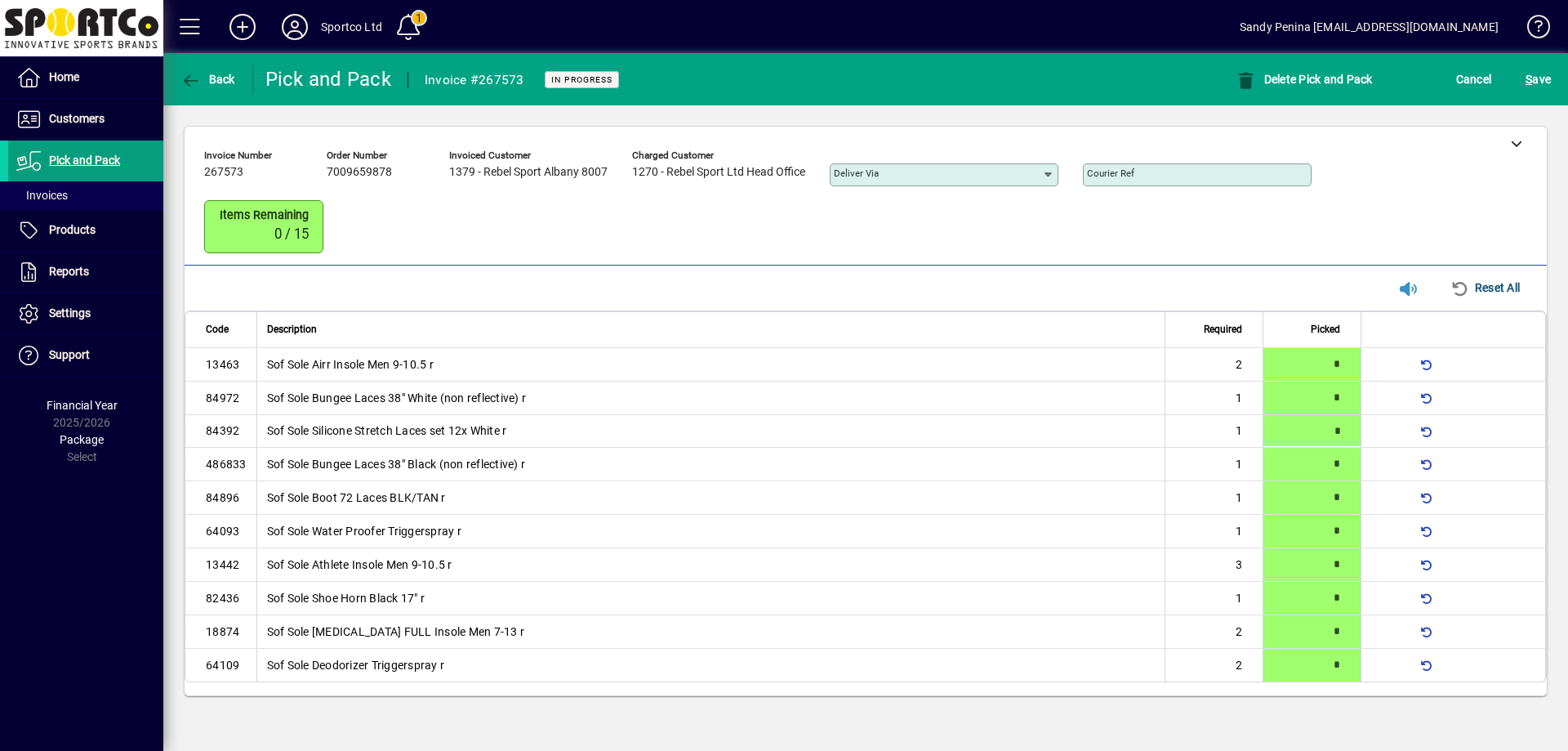
type input "*"
click at [1538, 81] on span "S ave" at bounding box center [1538, 79] width 26 height 26
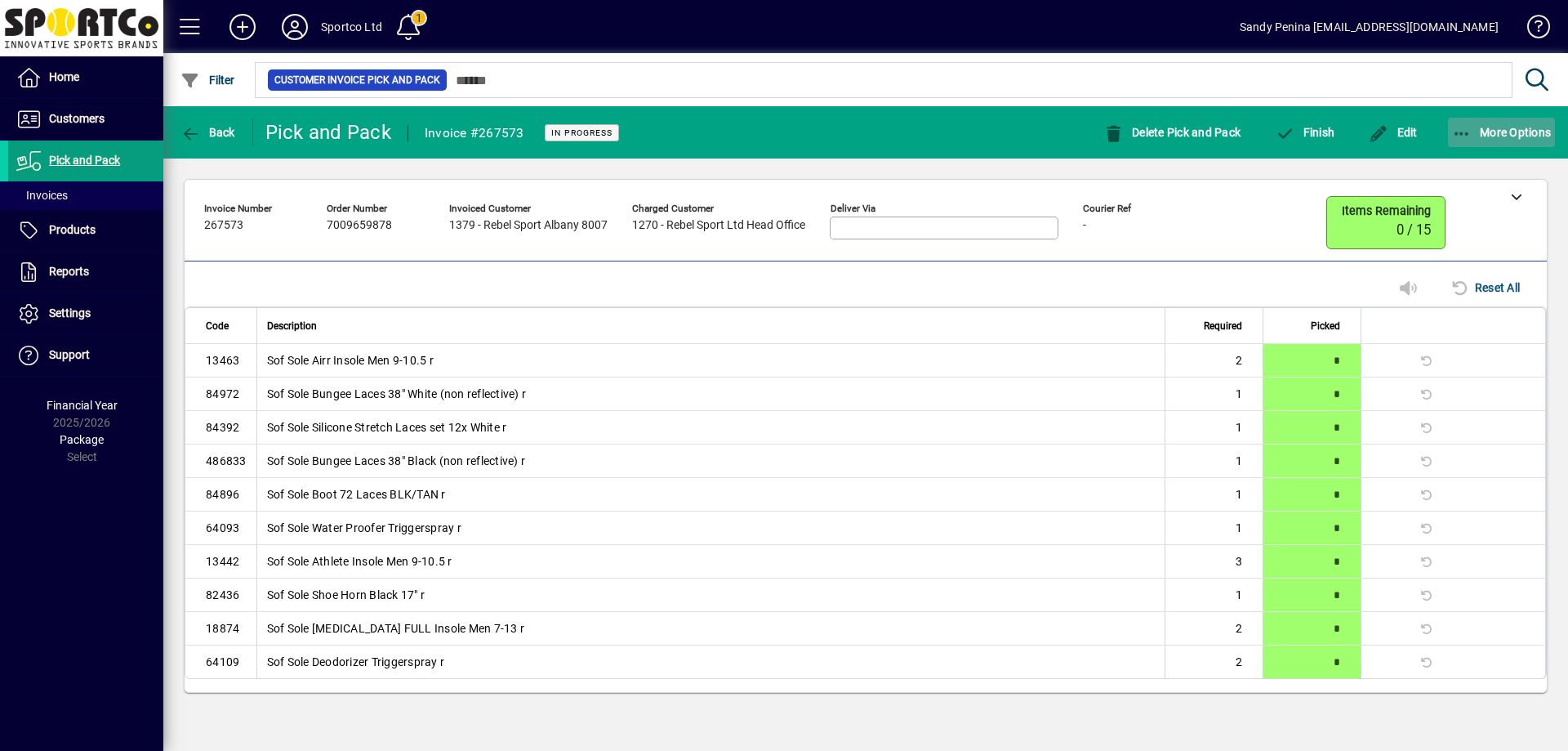
click at [1474, 134] on span "More Options" at bounding box center [1502, 132] width 100 height 13
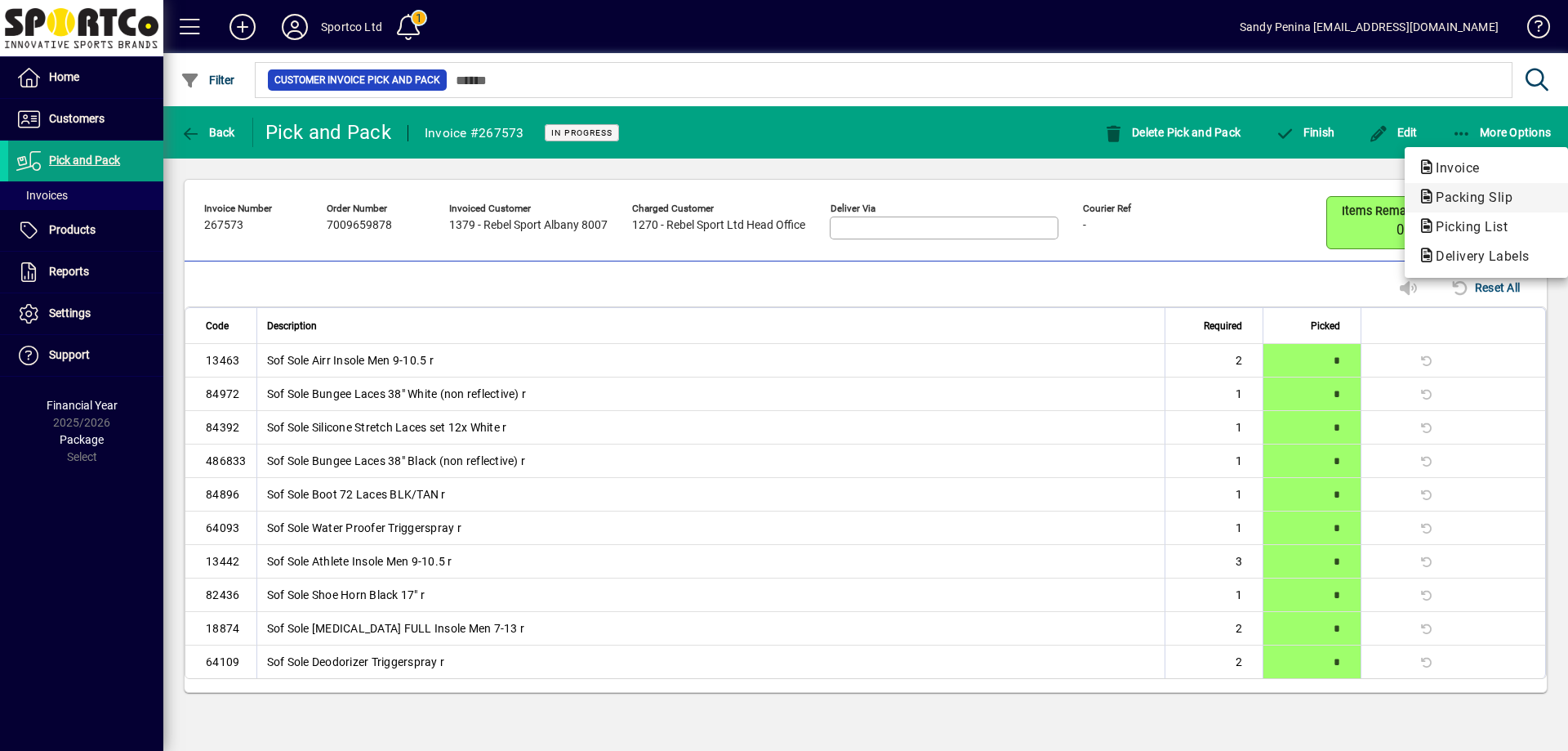
click at [1447, 194] on span "Packing Slip" at bounding box center [1468, 197] width 103 height 15
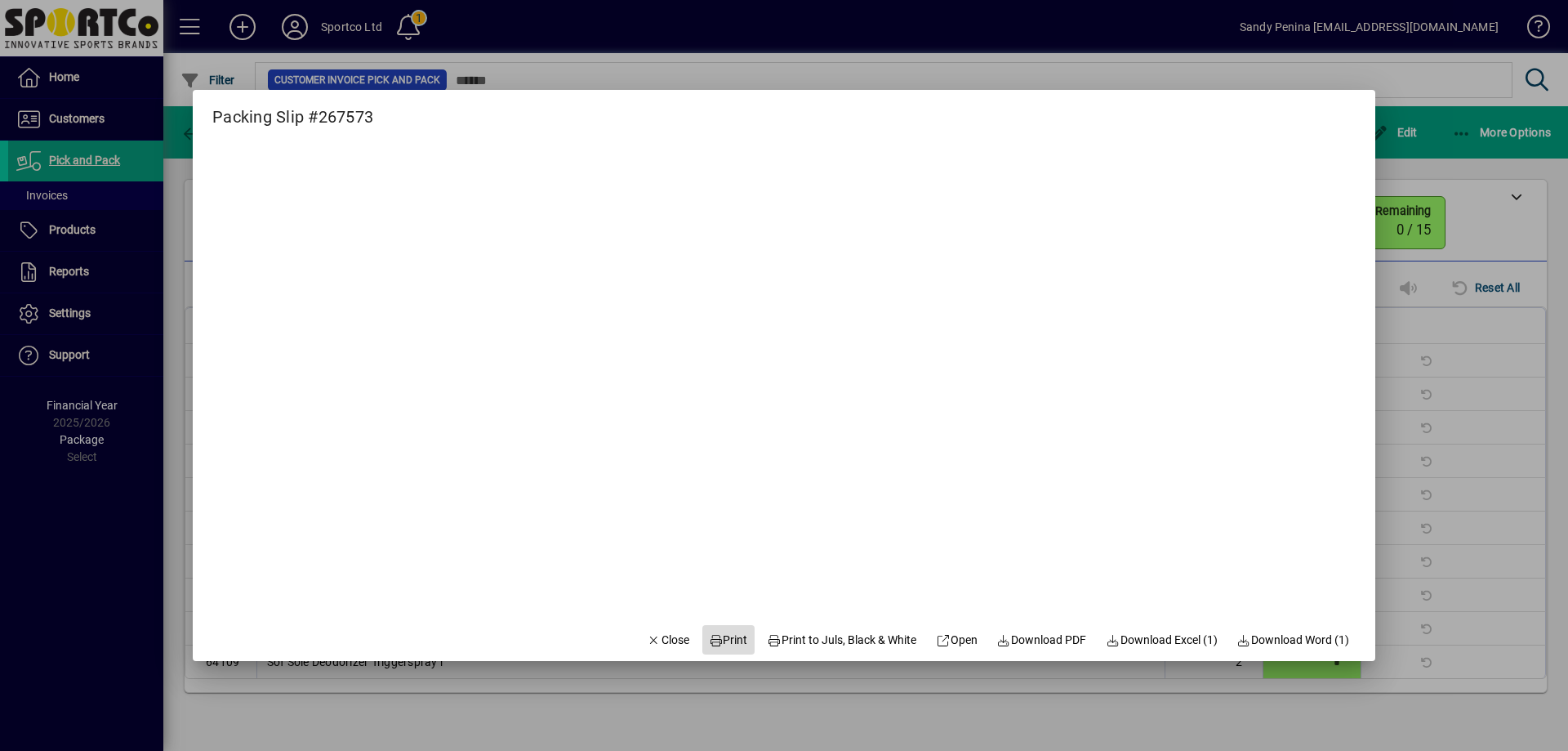
click at [715, 639] on span "Print" at bounding box center [729, 640] width 39 height 17
click at [670, 649] on span "button" at bounding box center [667, 639] width 55 height 39
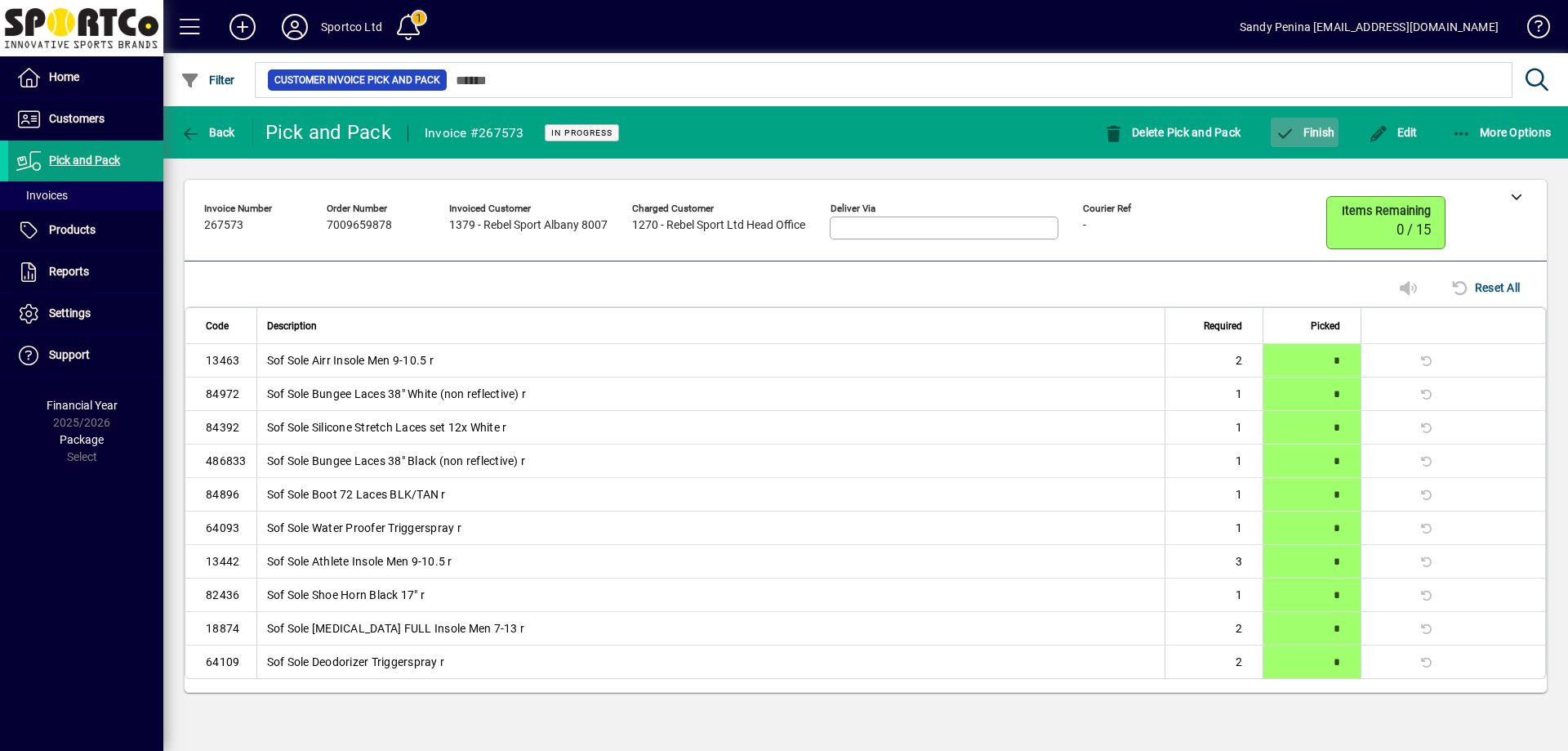
click at [1332, 136] on span "Finish" at bounding box center [1305, 132] width 60 height 13
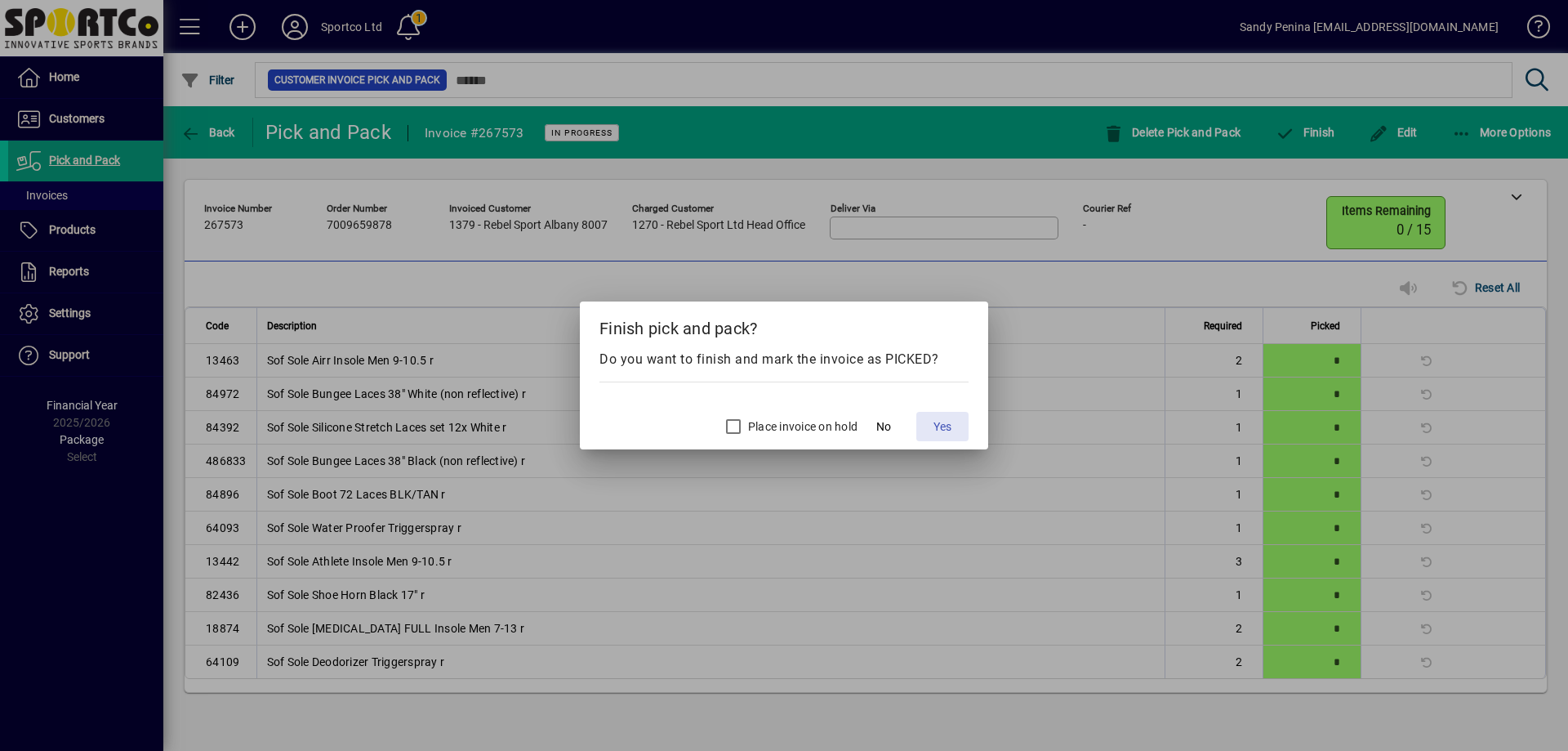
click at [930, 419] on span at bounding box center [942, 426] width 52 height 39
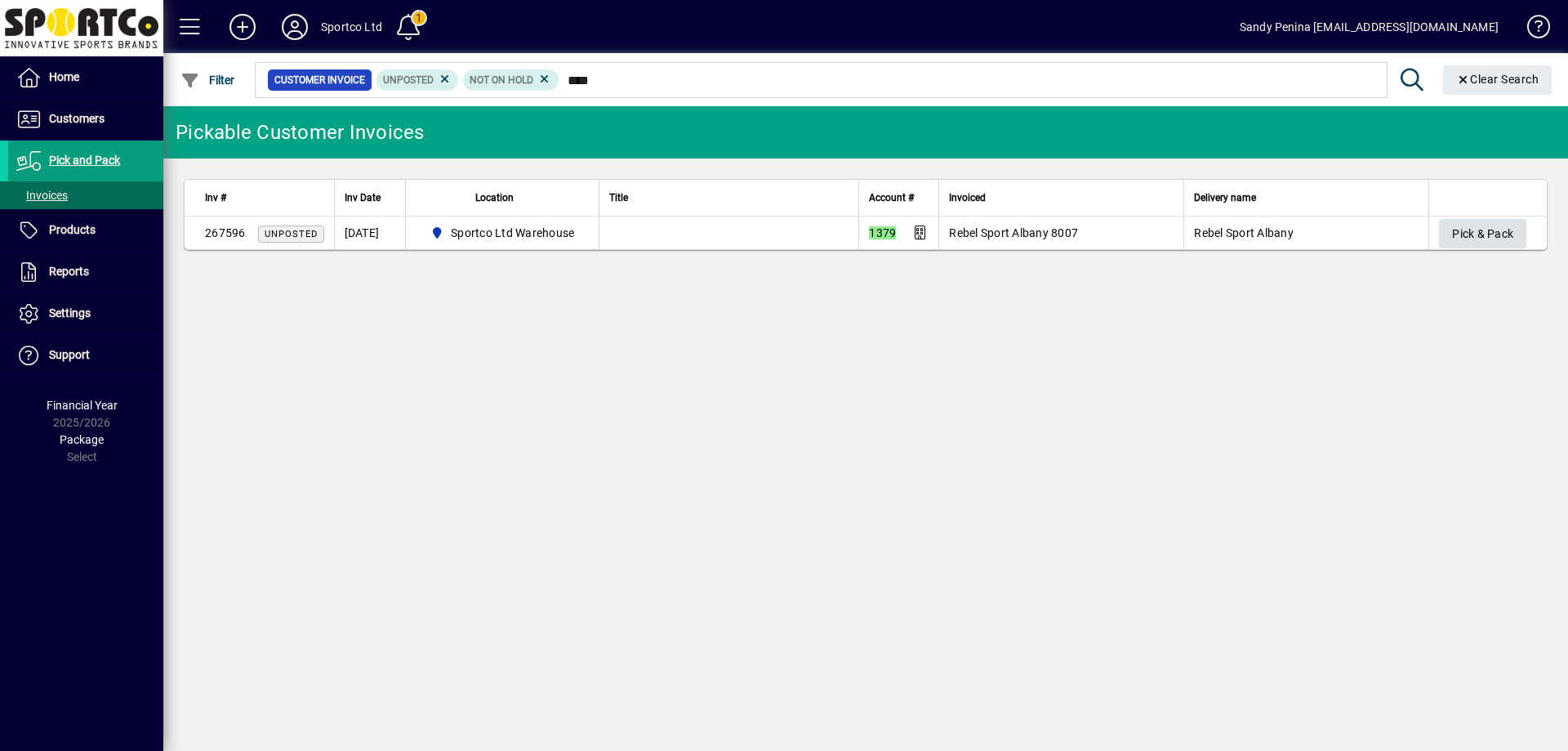
type input "****"
click at [1479, 236] on span "Pick & Pack" at bounding box center [1483, 234] width 61 height 27
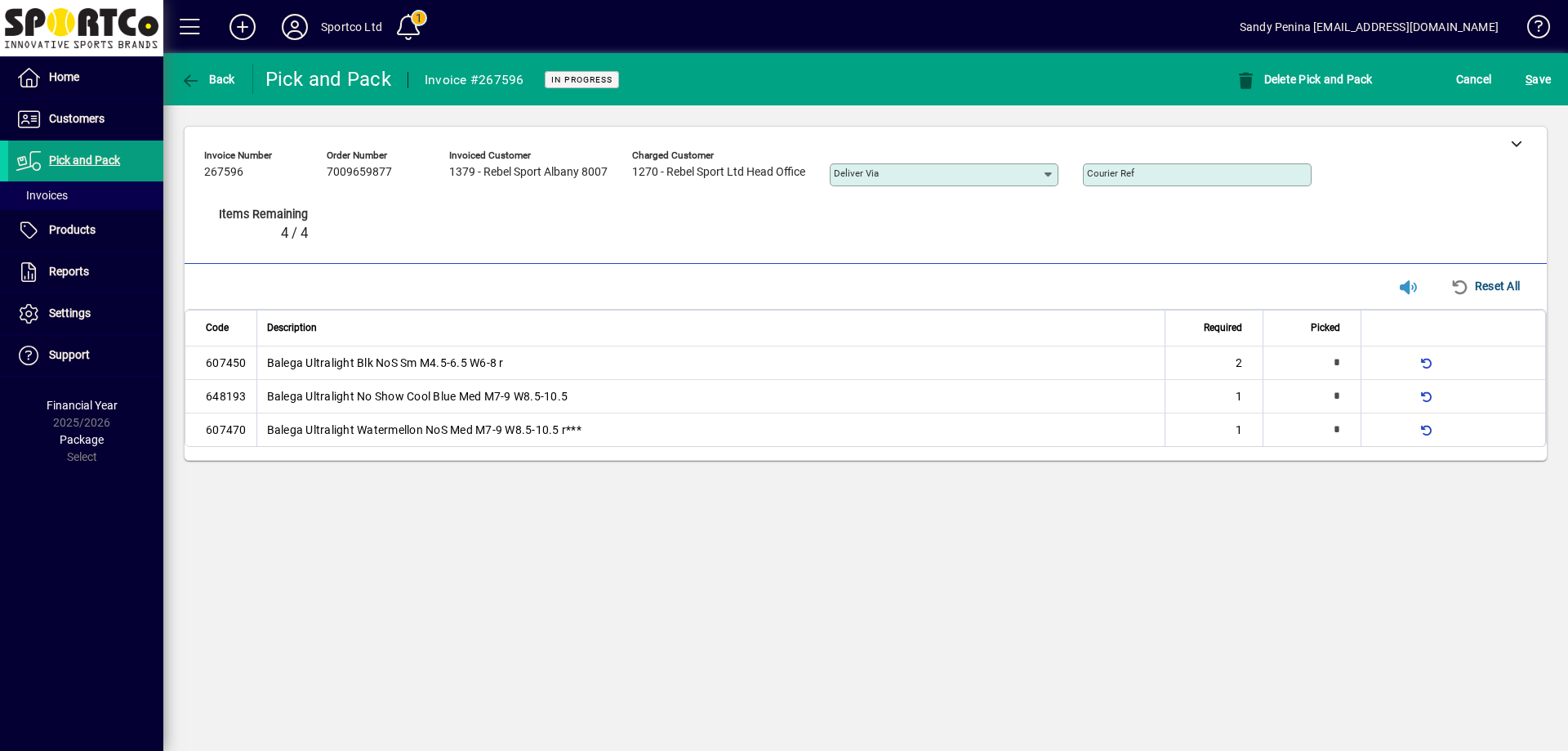
type input "*"
click at [1543, 77] on span "S ave" at bounding box center [1538, 79] width 26 height 26
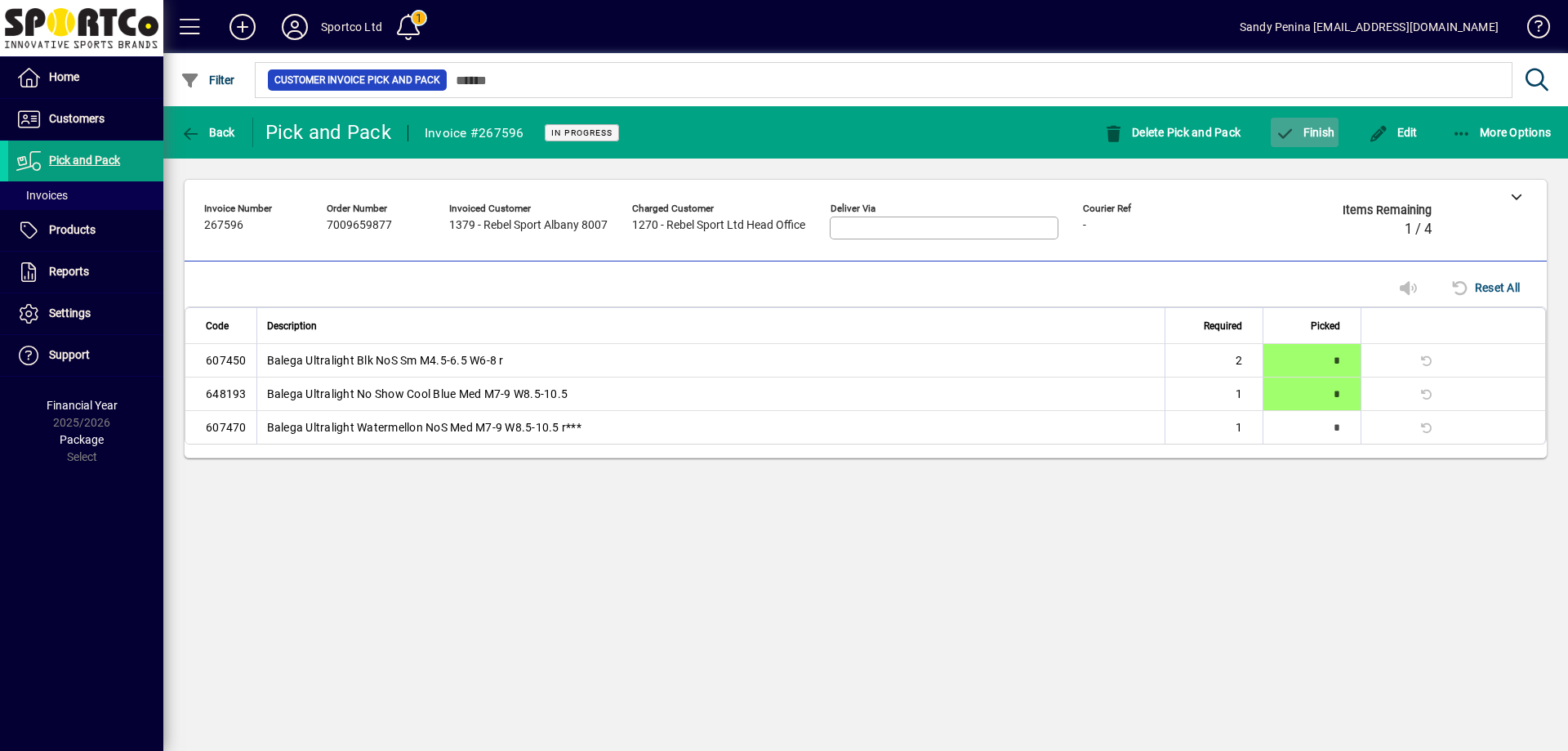
click at [1320, 142] on span "button" at bounding box center [1305, 132] width 68 height 39
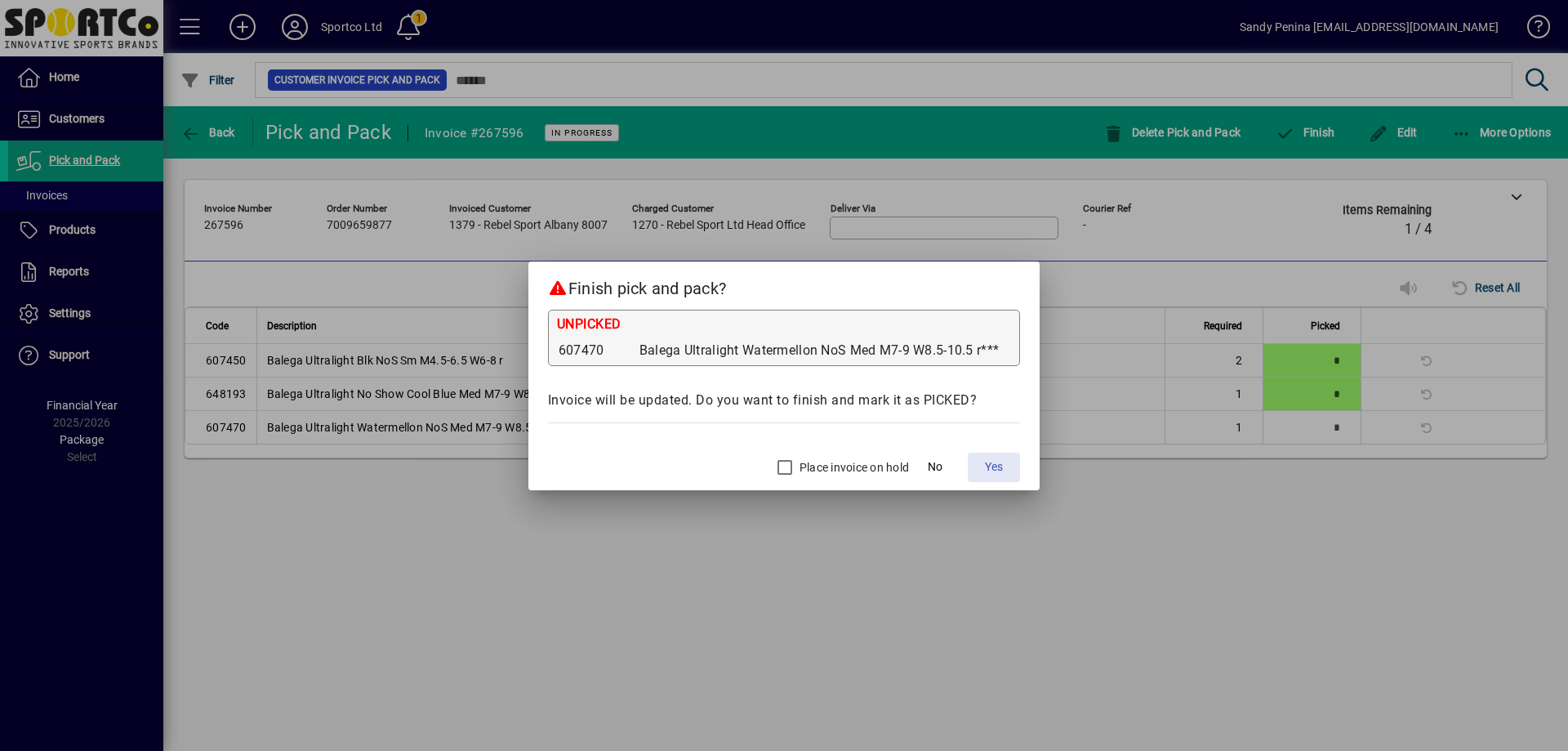
click at [988, 465] on span "Yes" at bounding box center [994, 467] width 18 height 17
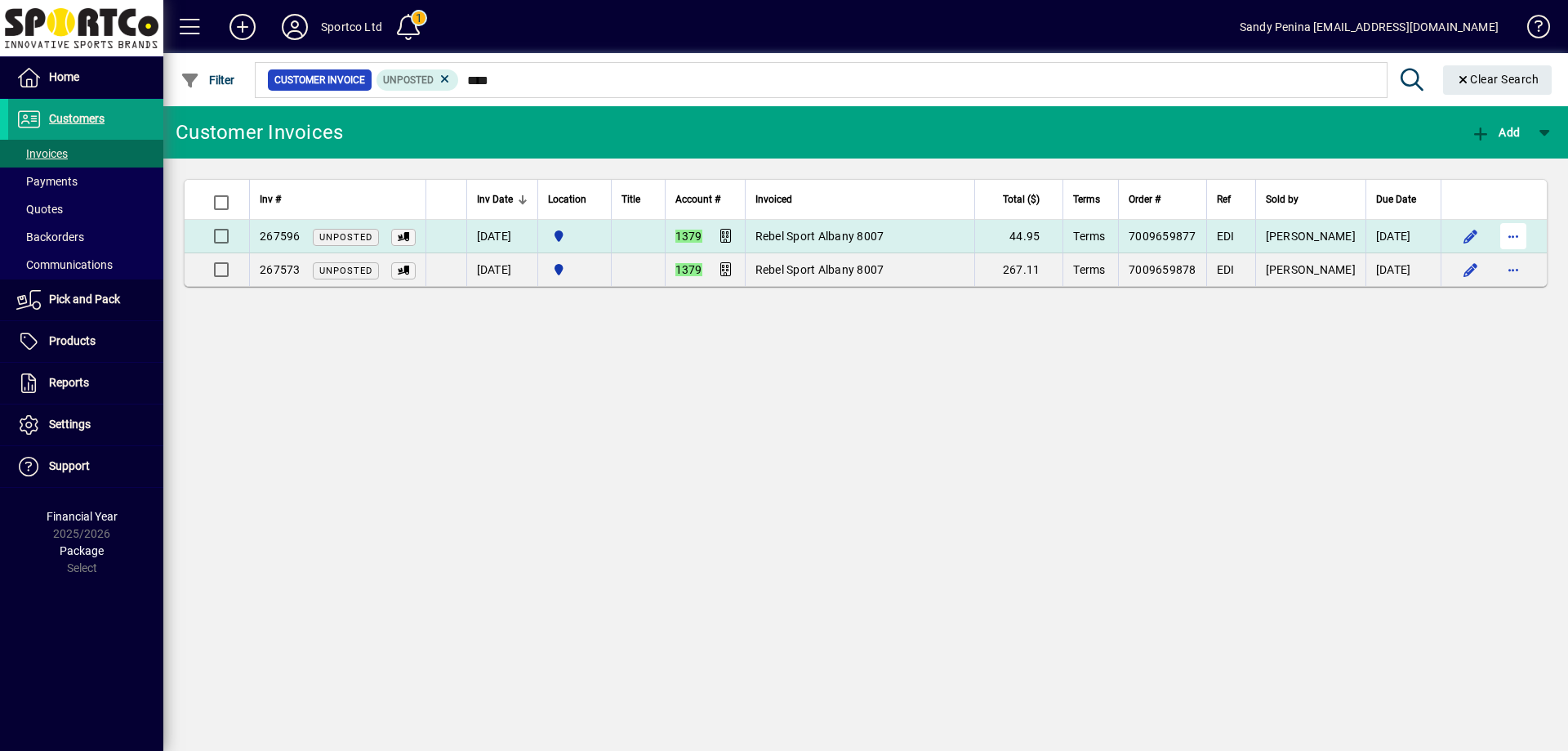
type input "****"
click at [1521, 238] on span "button" at bounding box center [1513, 236] width 39 height 39
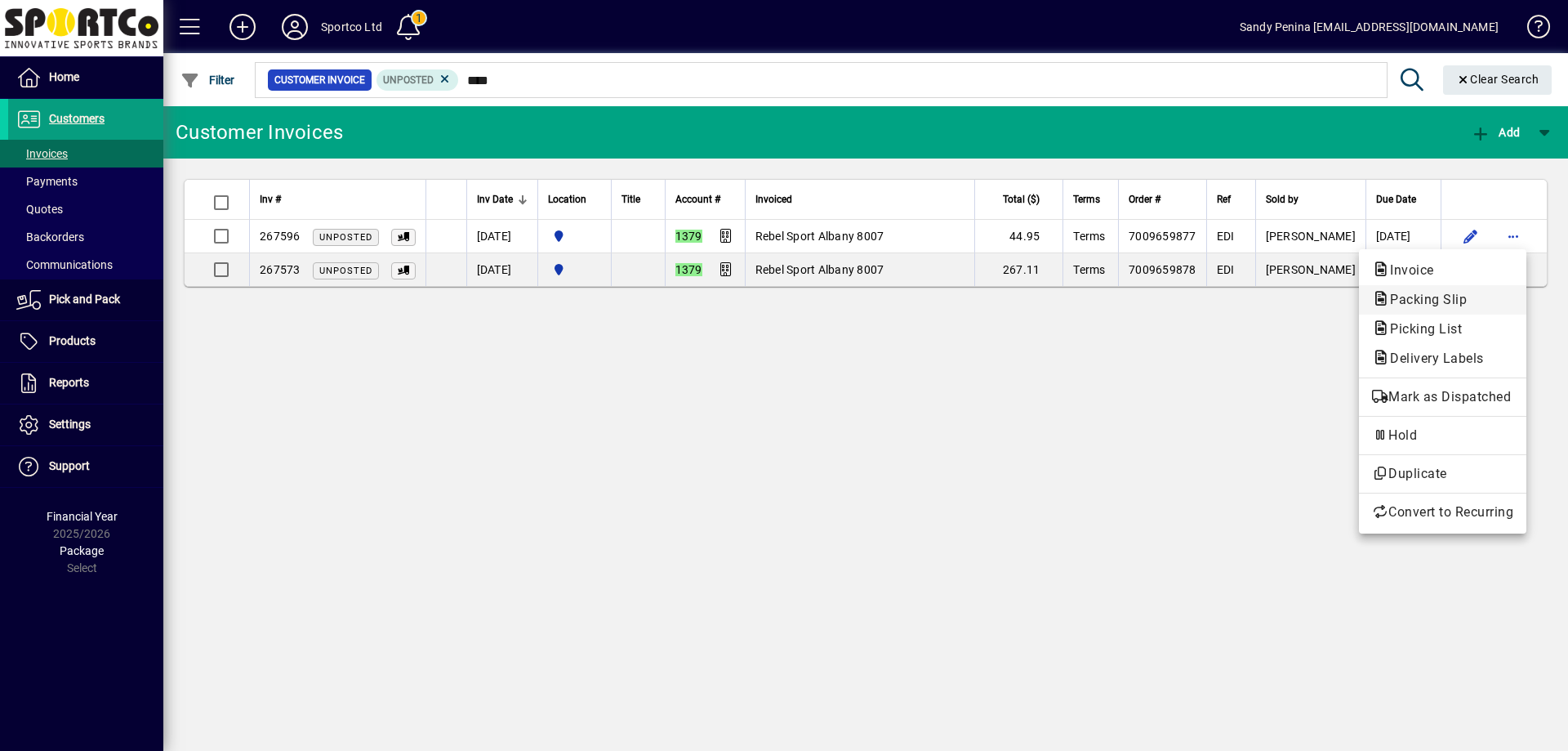
click at [1470, 297] on span "Packing Slip" at bounding box center [1423, 299] width 103 height 15
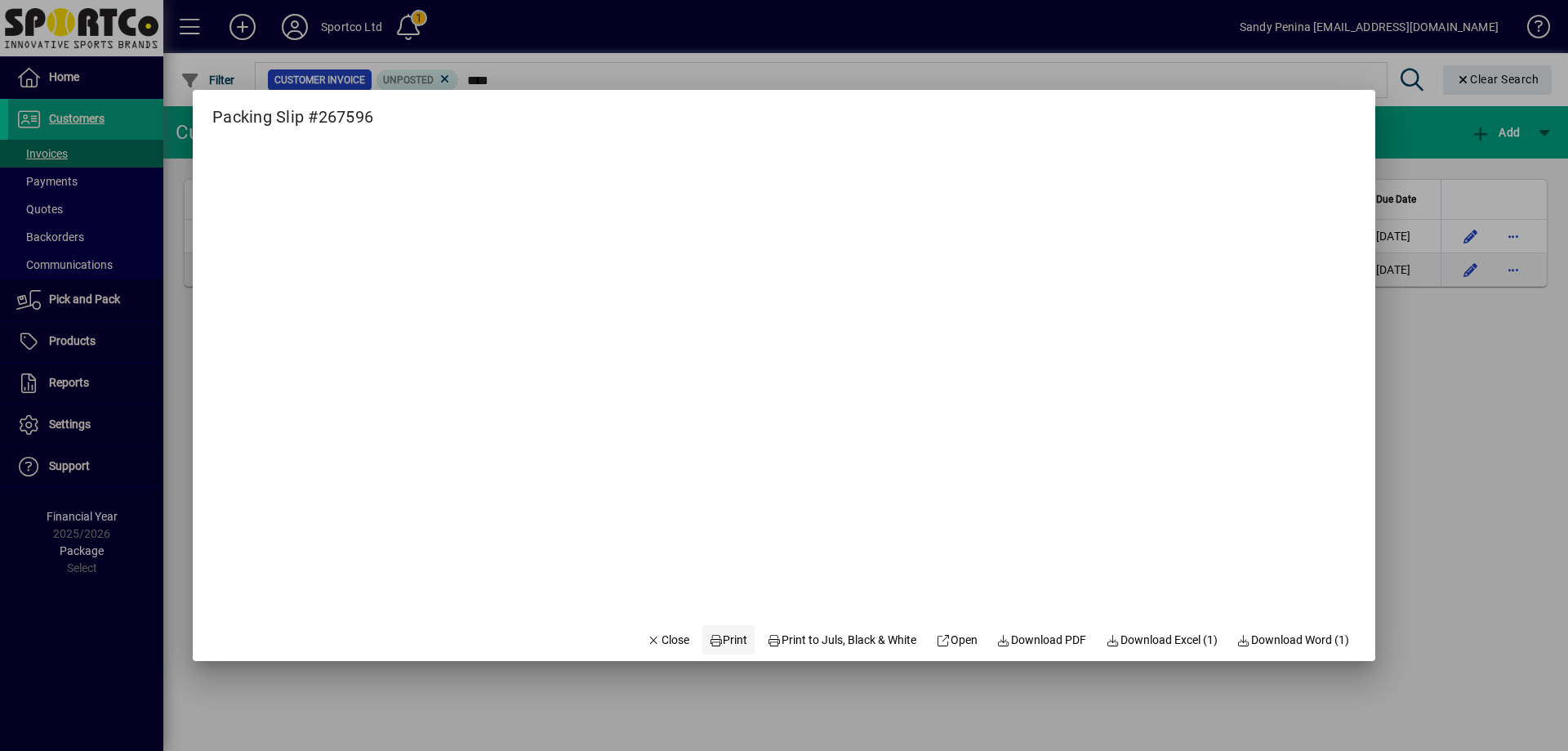
click at [723, 639] on span "Print" at bounding box center [729, 640] width 39 height 17
click at [666, 639] on span "Close" at bounding box center [668, 640] width 43 height 17
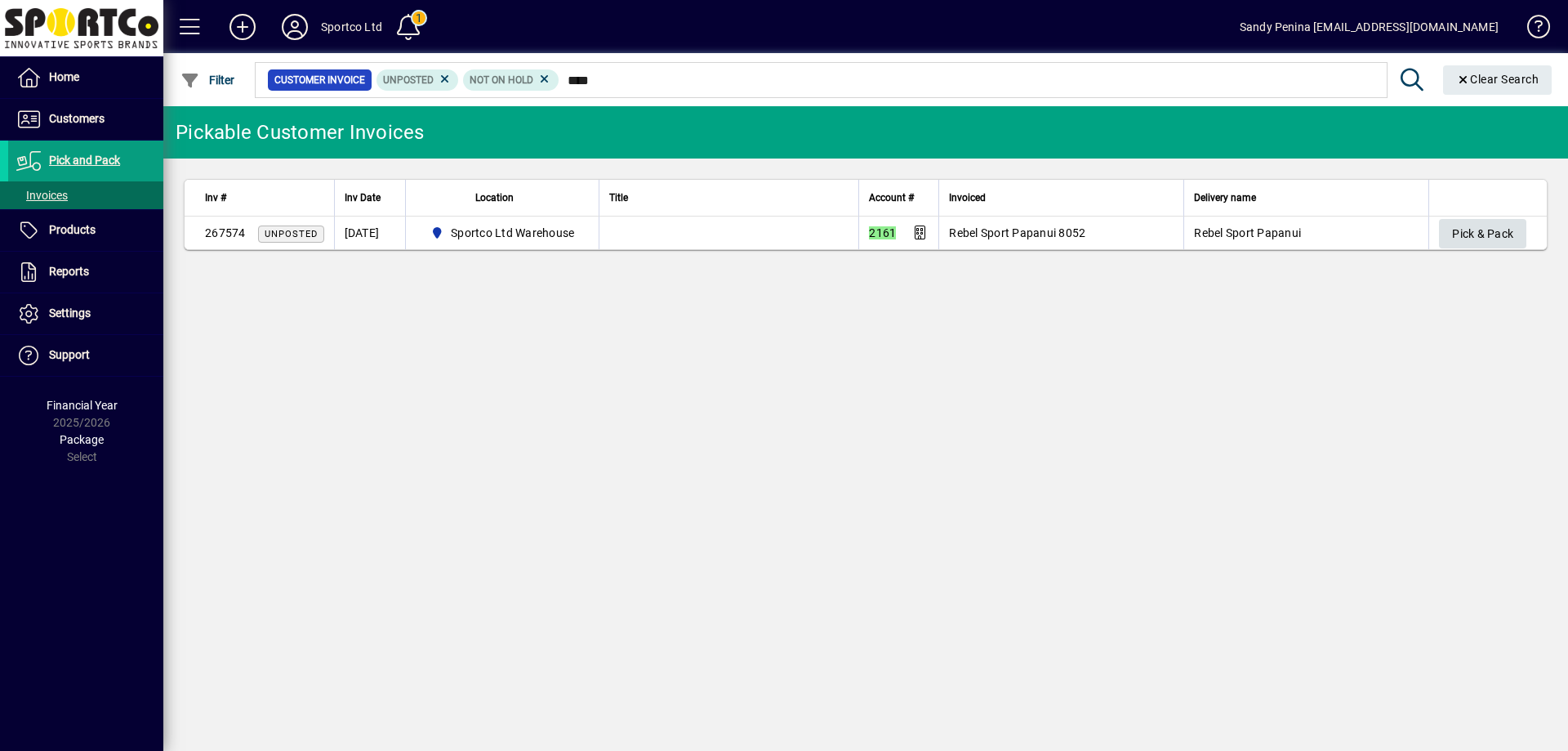
type input "****"
click at [1470, 235] on span "Pick & Pack" at bounding box center [1483, 234] width 61 height 27
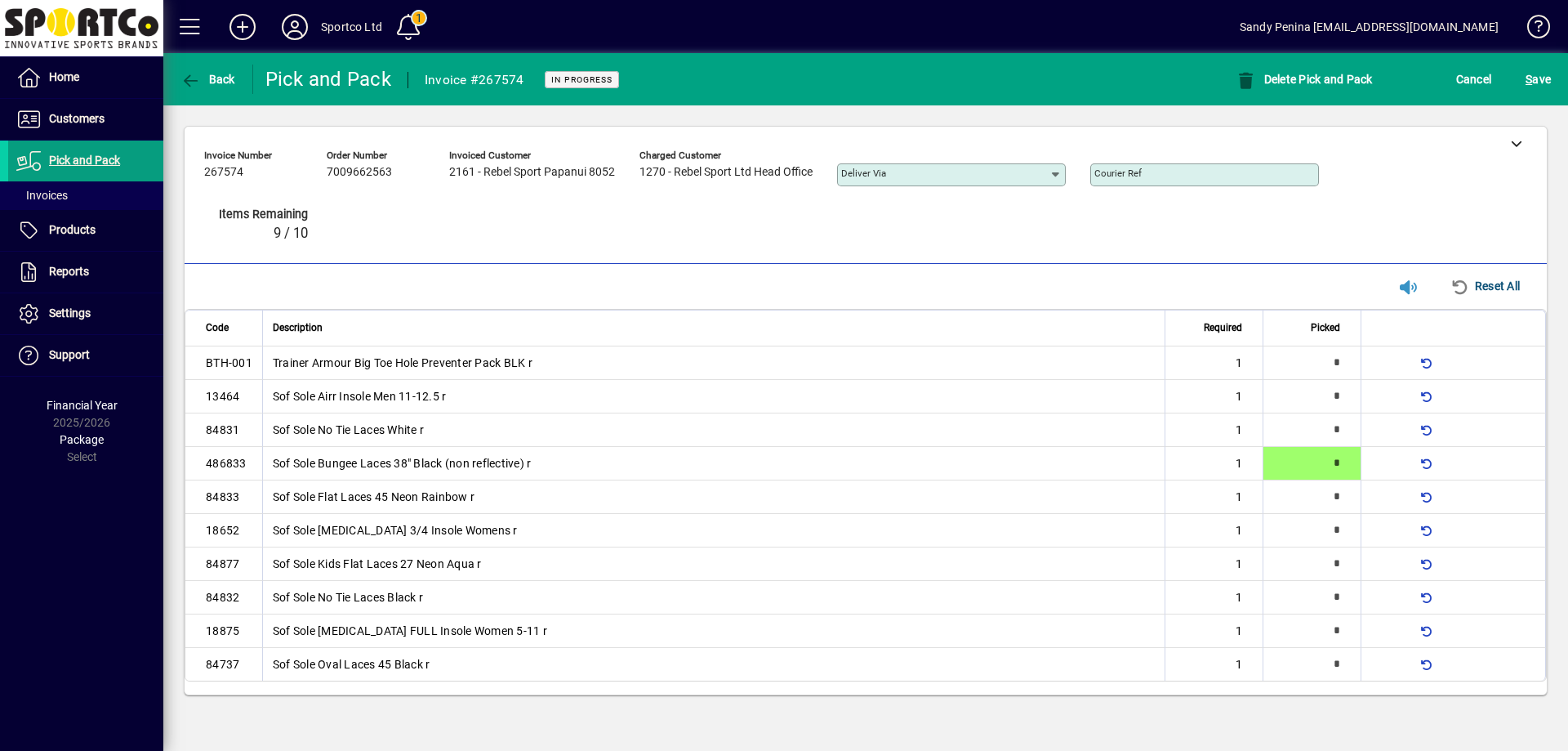
type input "*"
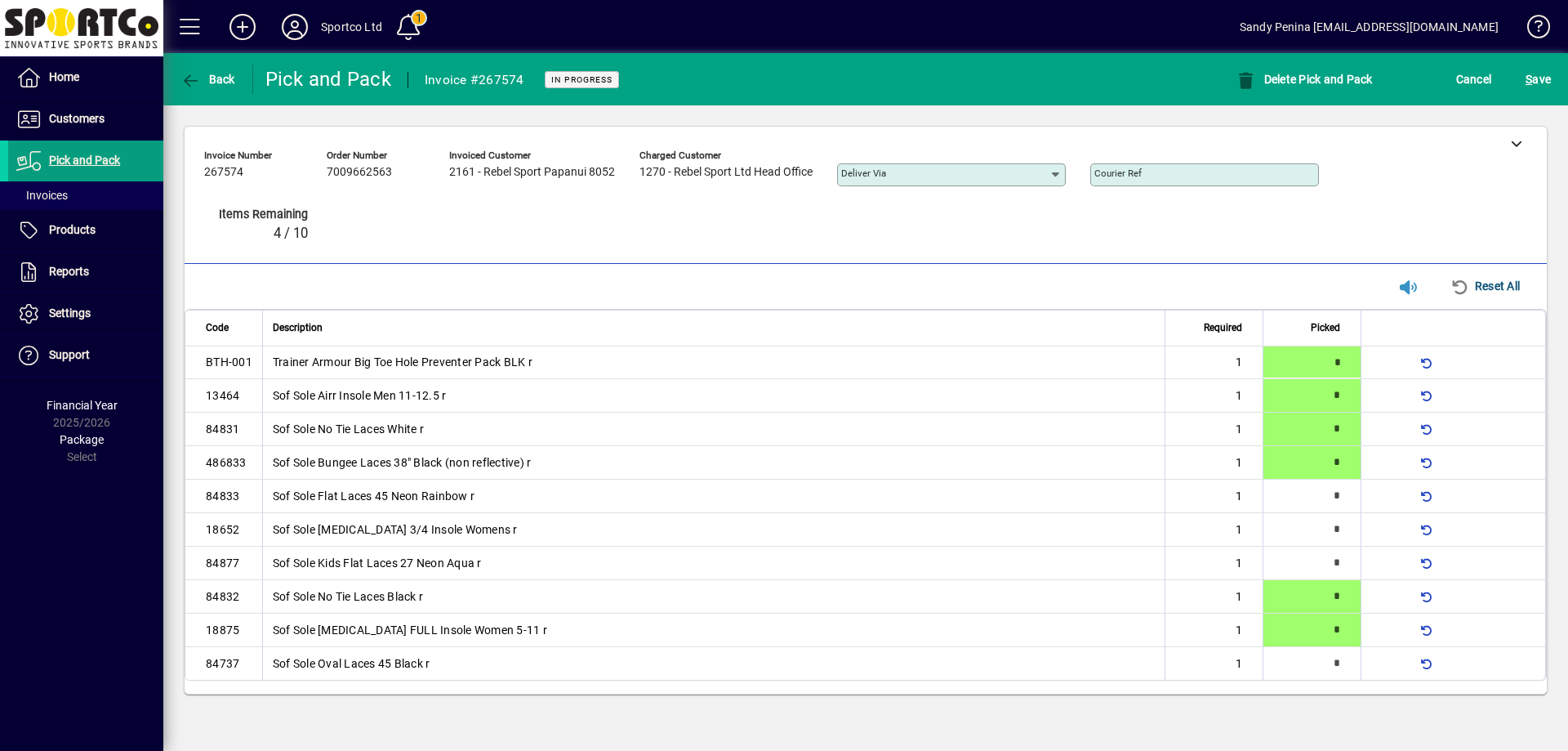
type input "*"
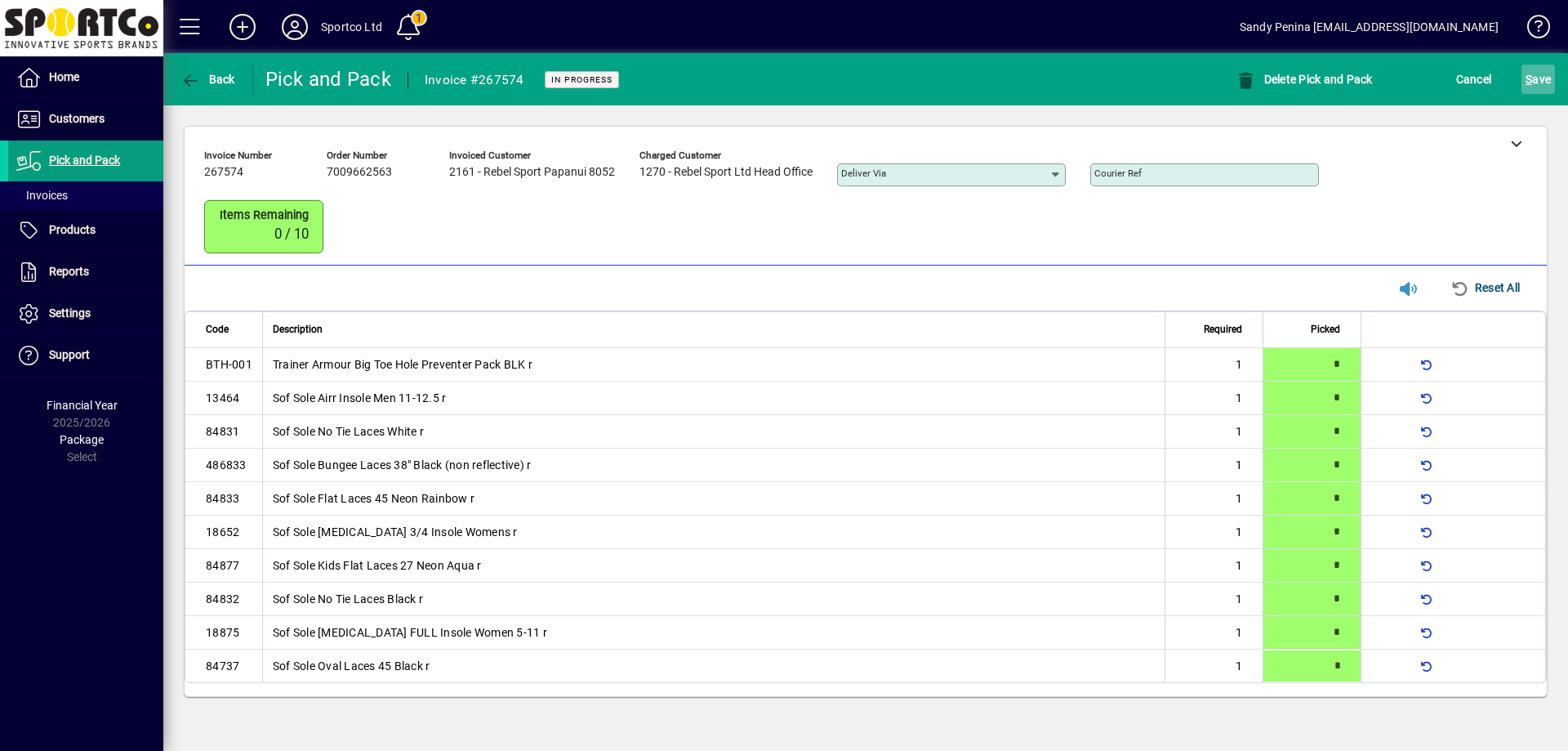
click at [1537, 87] on span "S ave" at bounding box center [1538, 79] width 26 height 26
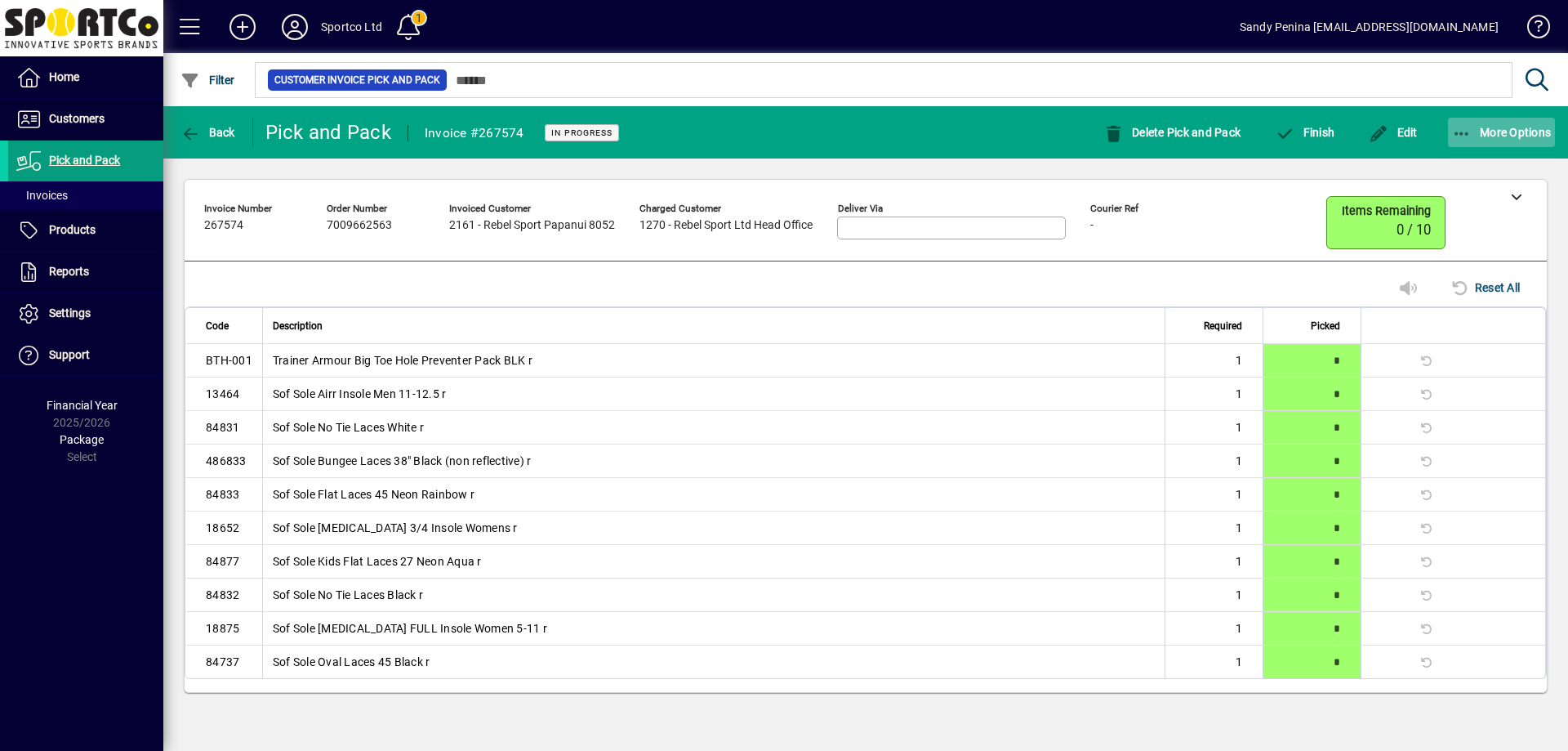
click at [1488, 136] on span "More Options" at bounding box center [1502, 132] width 100 height 13
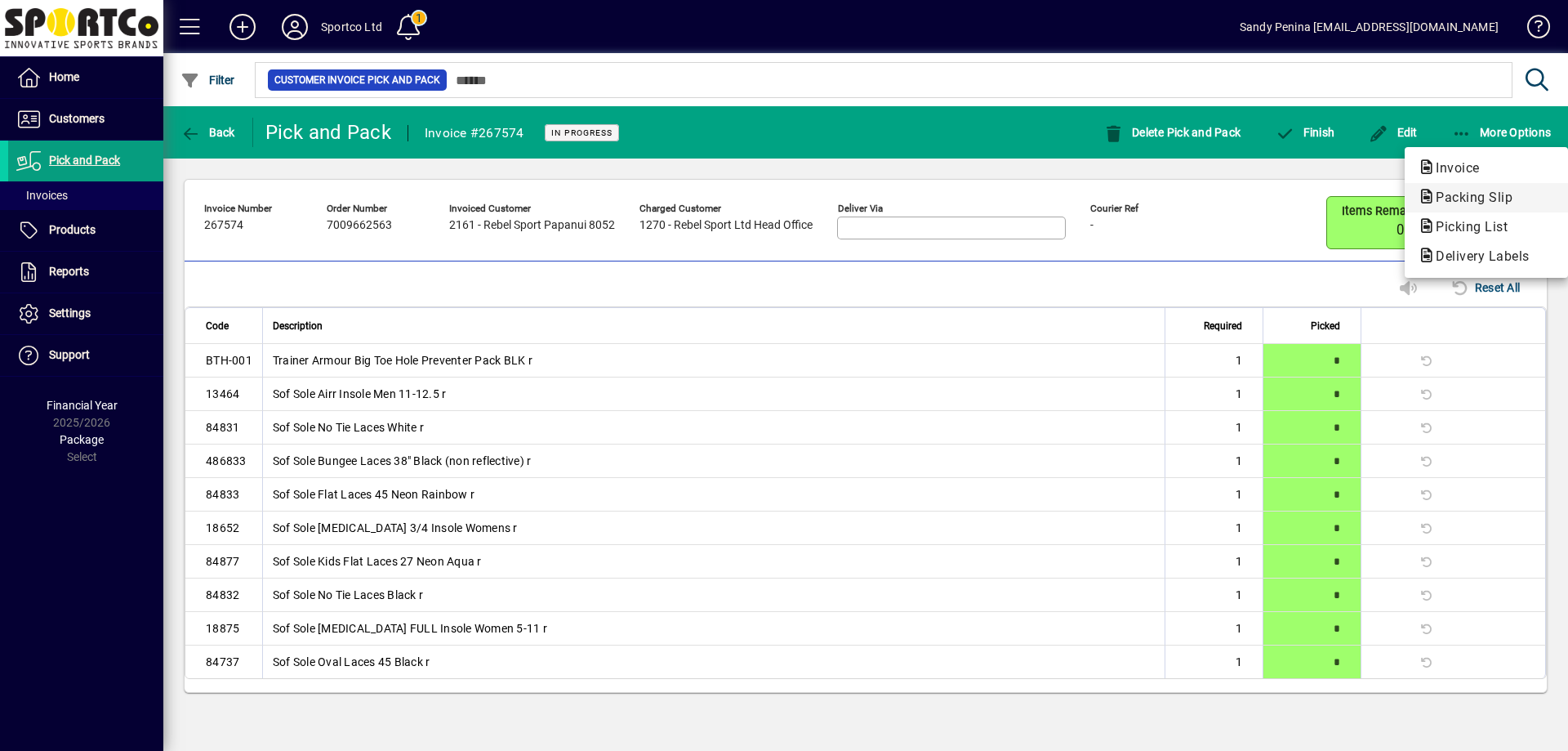
click at [1463, 194] on span "Packing Slip" at bounding box center [1468, 197] width 103 height 15
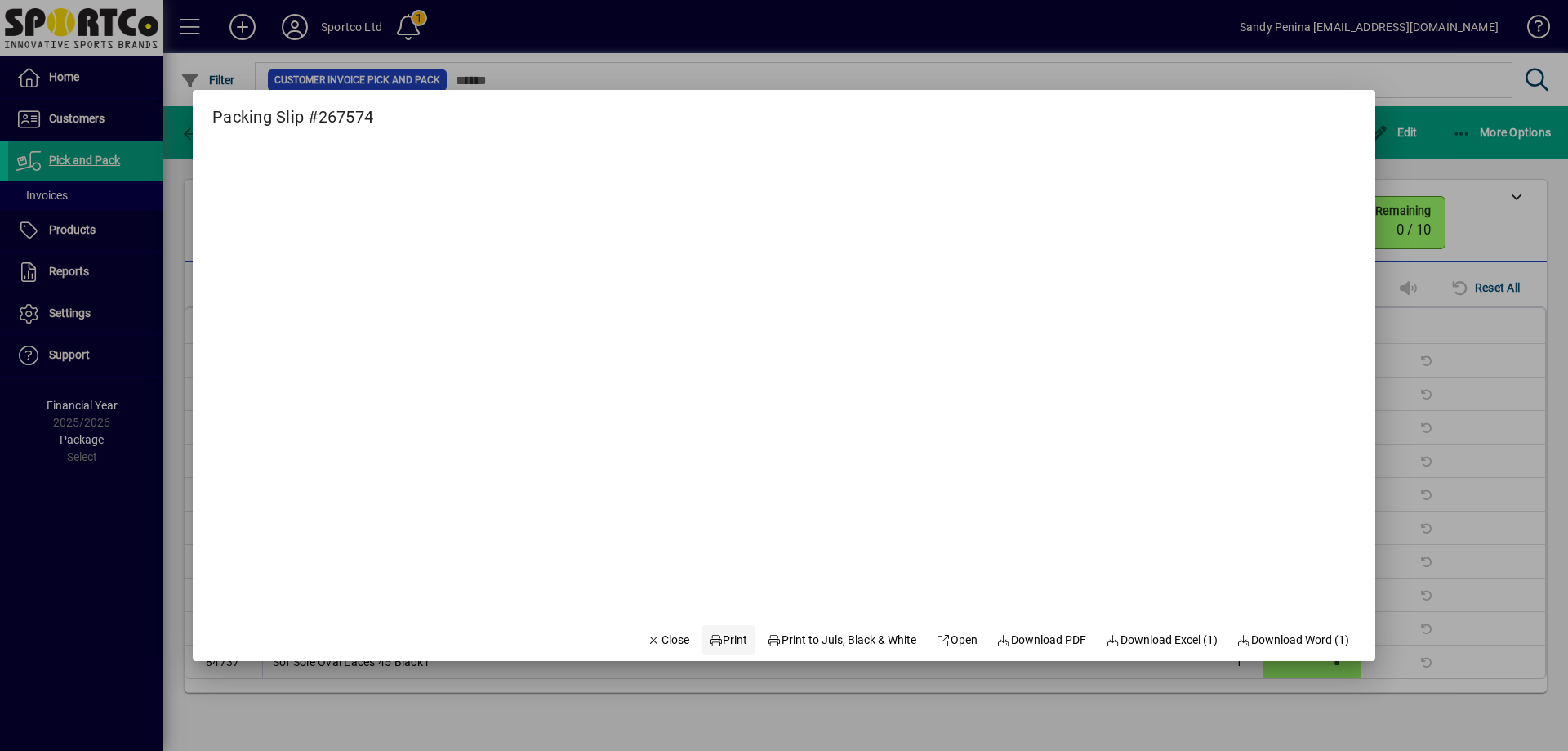
click at [713, 630] on span at bounding box center [728, 639] width 52 height 39
click at [640, 627] on span "button" at bounding box center [667, 639] width 55 height 39
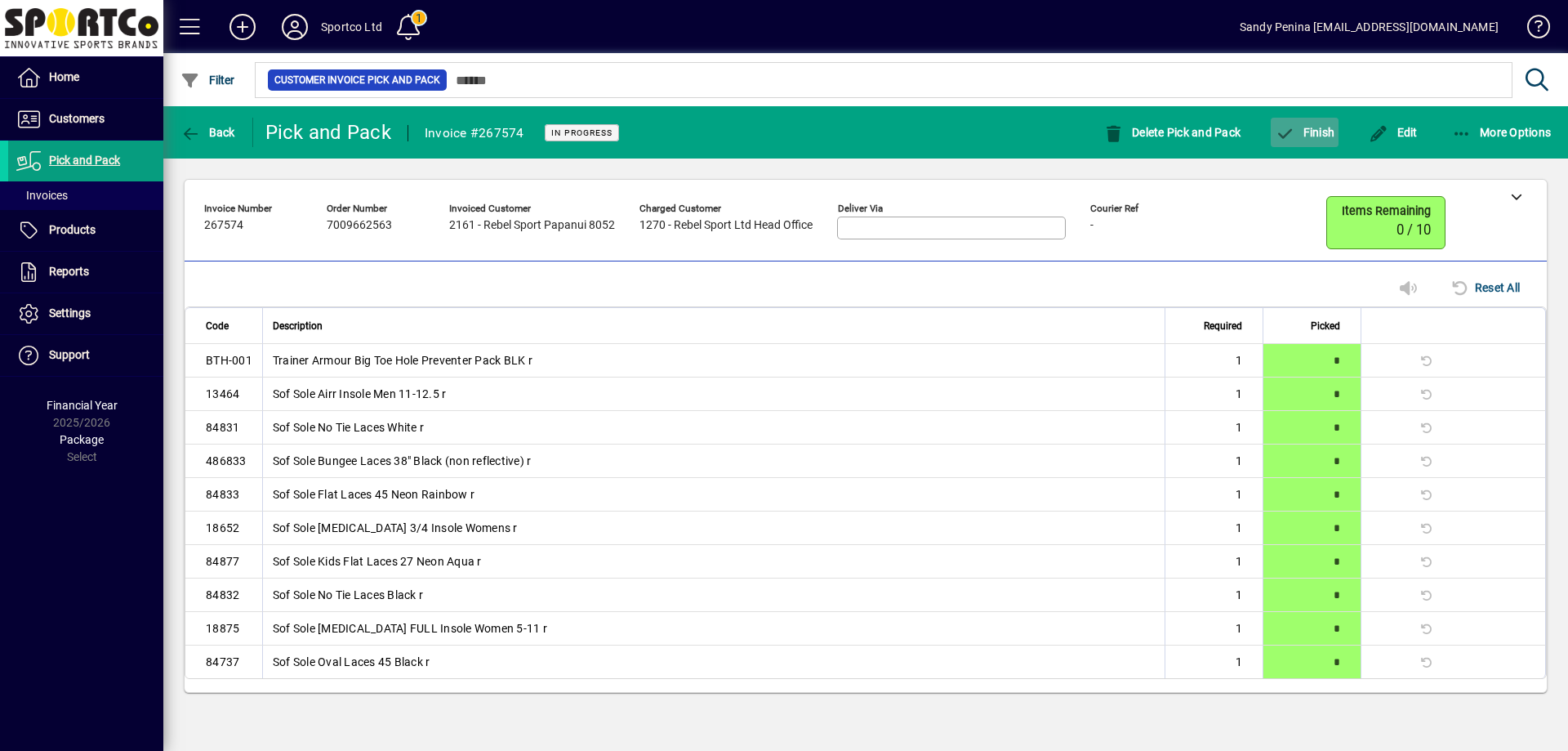
click at [1294, 135] on icon "button" at bounding box center [1285, 134] width 20 height 16
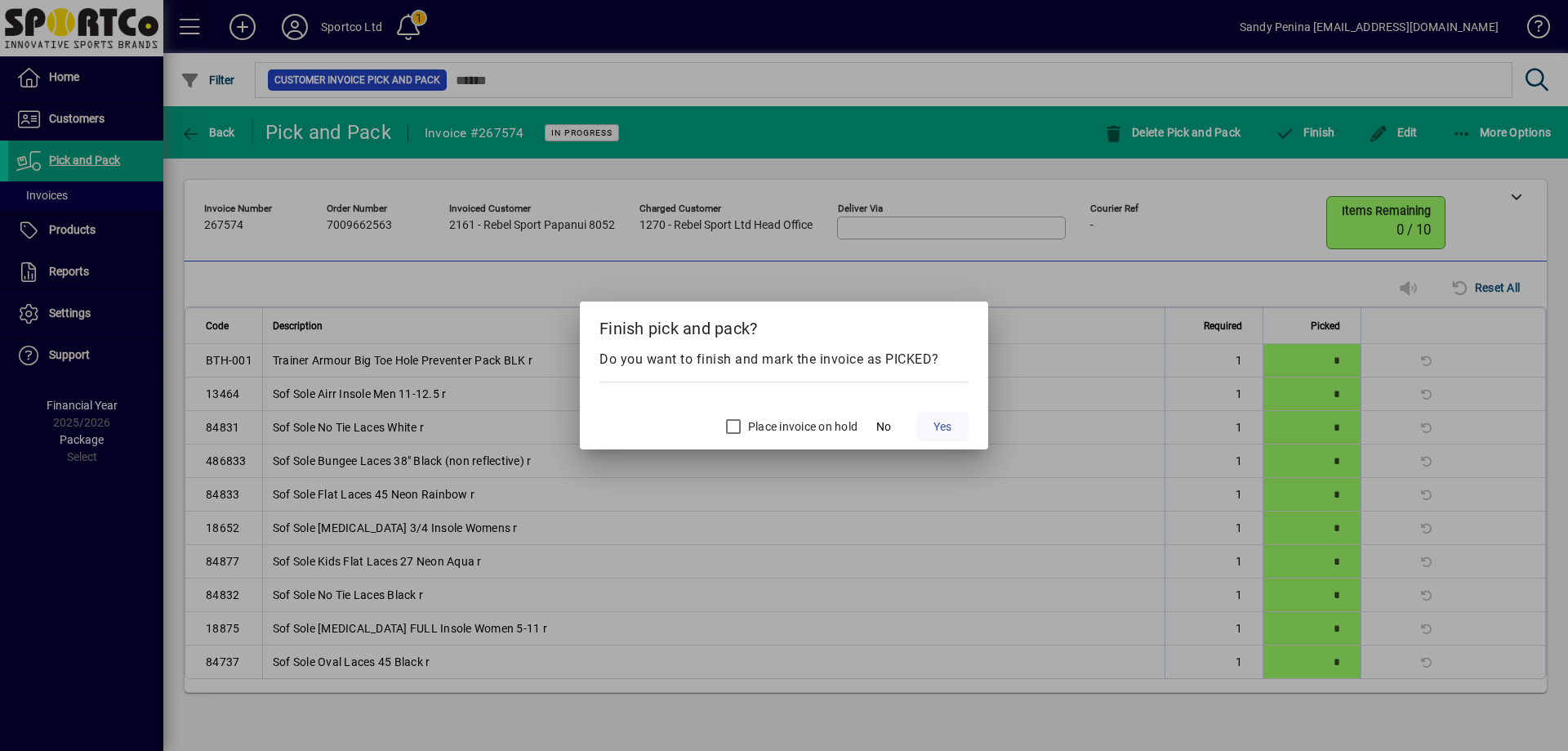
click at [952, 421] on span at bounding box center [942, 426] width 52 height 39
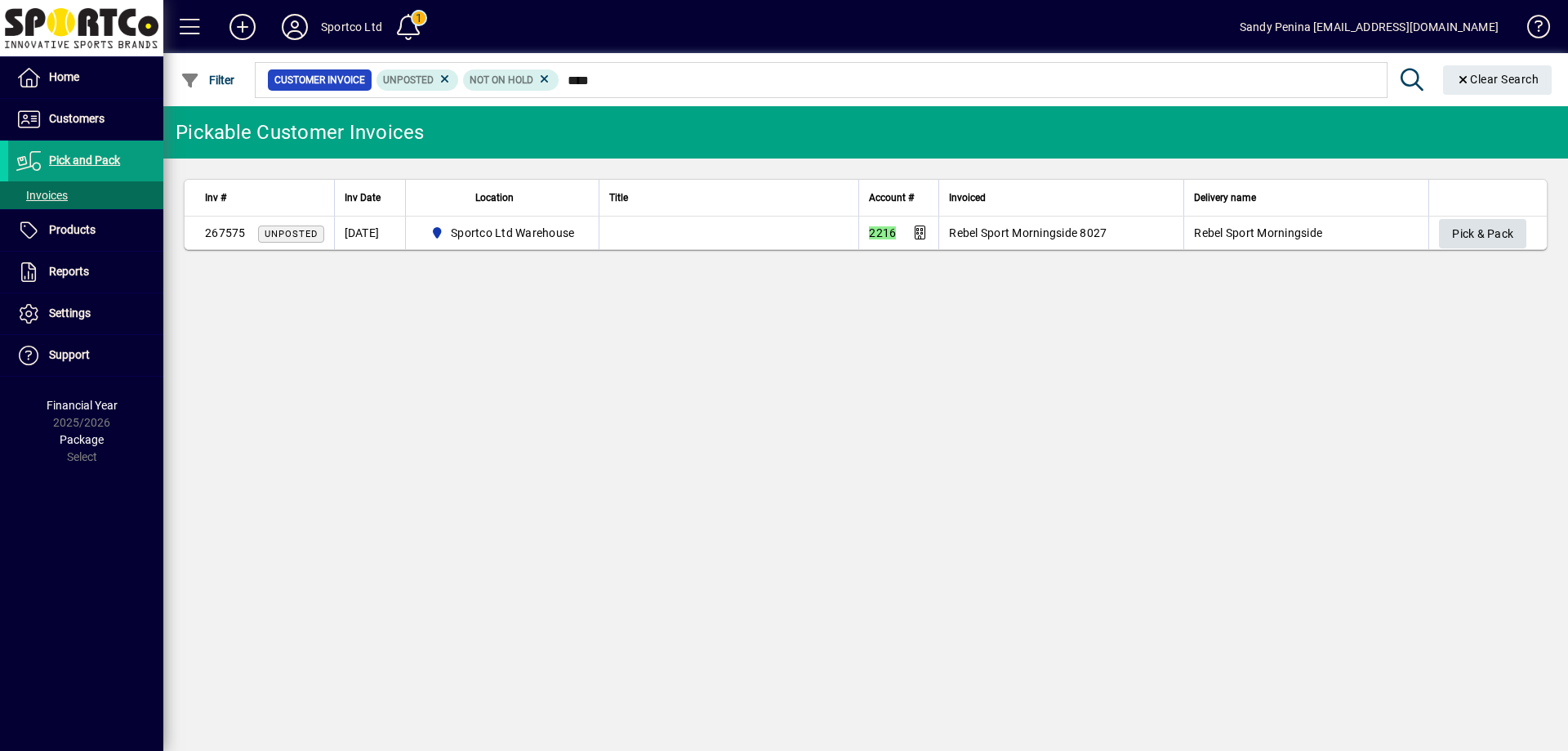
type input "****"
click at [1454, 228] on span "Pick & Pack" at bounding box center [1483, 234] width 61 height 27
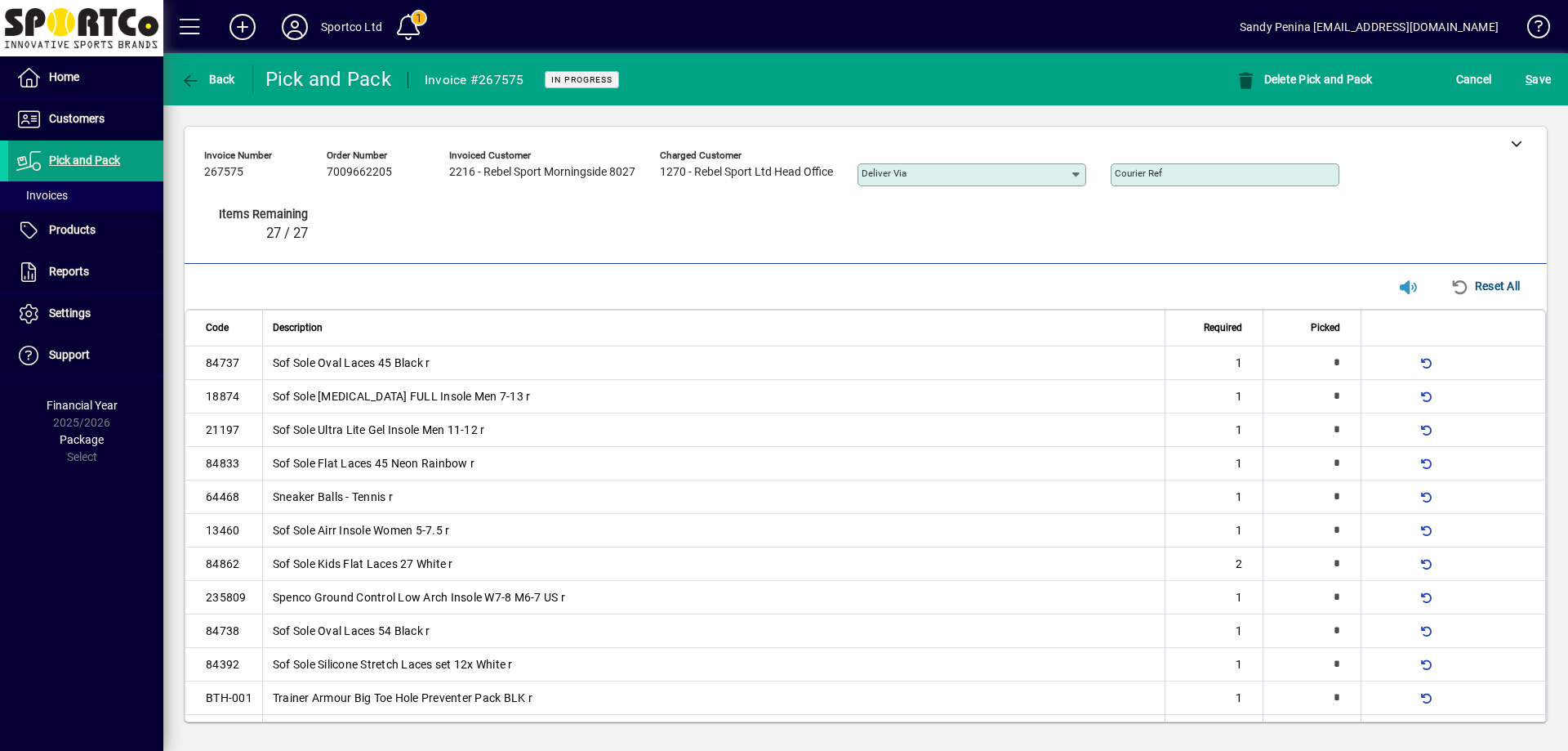
type input "*"
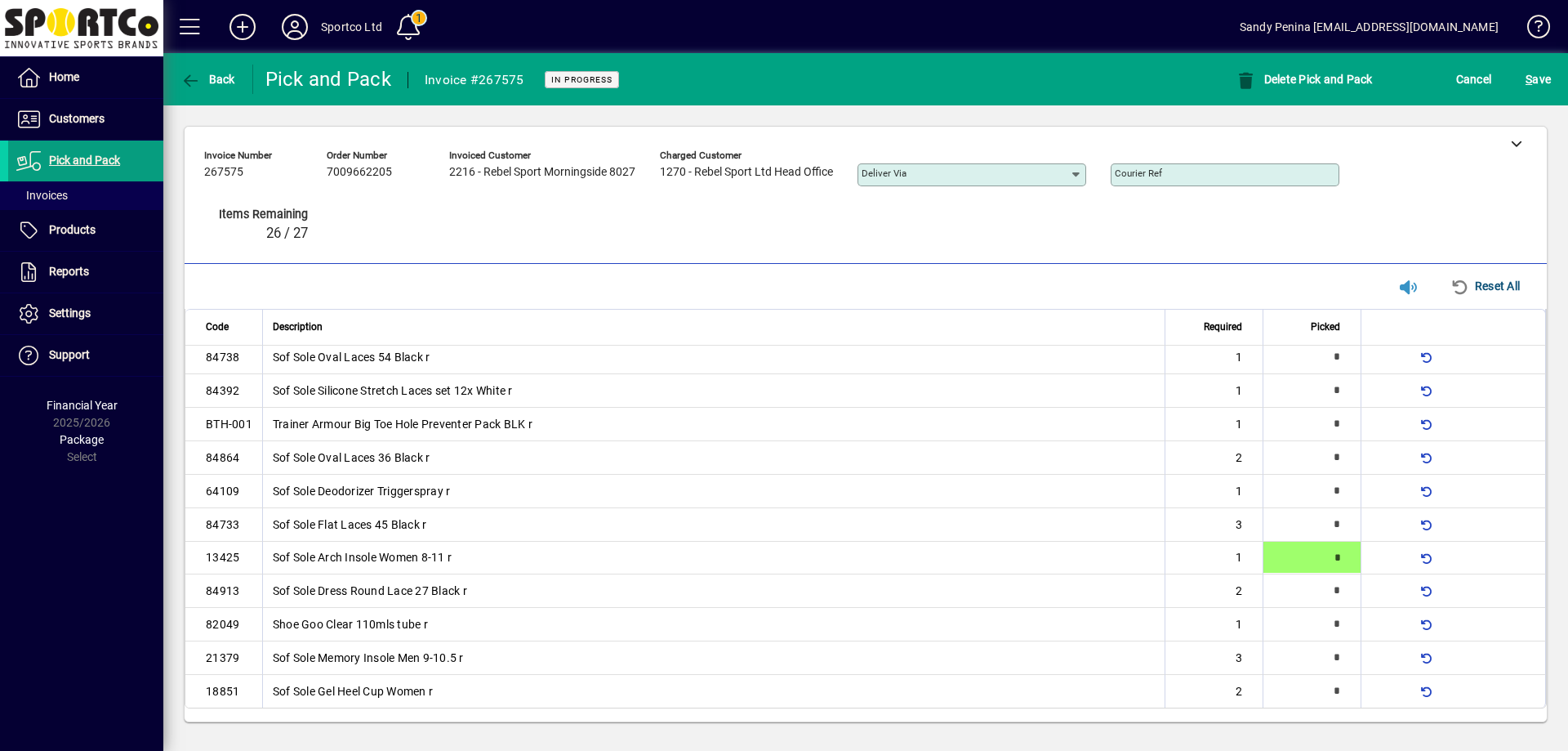
type input "*"
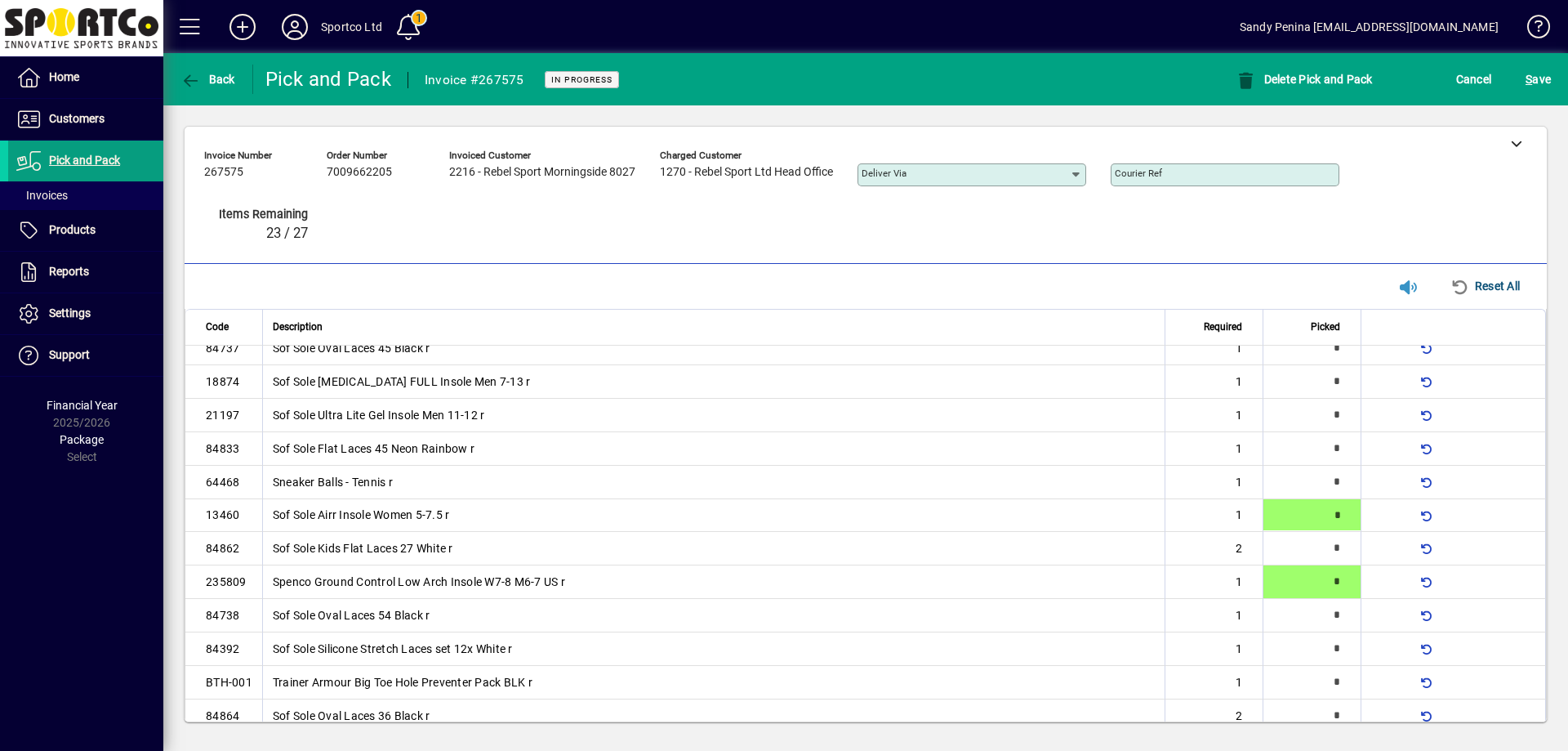
type input "*"
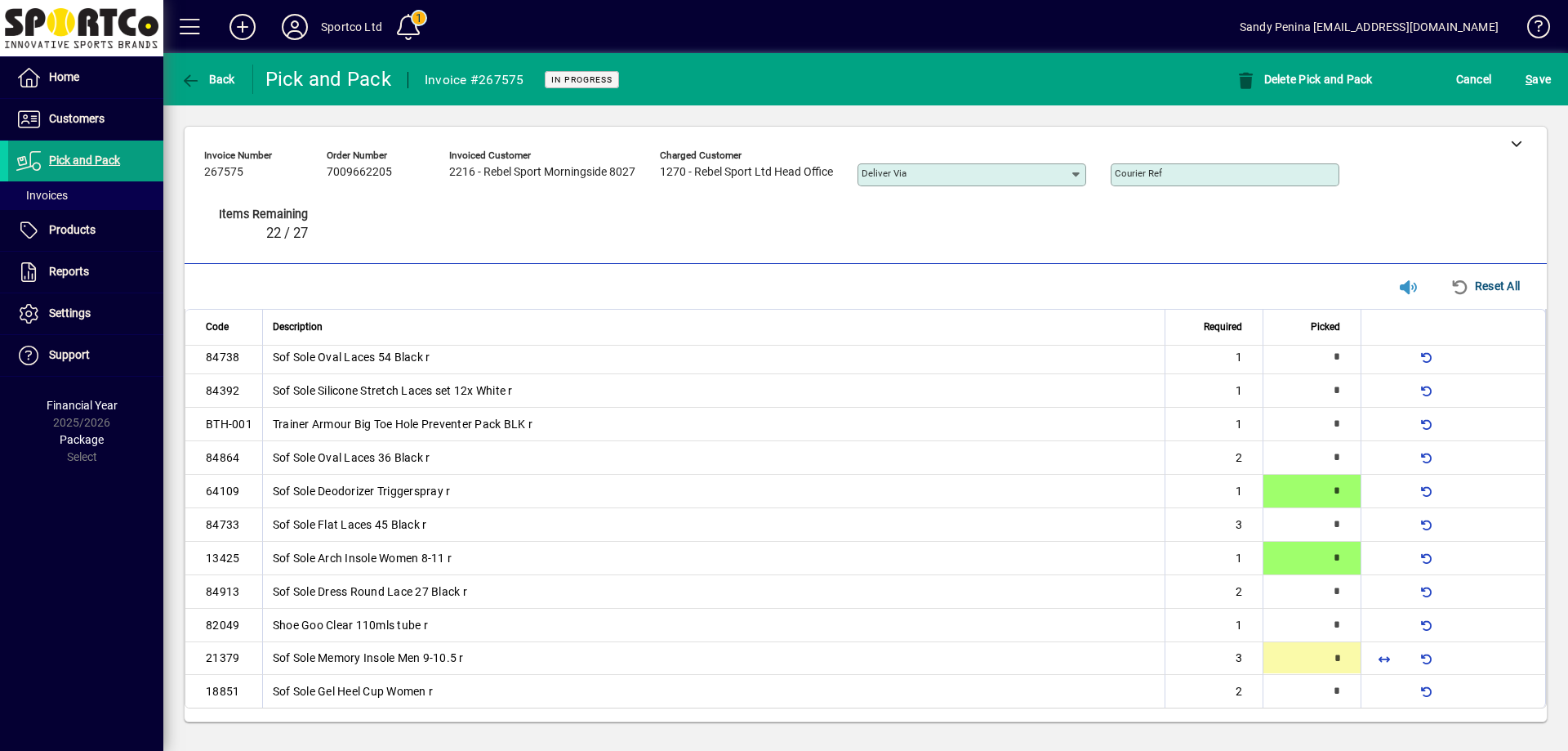
type input "*"
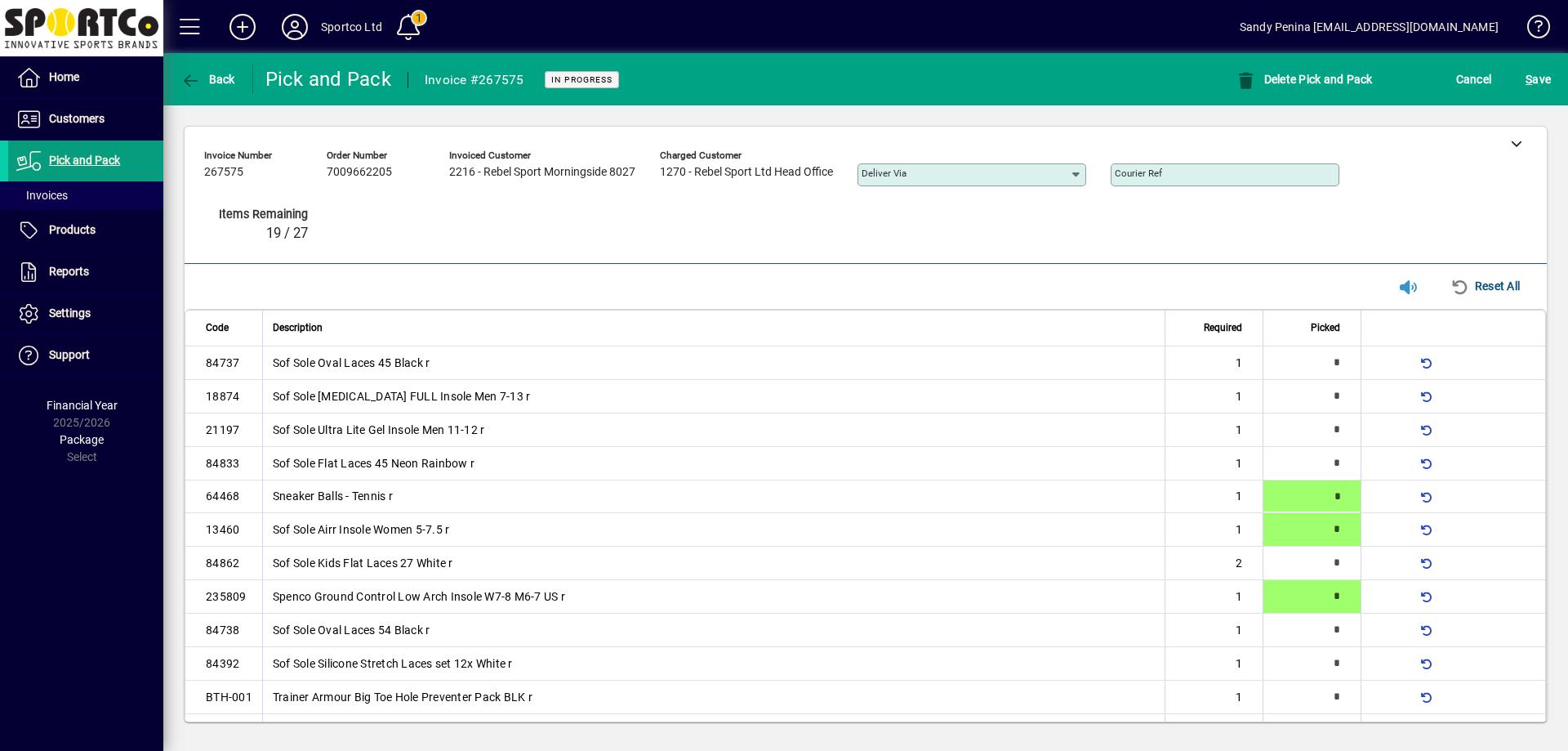
scroll to position [274, 0]
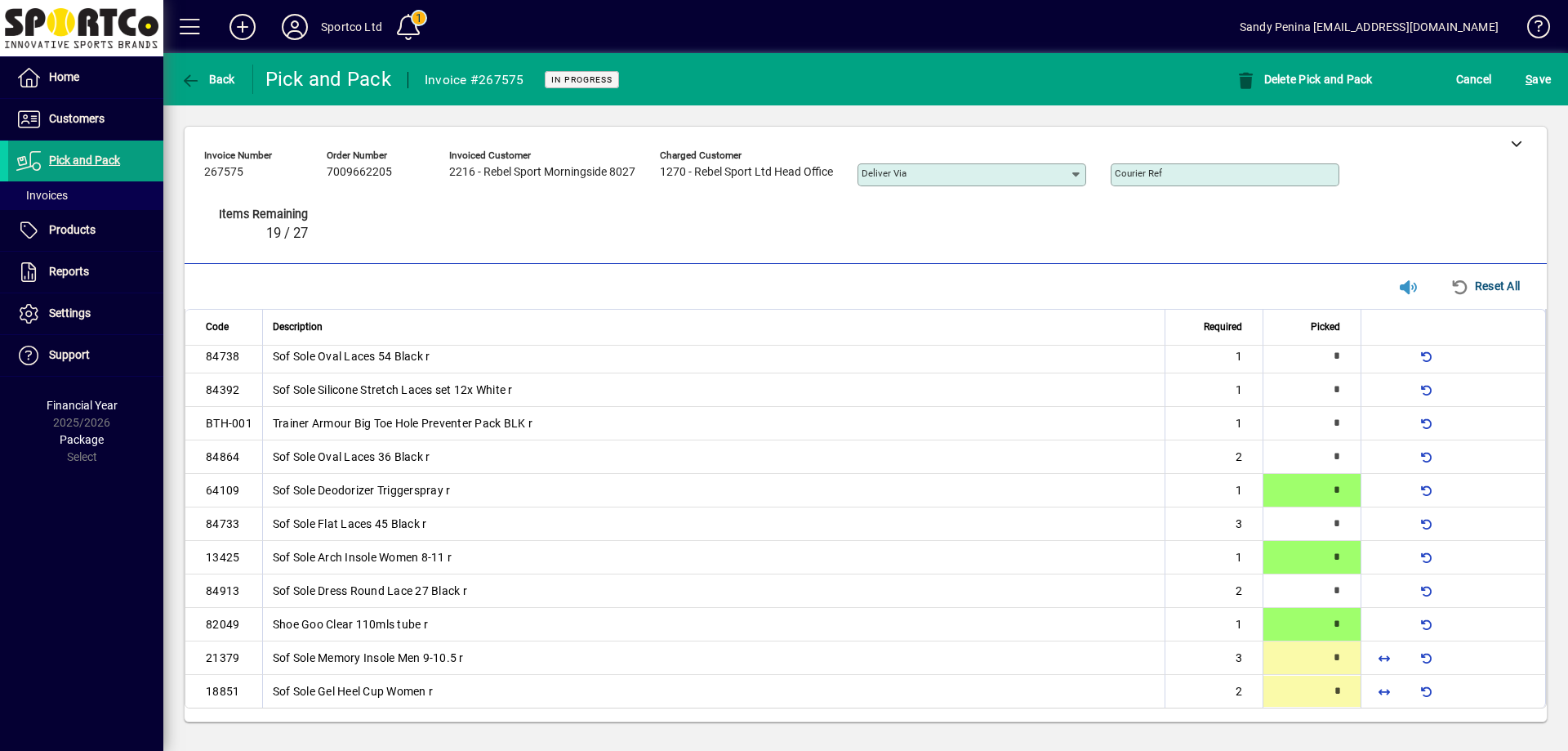
type input "*"
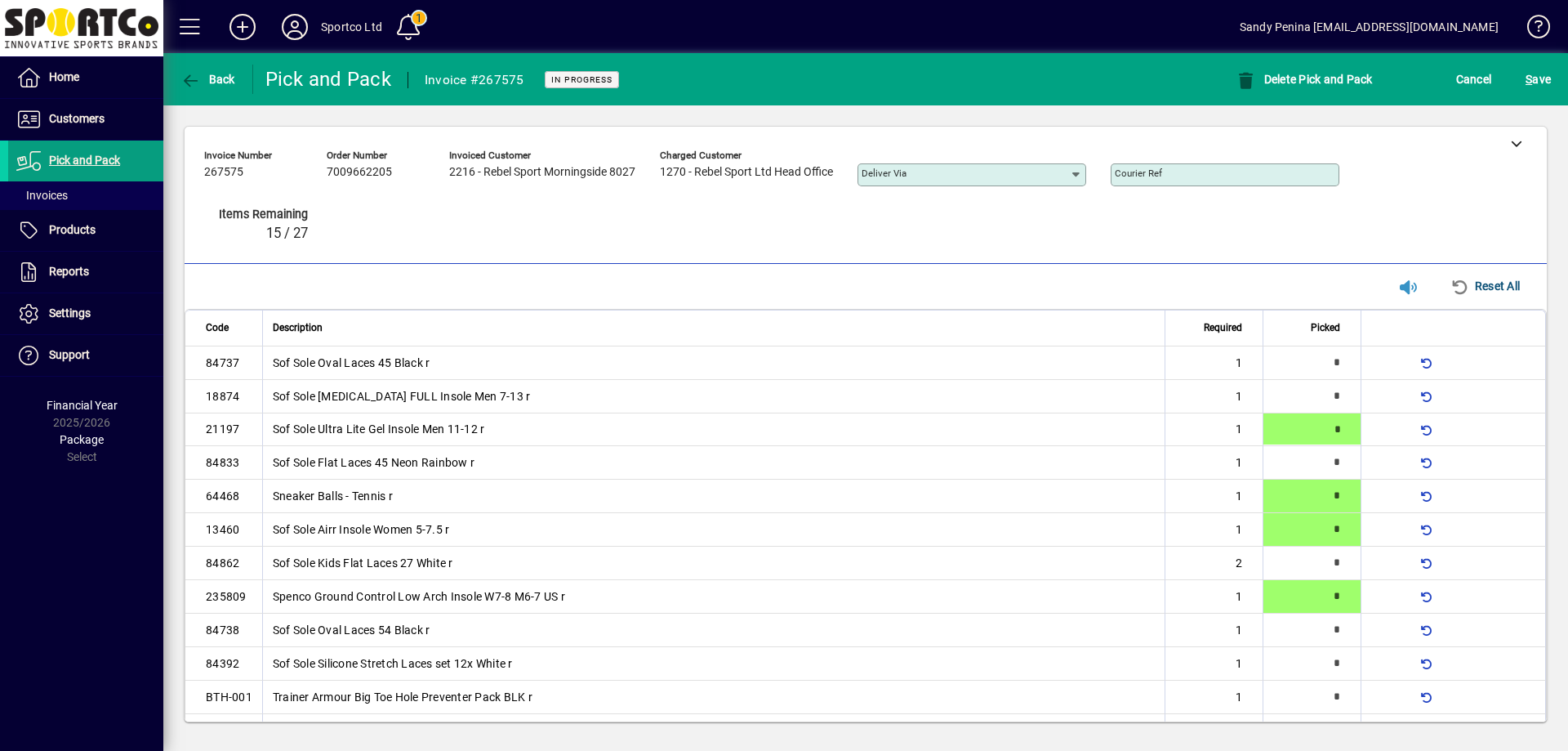
type input "*"
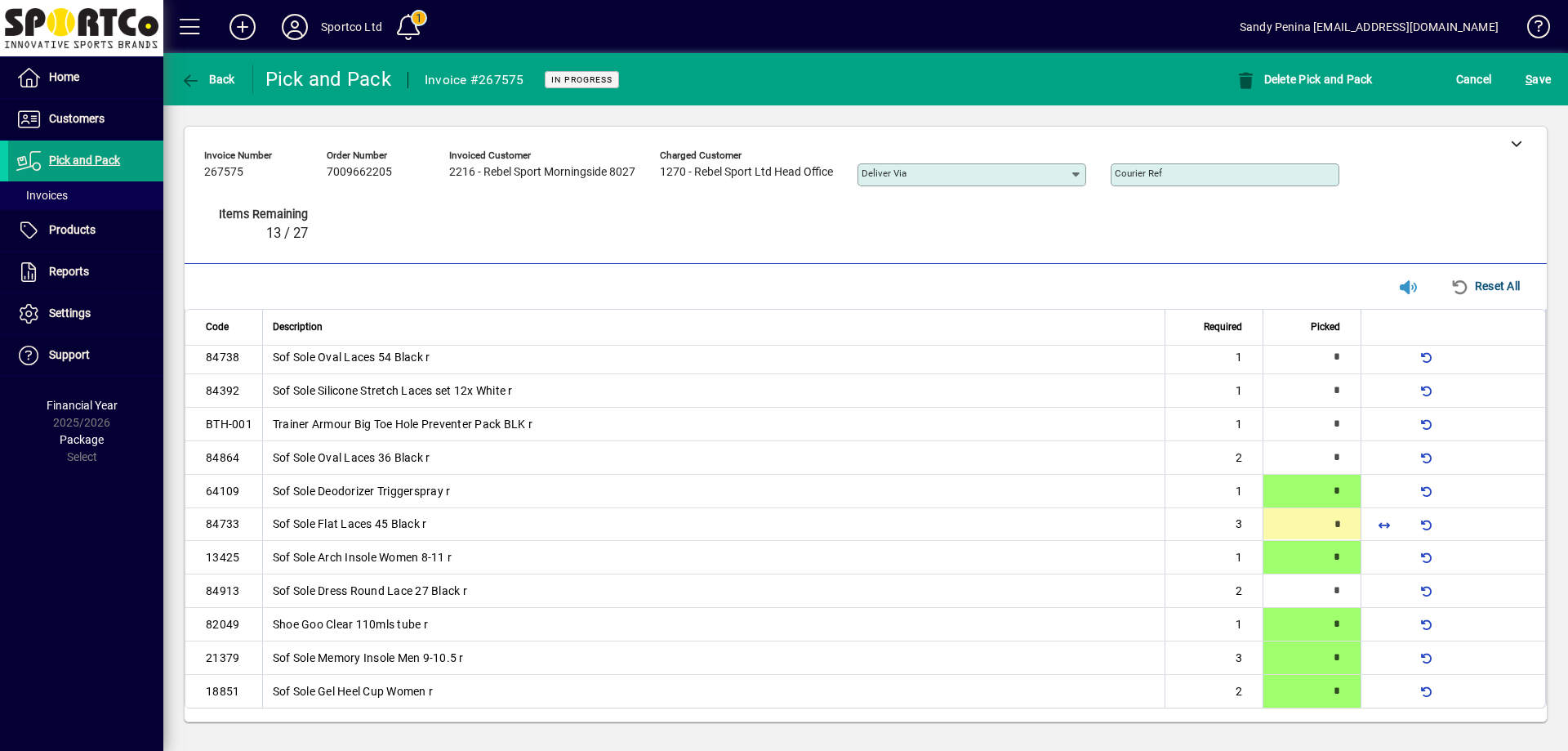
type input "*"
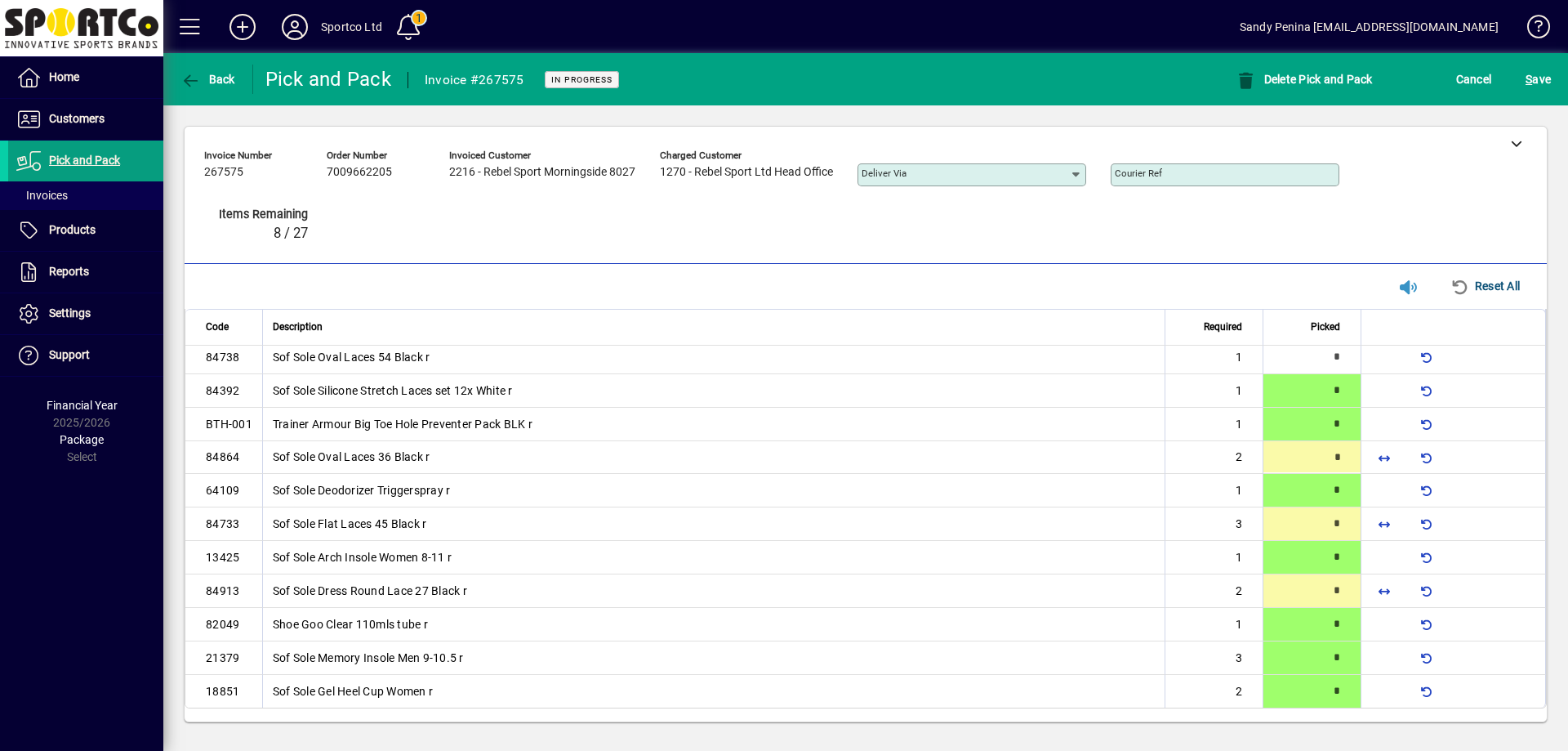
type input "*"
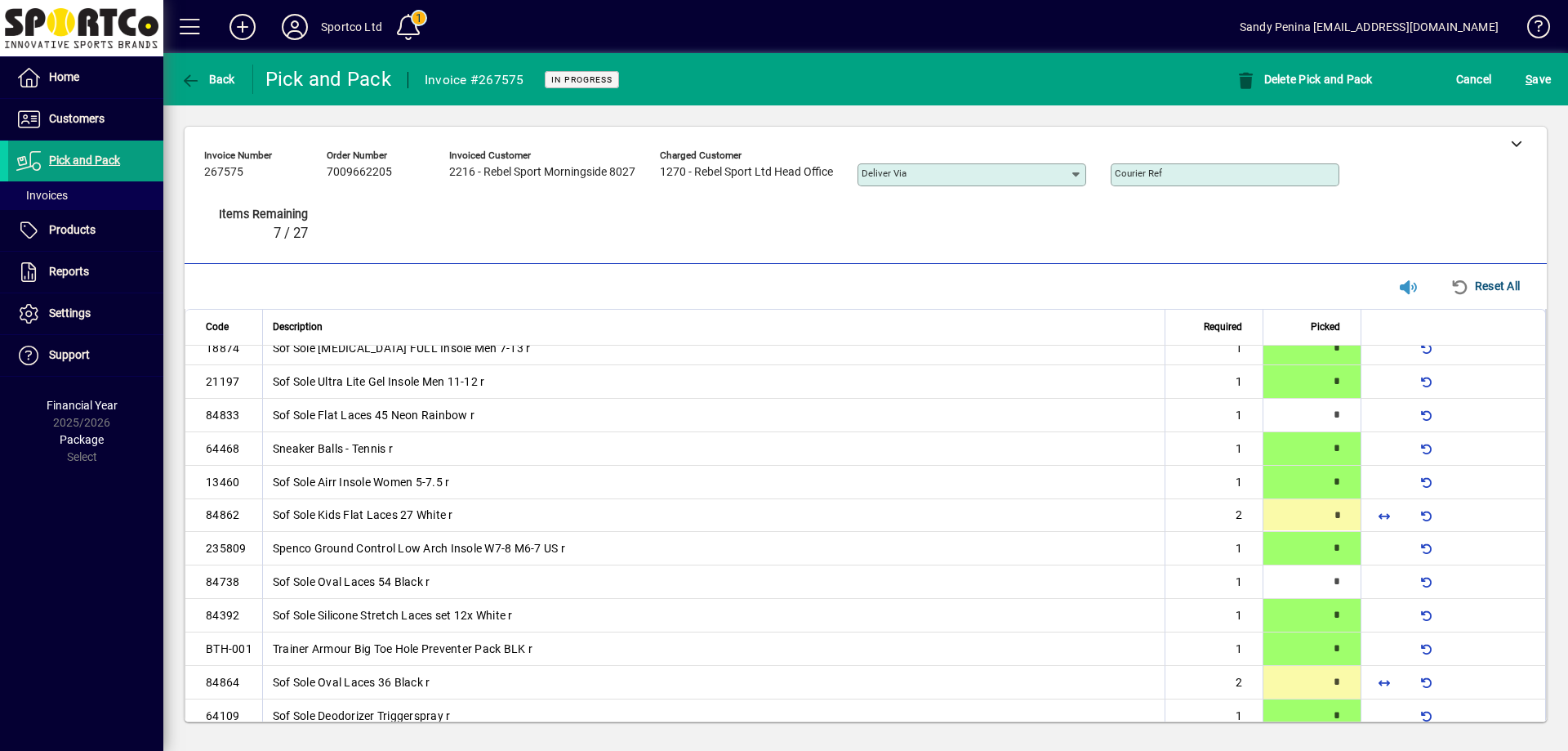
type input "*"
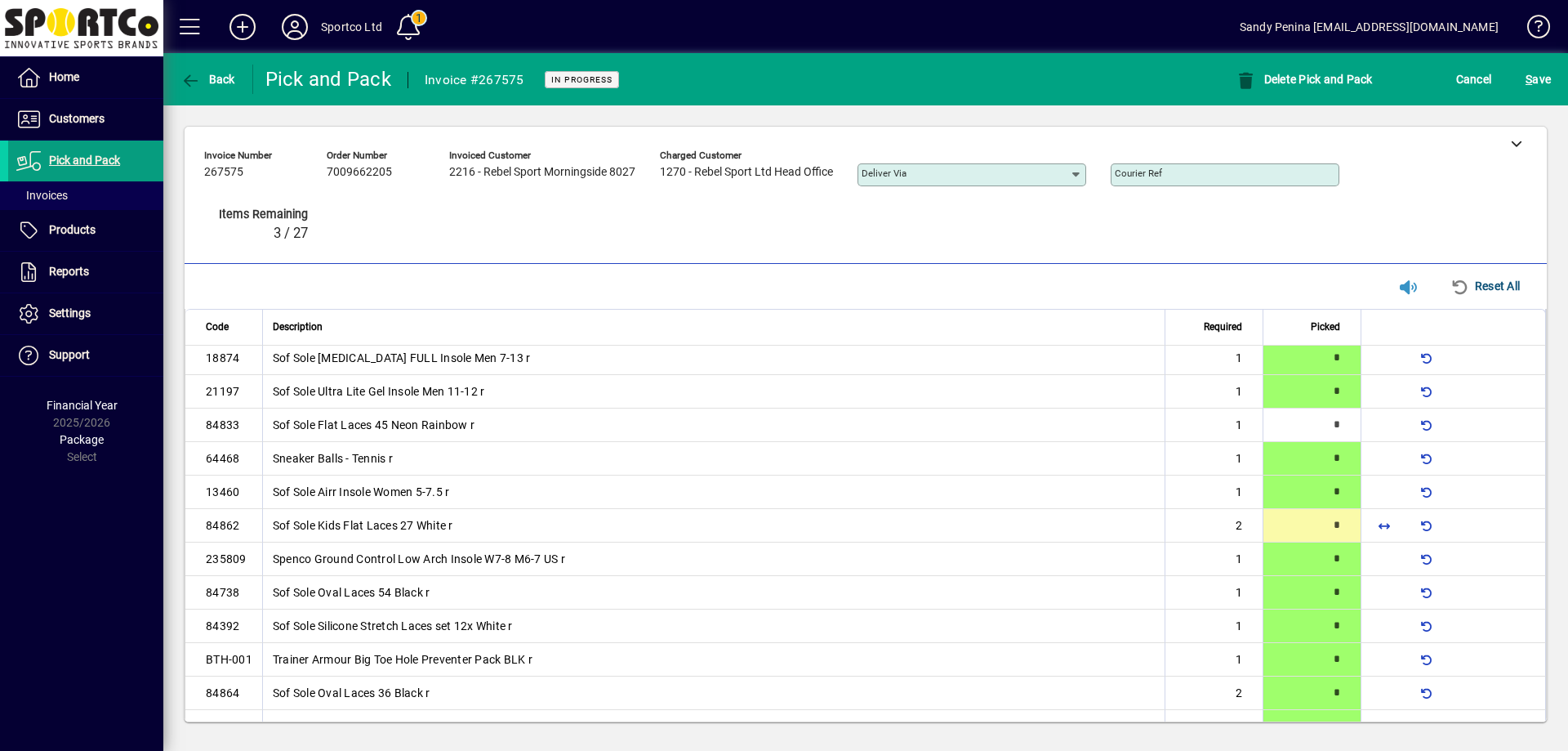
type input "*"
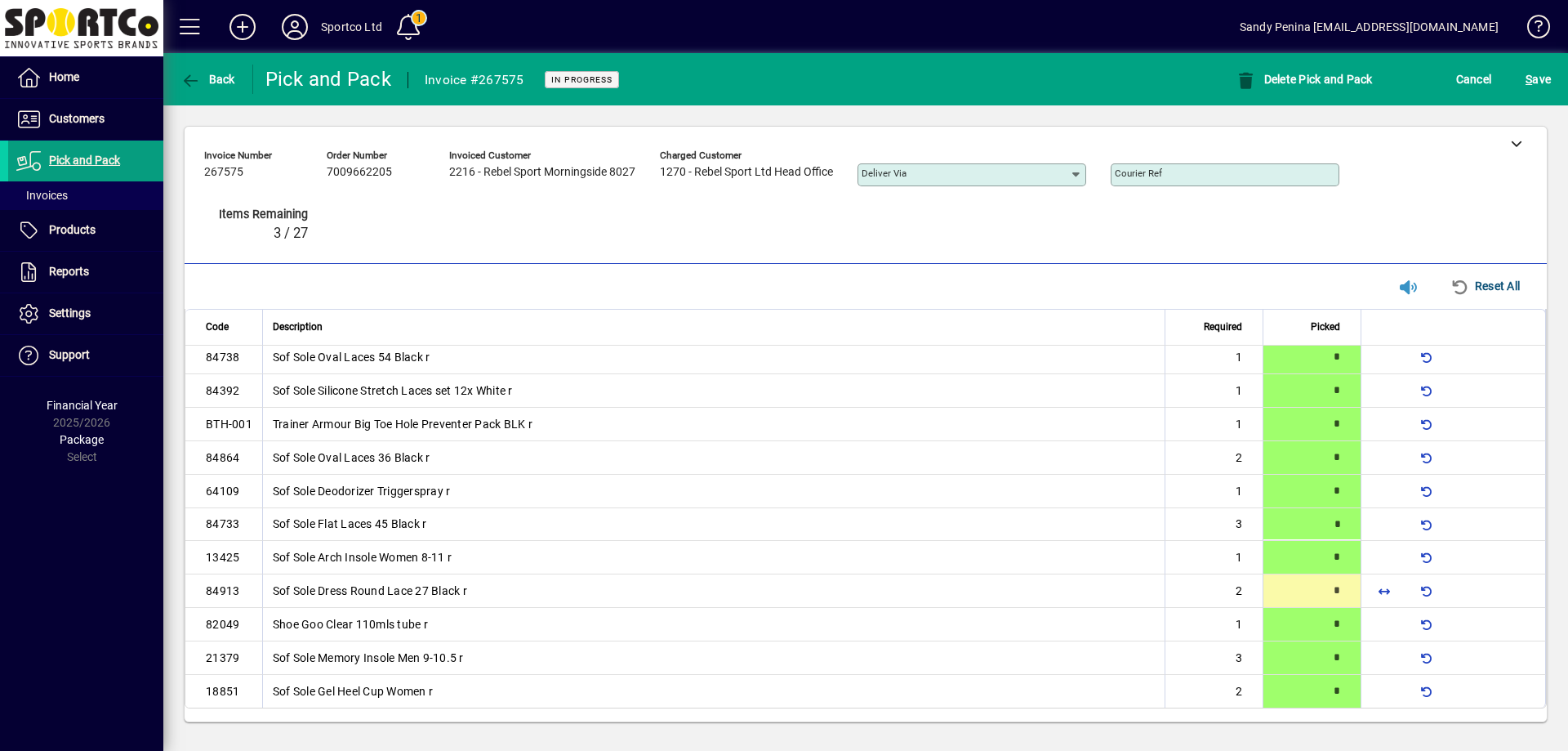
type input "*"
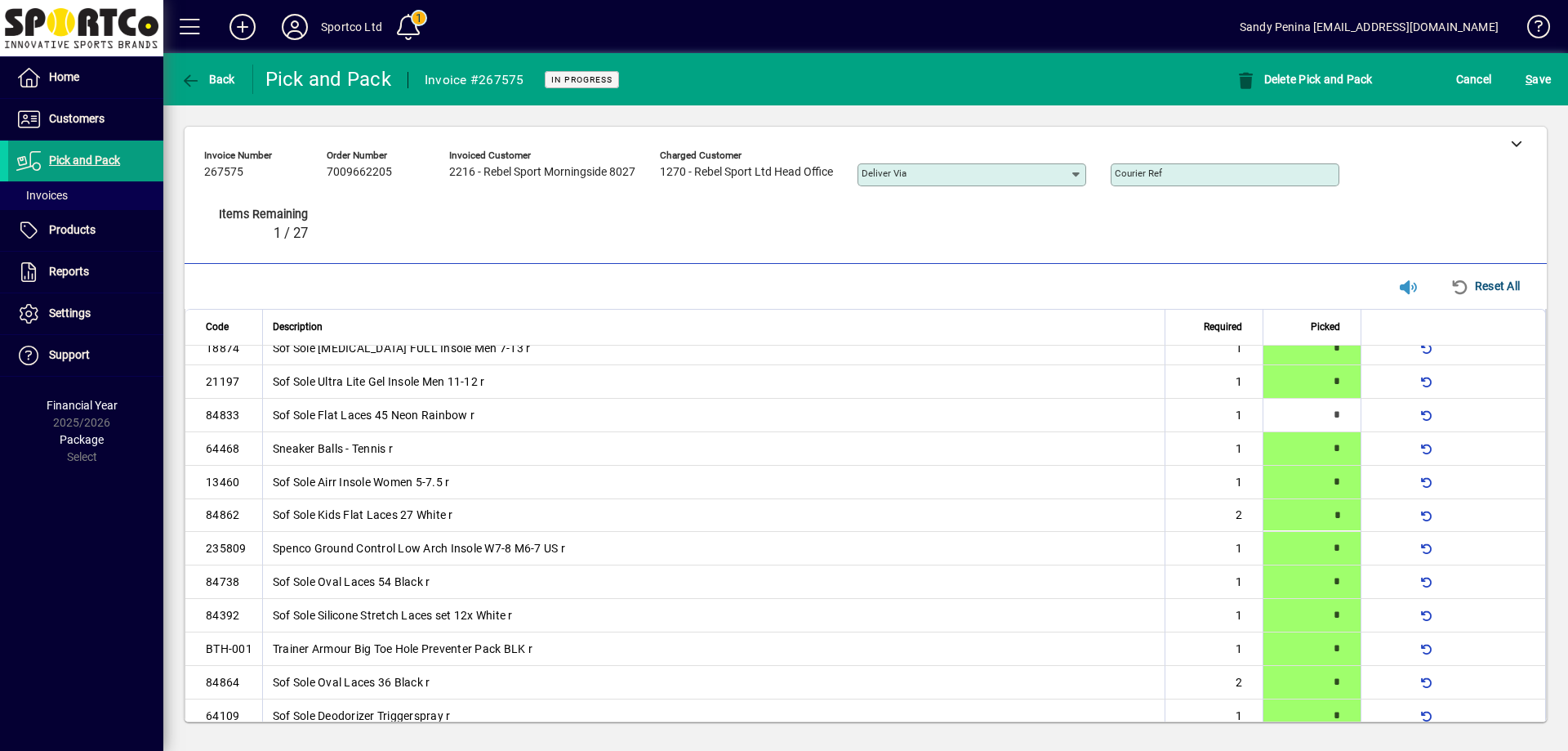
type input "*"
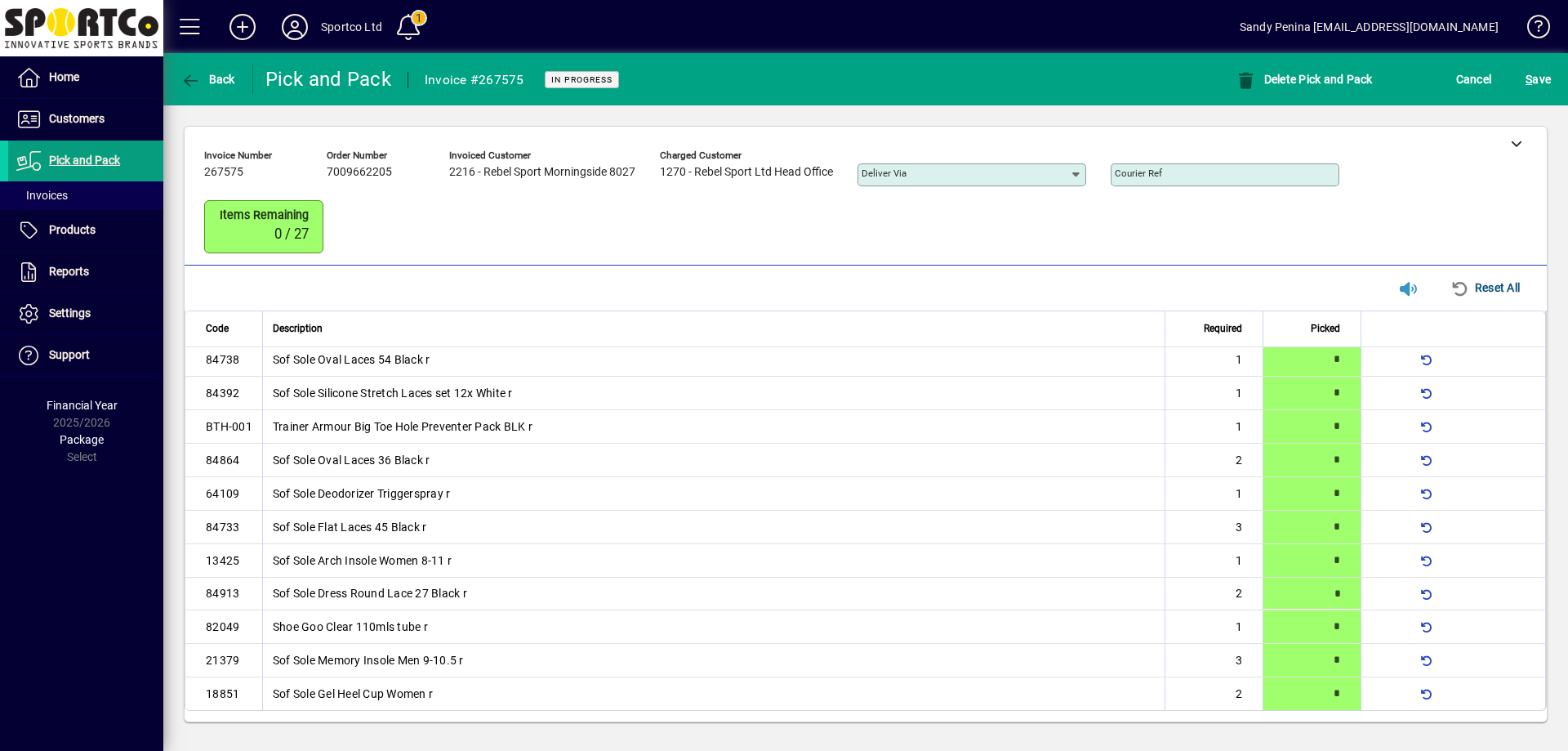
type input "*"
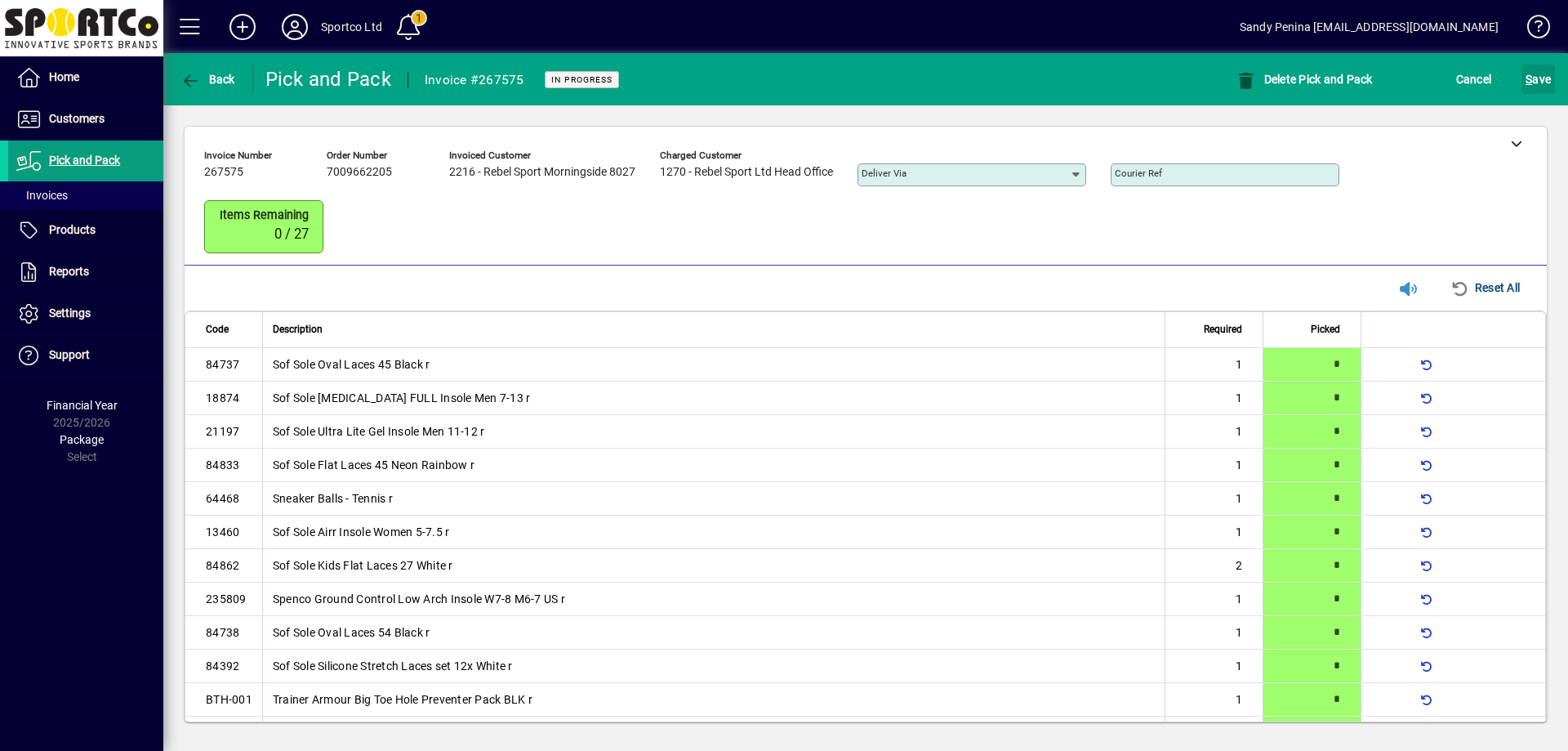
drag, startPoint x: 1527, startPoint y: 87, endPoint x: 1567, endPoint y: 168, distance: 90.3
click at [1531, 87] on span "S ave" at bounding box center [1538, 79] width 26 height 26
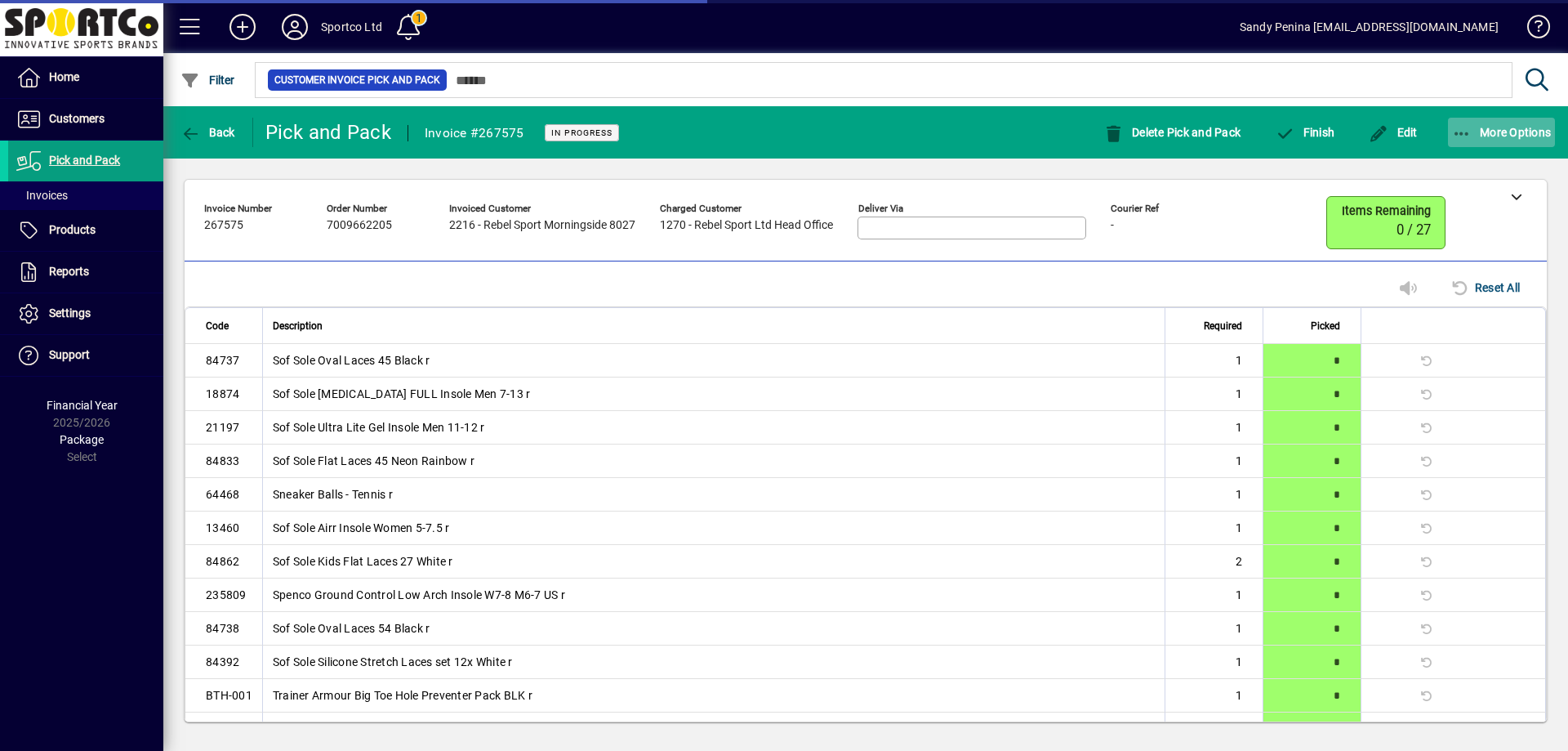
click at [1448, 128] on span "button" at bounding box center [1502, 132] width 107 height 39
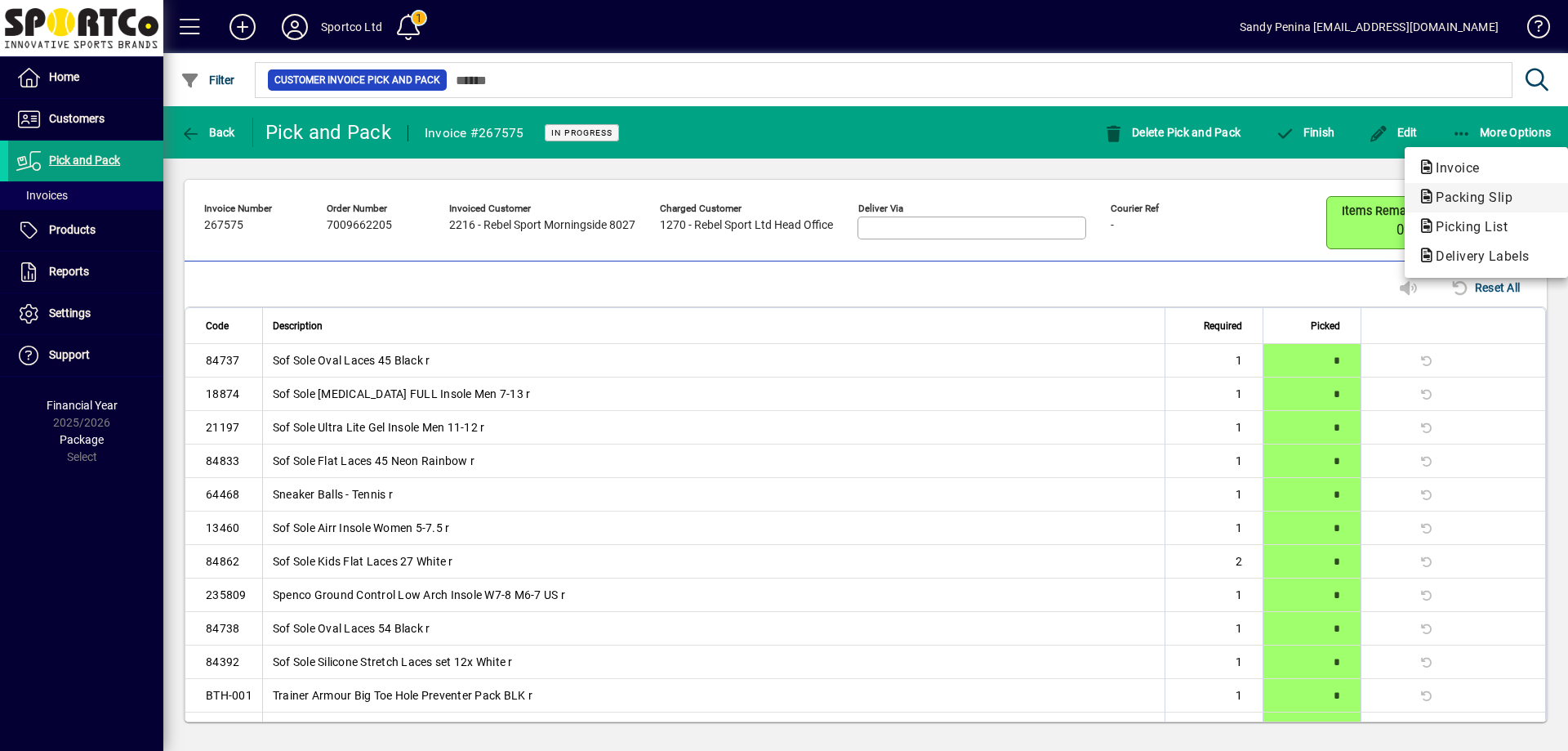
click at [1450, 199] on span "Packing Slip" at bounding box center [1468, 197] width 103 height 15
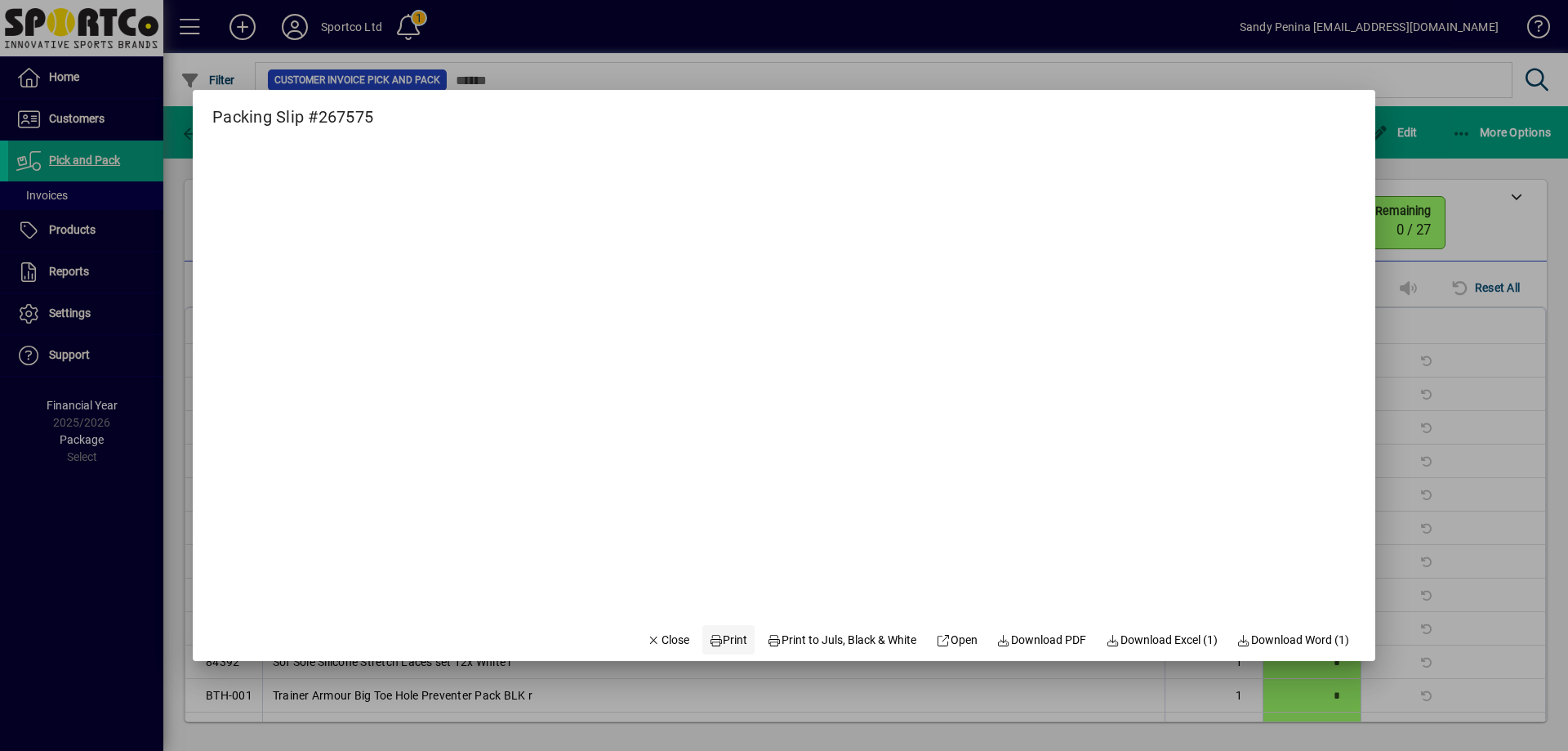
click at [713, 643] on span "Print" at bounding box center [729, 640] width 39 height 17
click at [647, 633] on span "Close" at bounding box center [668, 640] width 43 height 17
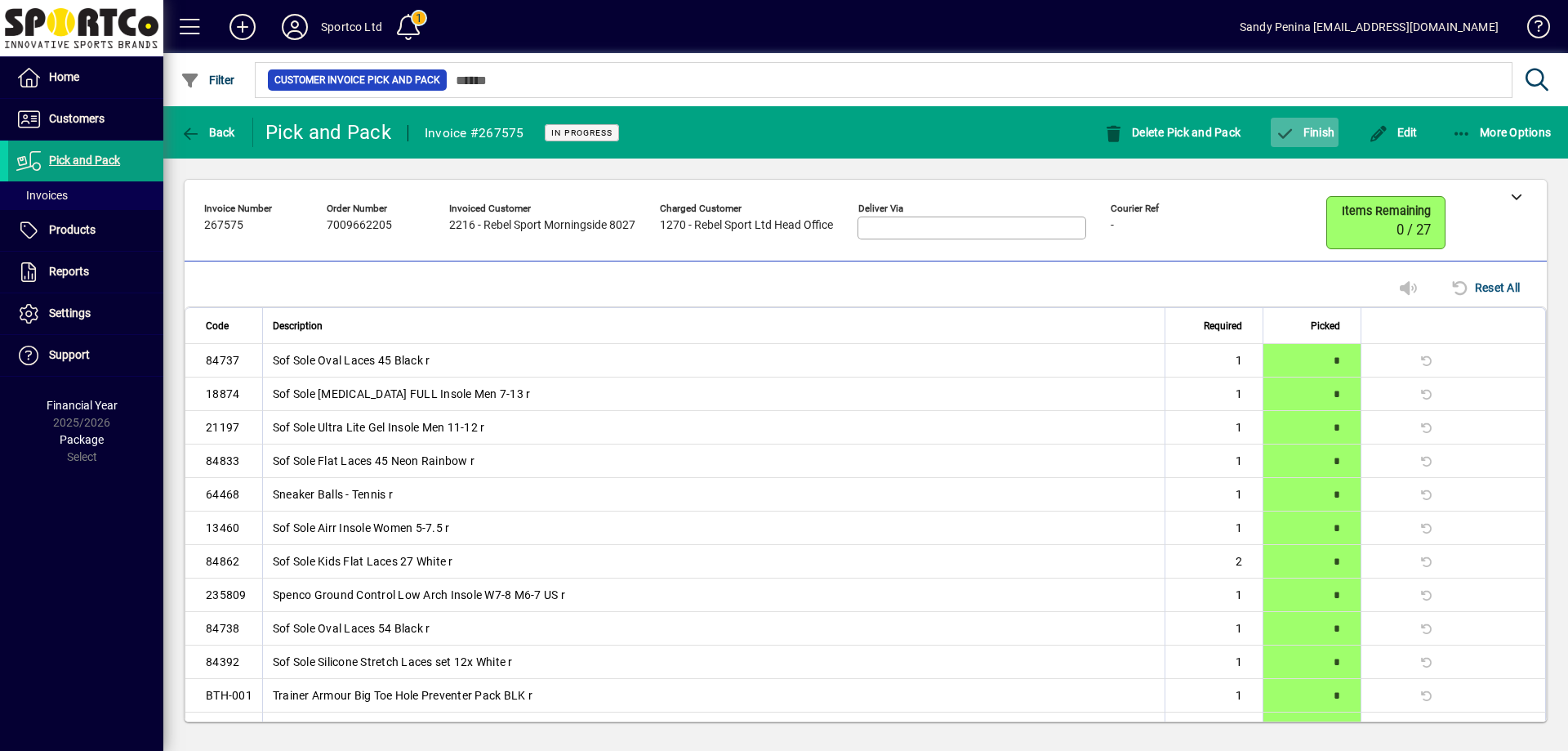
click at [1322, 140] on span "button" at bounding box center [1305, 132] width 68 height 39
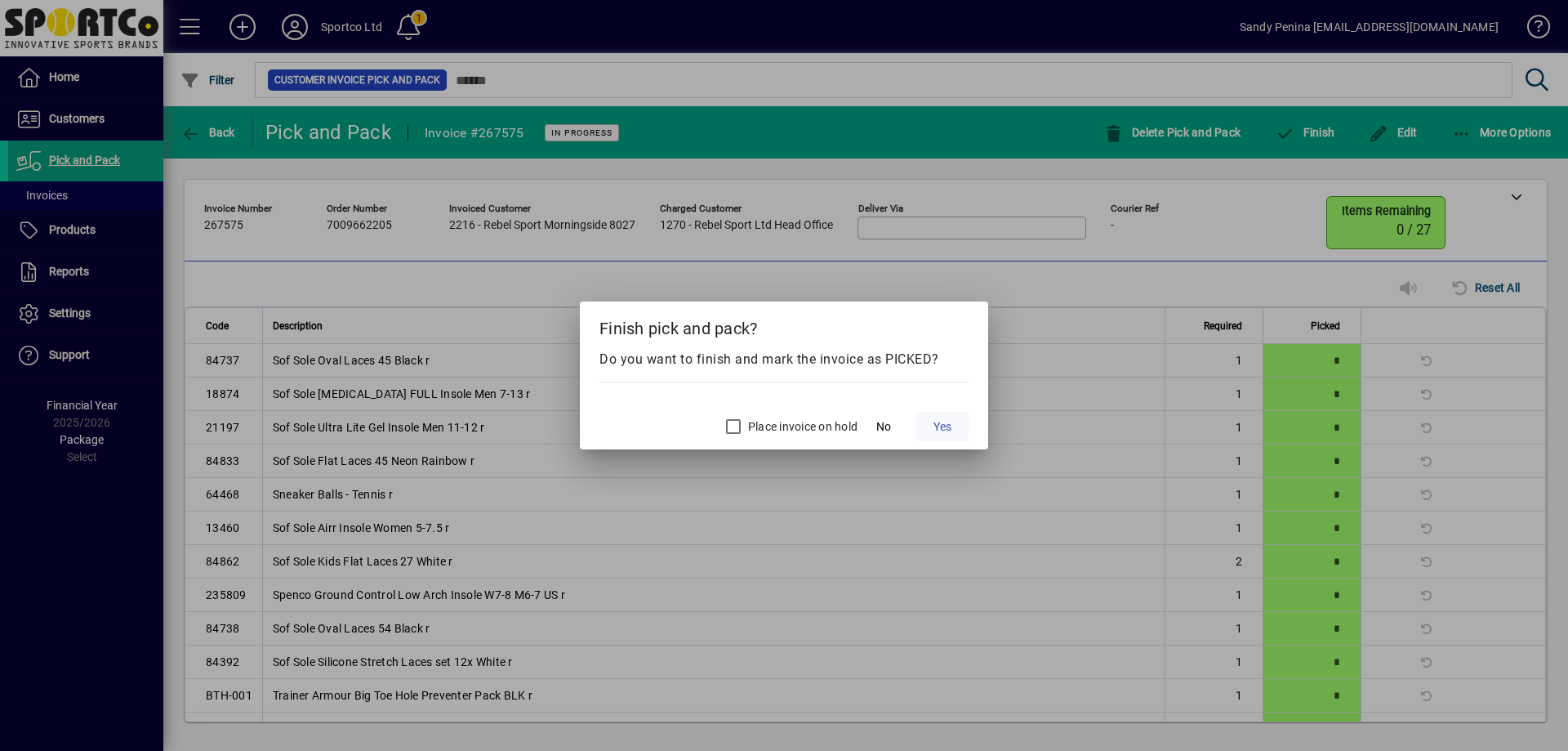
click at [938, 437] on span at bounding box center [942, 426] width 52 height 39
